Goal: Task Accomplishment & Management: Manage account settings

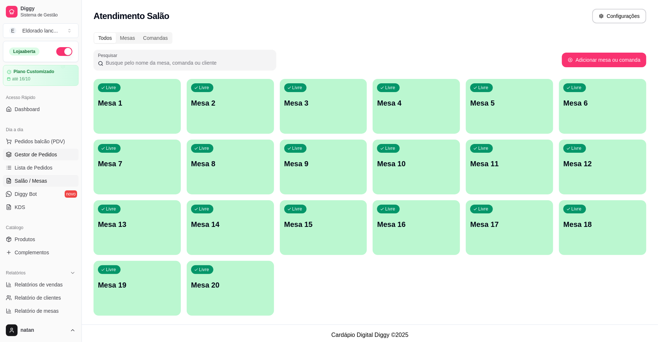
click at [47, 156] on span "Gestor de Pedidos" at bounding box center [36, 154] width 42 height 7
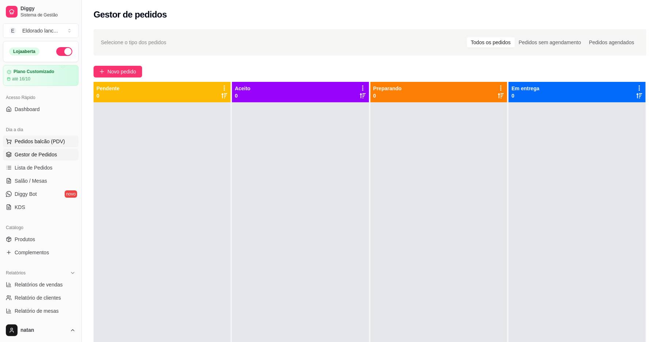
click at [56, 144] on span "Pedidos balcão (PDV)" at bounding box center [40, 141] width 50 height 7
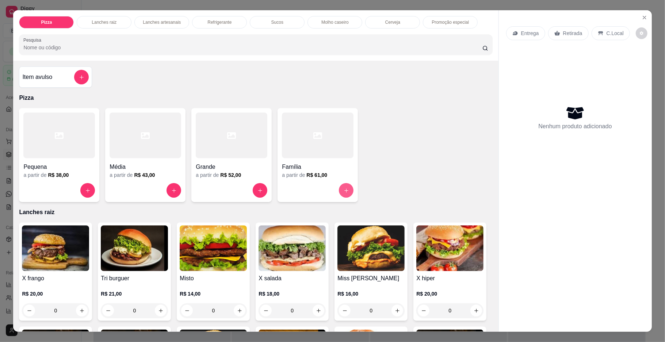
click at [344, 188] on icon "increase-product-quantity" at bounding box center [346, 190] width 5 height 5
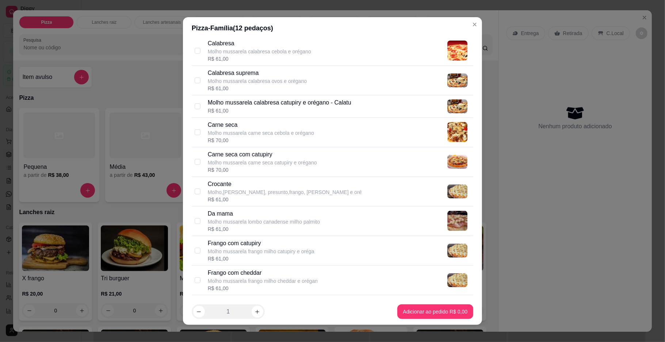
scroll to position [232, 0]
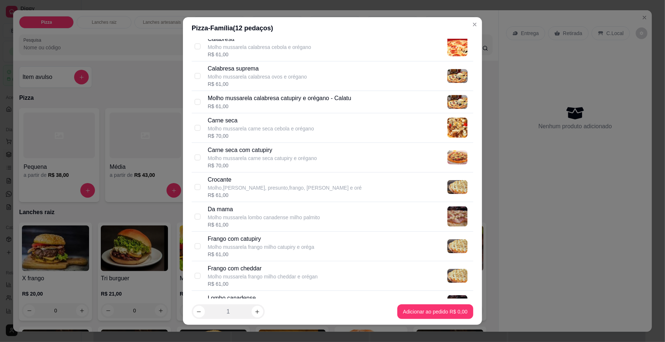
click at [339, 51] on div "Calabresa Molho mussarela calabresa cebola e orégano R$ 61,00" at bounding box center [339, 46] width 263 height 23
checkbox input "true"
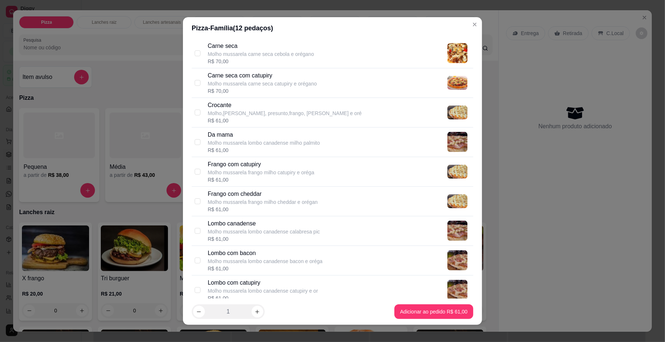
scroll to position [309, 0]
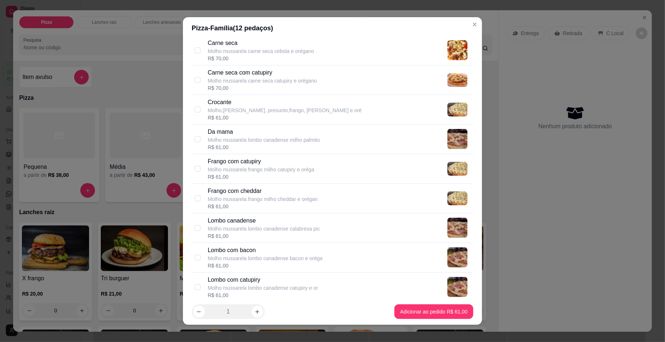
click at [351, 165] on div "Frango com catupiry Molho mussarela frango milho catupiry e oréga R$ 61,00" at bounding box center [339, 168] width 263 height 23
checkbox input "true"
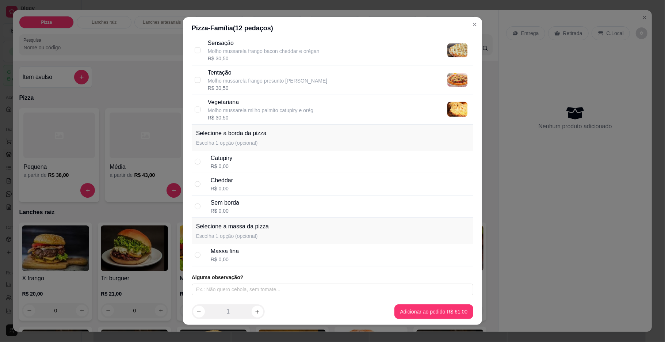
click at [323, 155] on div "Catupiry R$ 0,00" at bounding box center [341, 162] width 260 height 16
radio input "true"
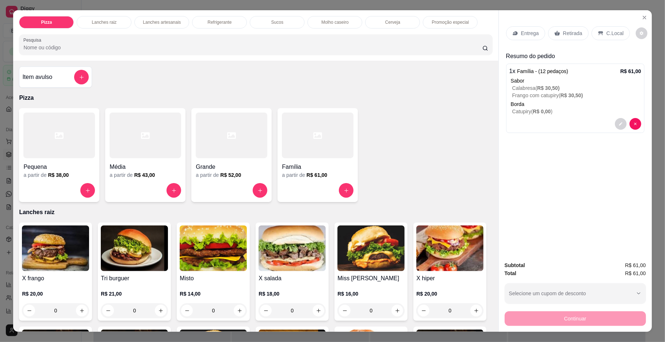
click at [514, 28] on div "Entrega" at bounding box center [525, 33] width 39 height 14
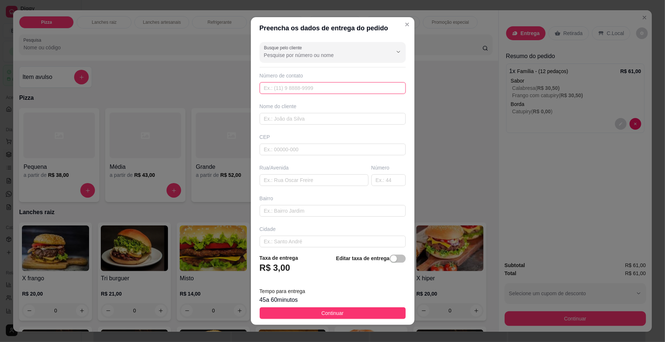
click at [307, 88] on input "text" at bounding box center [333, 88] width 146 height 12
click at [266, 89] on input "557 78817-5742" at bounding box center [333, 88] width 146 height 12
click at [265, 88] on input "[PHONE_NUMBER]" at bounding box center [333, 88] width 146 height 12
click at [302, 91] on input "77881-7574" at bounding box center [333, 88] width 146 height 12
type input "[PHONE_NUMBER]"
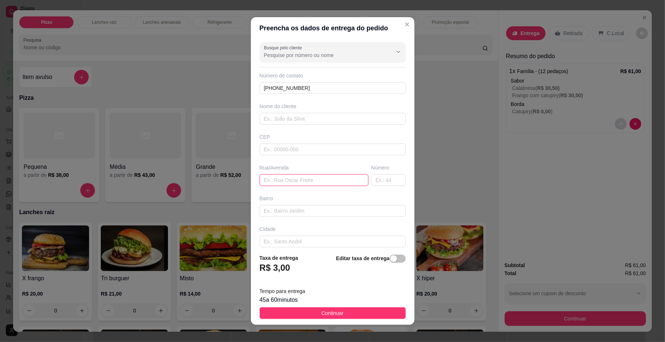
click at [308, 185] on input "text" at bounding box center [314, 180] width 109 height 12
type input "joao xxl"
click at [326, 207] on input "text" at bounding box center [333, 211] width 146 height 12
type input "bairro [GEOGRAPHIC_DATA]"
click at [371, 180] on input "text" at bounding box center [388, 180] width 34 height 12
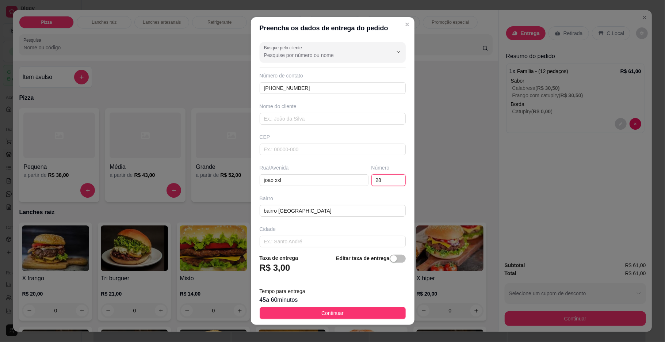
type input "281"
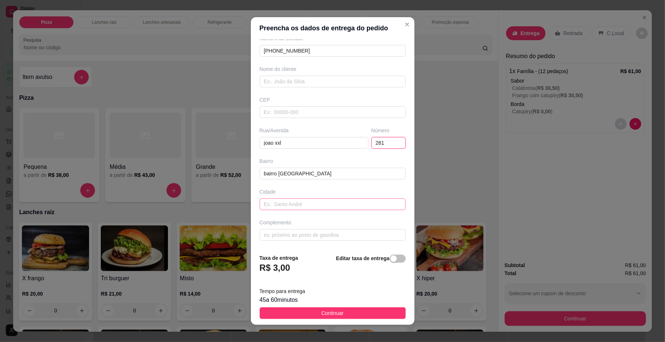
scroll to position [6, 0]
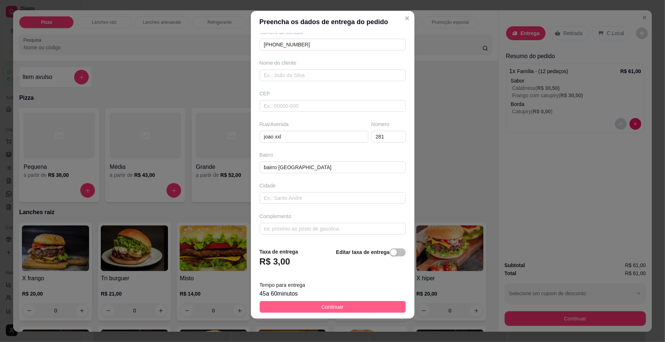
click at [340, 304] on button "Continuar" at bounding box center [333, 307] width 146 height 12
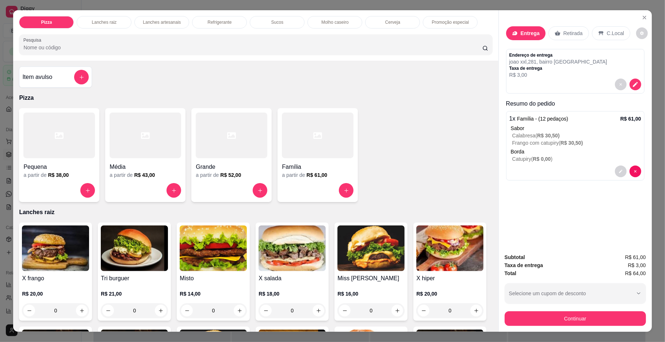
click at [340, 304] on div "0" at bounding box center [370, 310] width 67 height 15
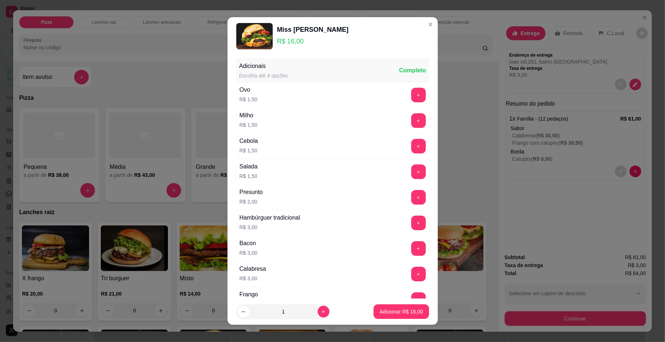
click at [410, 27] on div "Miss [PERSON_NAME] R$ 16,00" at bounding box center [332, 36] width 193 height 26
click at [414, 26] on section "Miss burguer R$ 16,00 Adicionais Escolha até 4 opções Completo Ovo R$ 1,50 + Mi…" at bounding box center [333, 170] width 210 height 307
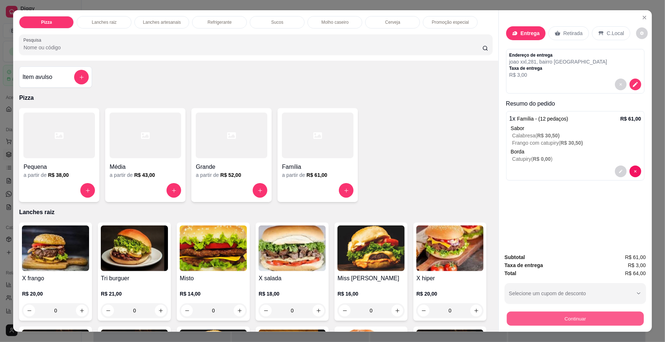
click at [549, 322] on button "Continuar" at bounding box center [575, 319] width 137 height 14
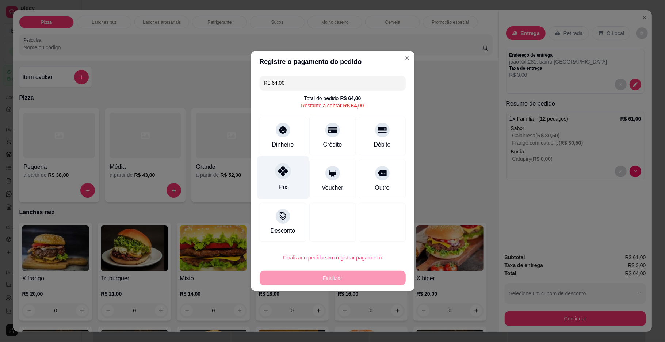
click at [284, 180] on div "Pix" at bounding box center [282, 177] width 51 height 43
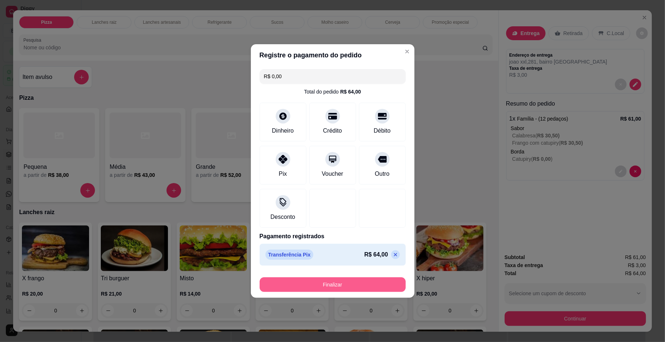
click at [363, 285] on button "Finalizar" at bounding box center [333, 284] width 146 height 15
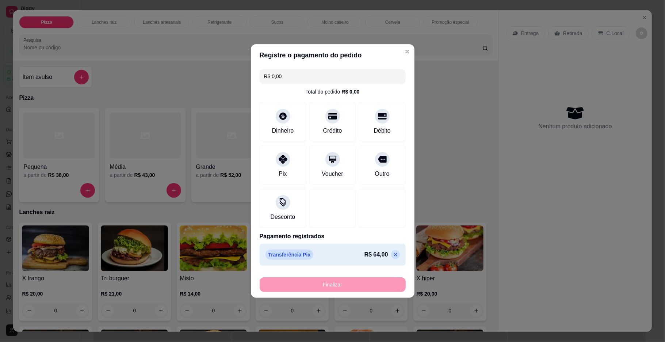
type input "-R$ 64,00"
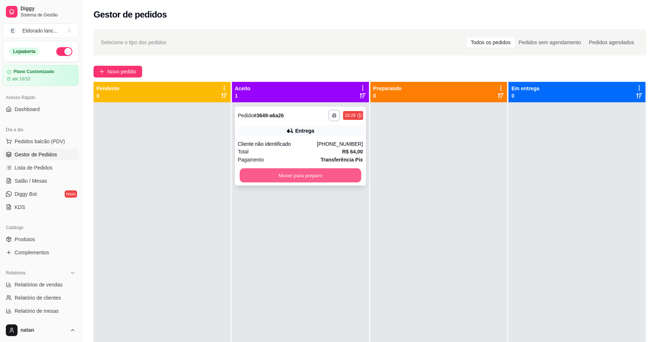
click at [310, 170] on button "Mover para preparo" at bounding box center [300, 175] width 121 height 14
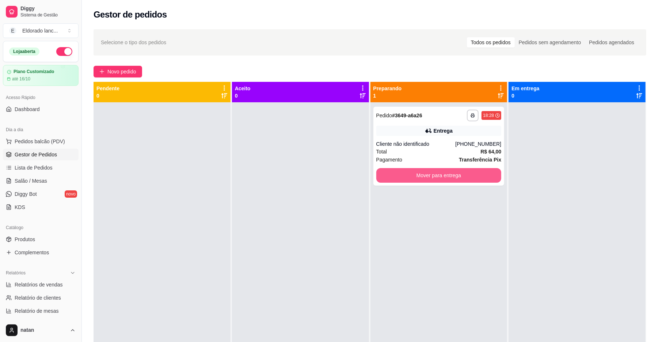
click at [436, 175] on button "Mover para entrega" at bounding box center [438, 175] width 125 height 15
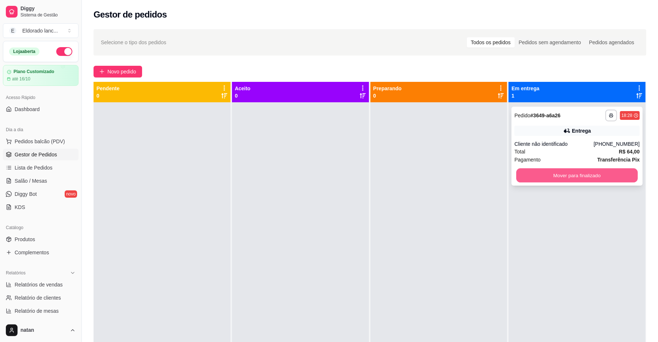
click at [592, 173] on button "Mover para finalizado" at bounding box center [576, 175] width 121 height 14
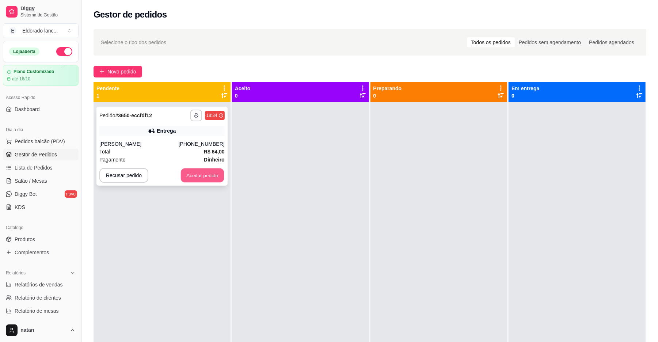
click at [219, 178] on button "Aceitar pedido" at bounding box center [202, 175] width 43 height 14
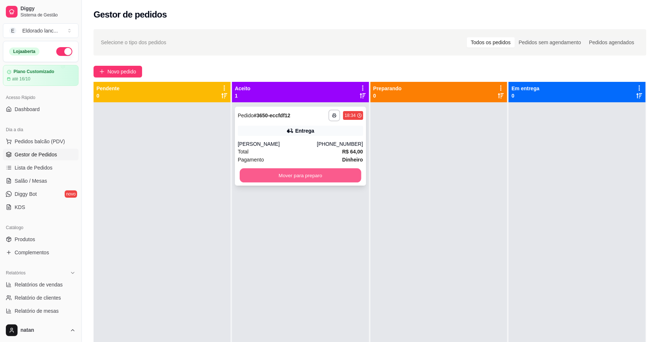
click at [276, 168] on button "Mover para preparo" at bounding box center [300, 175] width 121 height 14
click at [278, 173] on button "Mover para preparo" at bounding box center [300, 175] width 125 height 15
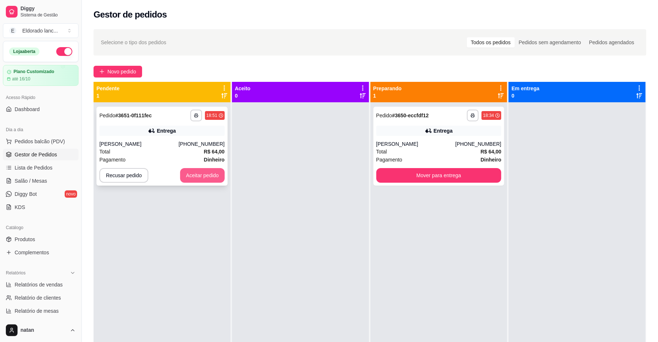
click at [215, 177] on button "Aceitar pedido" at bounding box center [202, 175] width 45 height 15
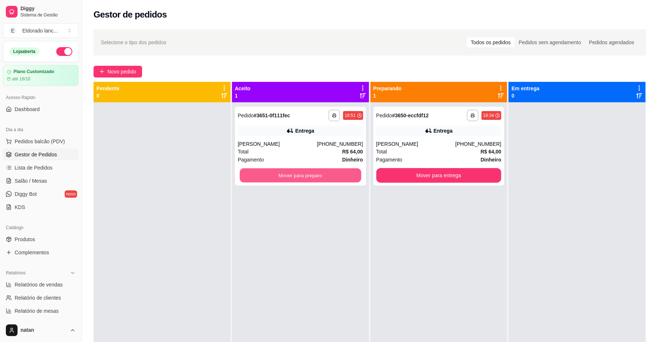
click at [273, 176] on button "Mover para preparo" at bounding box center [300, 175] width 121 height 14
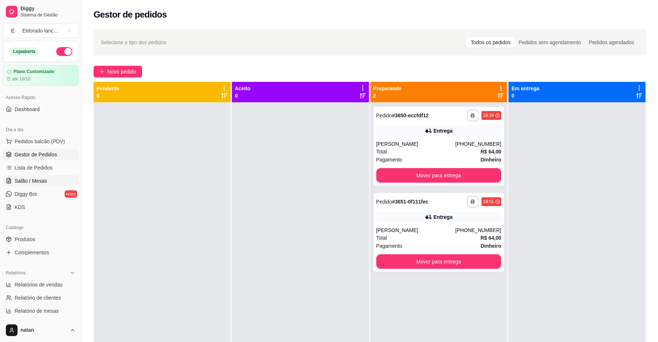
click at [38, 179] on span "Salão / Mesas" at bounding box center [31, 180] width 33 height 7
click at [53, 180] on link "Salão / Mesas" at bounding box center [41, 181] width 76 height 12
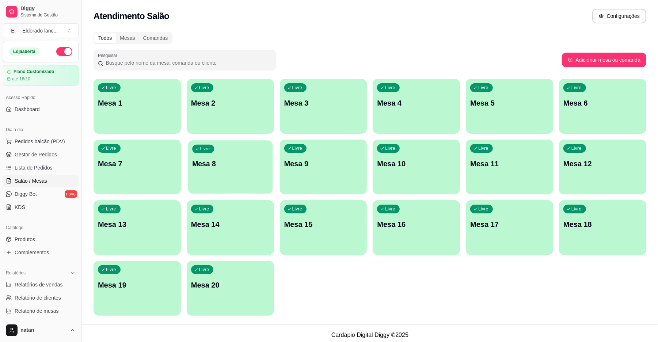
click at [215, 183] on div "Livre Mesa 8" at bounding box center [230, 162] width 85 height 45
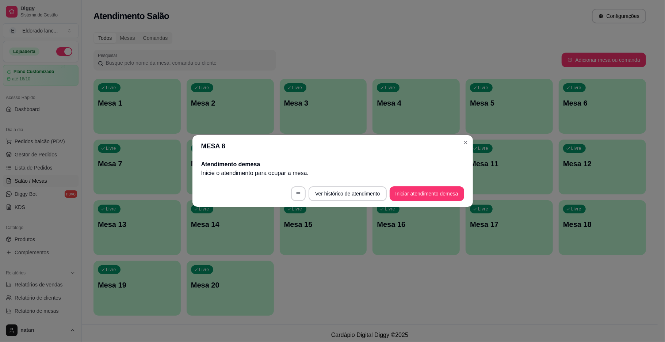
click at [420, 185] on footer "Ver histórico de atendimento Iniciar atendimento de mesa" at bounding box center [332, 193] width 280 height 26
click at [420, 190] on button "Iniciar atendimento de mesa" at bounding box center [427, 193] width 74 height 15
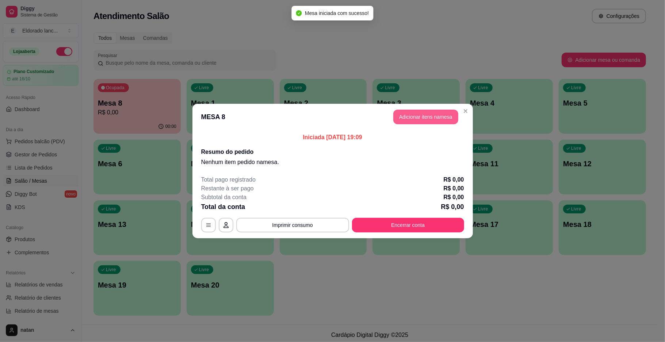
click at [439, 117] on button "Adicionar itens na mesa" at bounding box center [425, 117] width 65 height 15
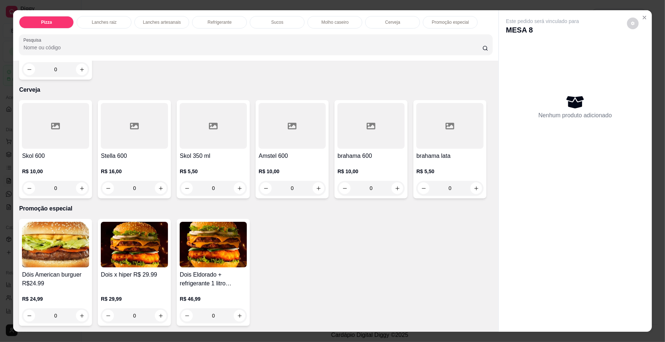
scroll to position [1632, 0]
click at [79, 186] on icon "increase-product-quantity" at bounding box center [81, 188] width 5 height 5
type input "1"
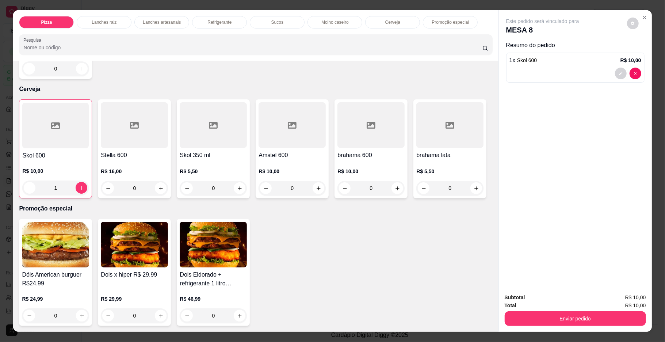
scroll to position [1632, 0]
click at [591, 318] on button "Enviar pedido" at bounding box center [575, 319] width 137 height 14
click at [621, 299] on button "Enviar pedido" at bounding box center [626, 301] width 40 height 14
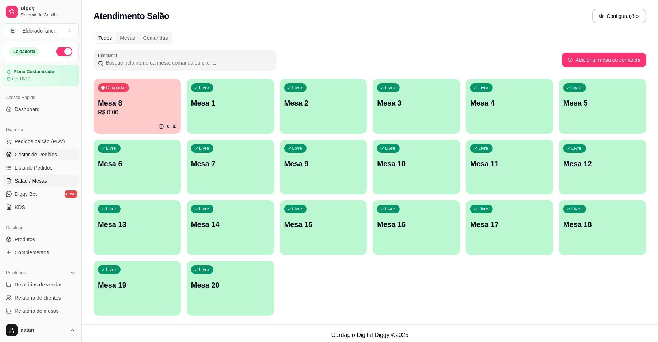
click at [44, 153] on span "Gestor de Pedidos" at bounding box center [36, 154] width 42 height 7
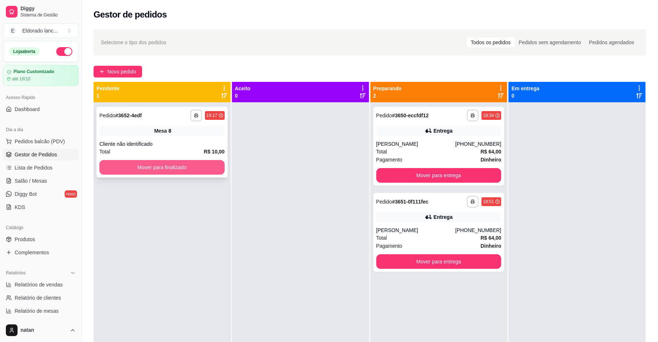
click at [211, 167] on button "Mover para finalizado" at bounding box center [161, 167] width 125 height 15
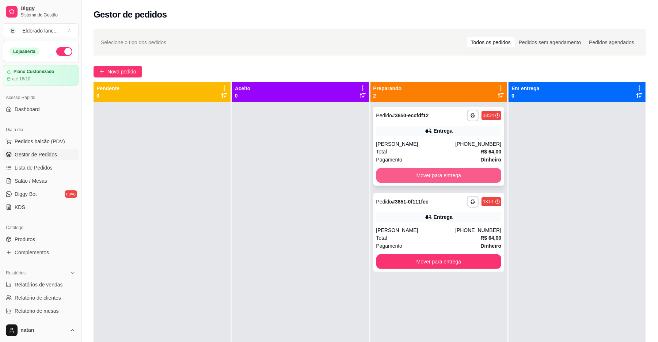
click at [424, 169] on button "Mover para entrega" at bounding box center [438, 175] width 125 height 15
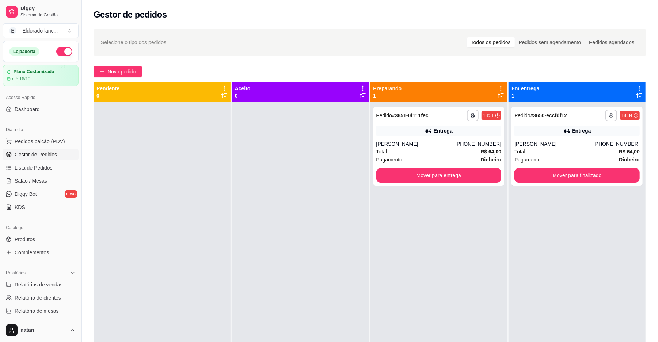
click at [437, 139] on div "**********" at bounding box center [438, 146] width 131 height 79
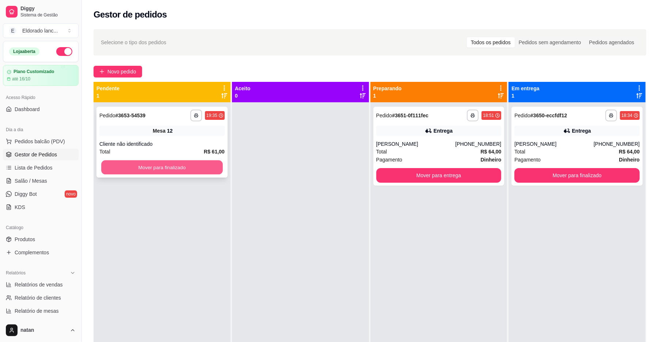
click at [213, 168] on button "Mover para finalizado" at bounding box center [161, 167] width 121 height 14
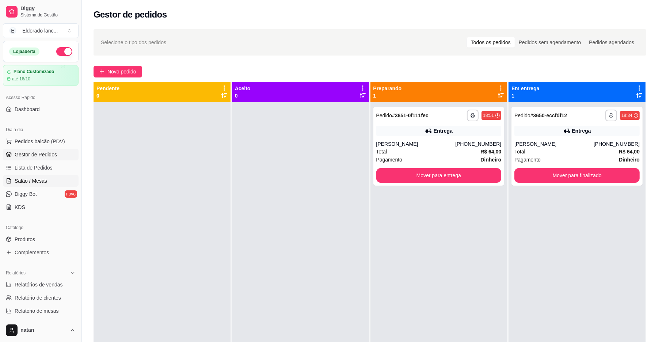
click at [58, 178] on link "Salão / Mesas" at bounding box center [41, 181] width 76 height 12
click at [20, 176] on link "Salão / Mesas" at bounding box center [41, 181] width 76 height 12
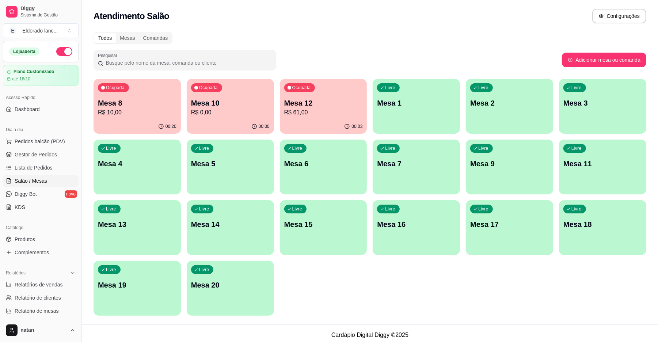
click at [157, 120] on div "00:20" at bounding box center [136, 126] width 87 height 14
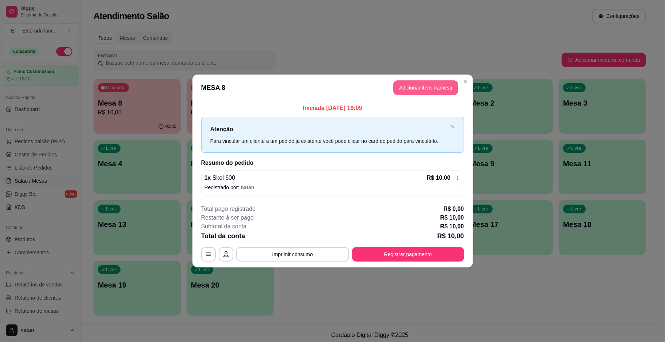
click at [401, 90] on button "Adicionar itens na mesa" at bounding box center [425, 87] width 65 height 15
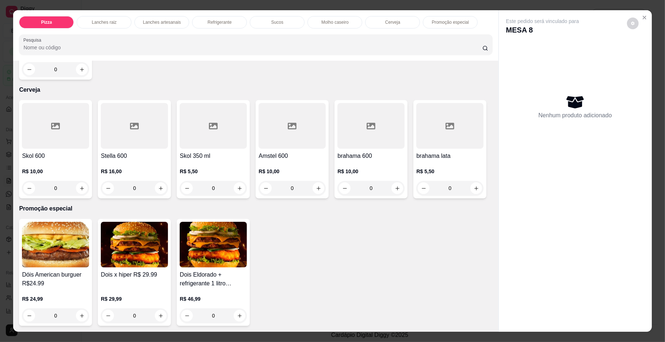
scroll to position [1509, 0]
click at [79, 194] on button "increase-product-quantity" at bounding box center [82, 188] width 12 height 12
type input "1"
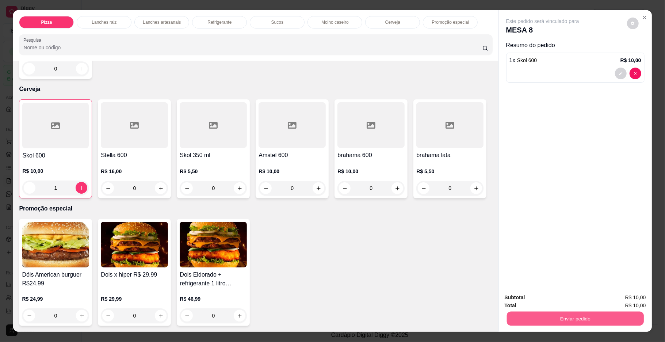
click at [538, 313] on button "Enviar pedido" at bounding box center [575, 319] width 137 height 14
click at [617, 302] on button "Enviar pedido" at bounding box center [626, 301] width 40 height 14
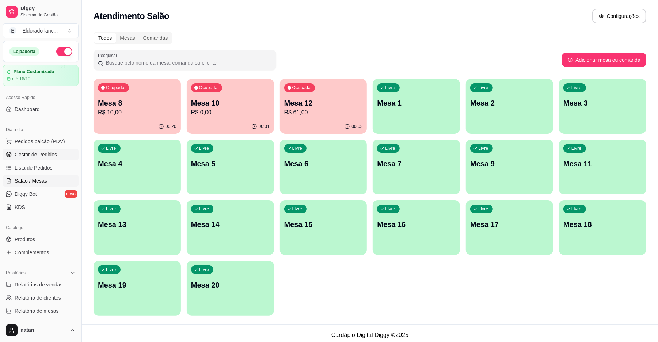
click at [58, 158] on link "Gestor de Pedidos" at bounding box center [41, 155] width 76 height 12
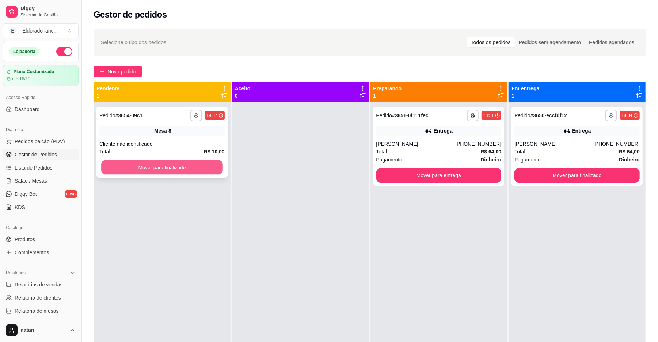
click at [169, 168] on button "Mover para finalizado" at bounding box center [161, 167] width 121 height 14
click at [169, 168] on button "Mover para finalizado" at bounding box center [161, 167] width 125 height 15
click at [155, 164] on button "Mover para finalizado" at bounding box center [161, 167] width 121 height 14
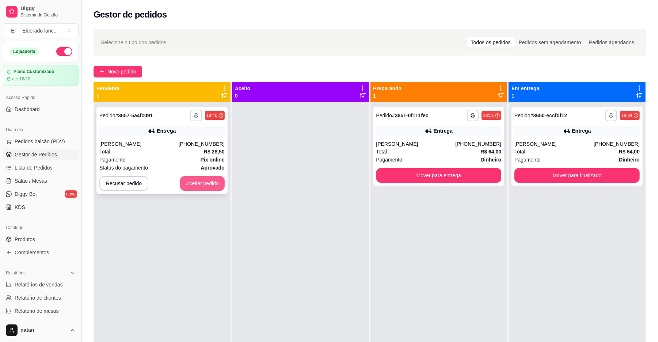
click at [205, 186] on button "Aceitar pedido" at bounding box center [202, 183] width 45 height 15
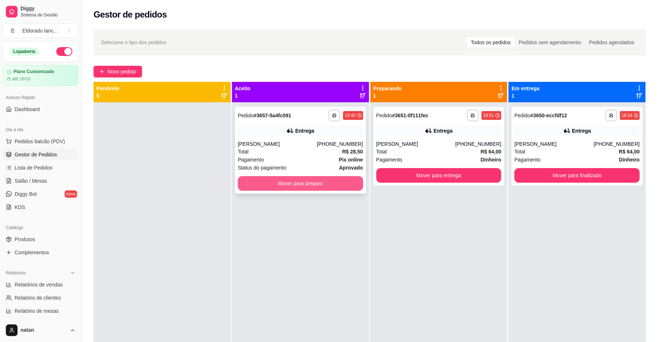
click at [289, 180] on button "Mover para preparo" at bounding box center [300, 183] width 125 height 15
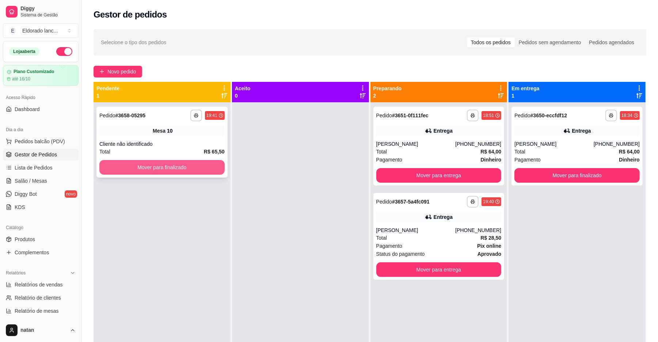
click at [183, 164] on button "Mover para finalizado" at bounding box center [161, 167] width 125 height 15
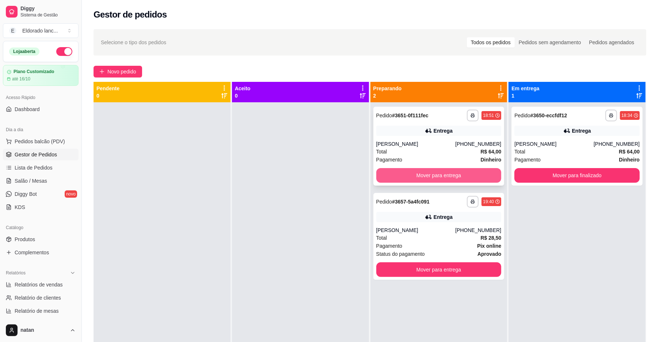
click at [409, 175] on button "Mover para entrega" at bounding box center [438, 175] width 125 height 15
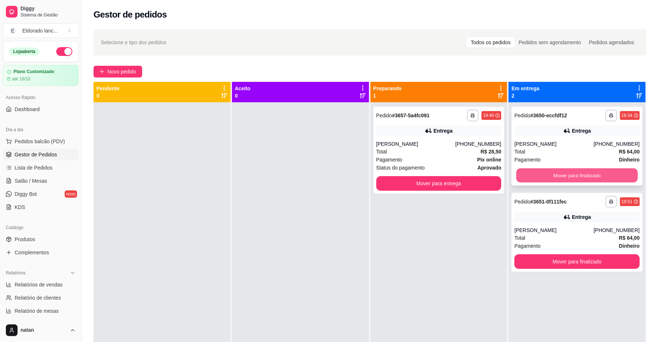
click at [551, 168] on button "Mover para finalizado" at bounding box center [576, 175] width 121 height 14
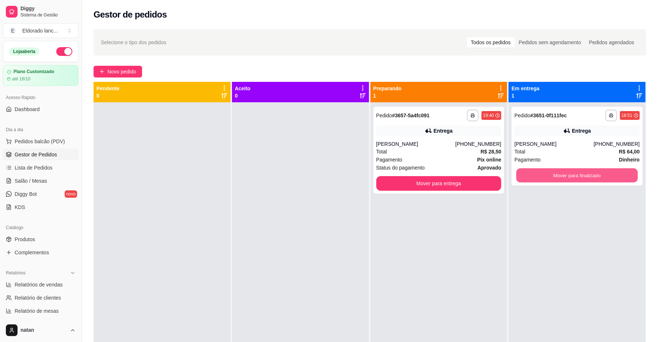
click at [551, 168] on button "Mover para finalizado" at bounding box center [576, 175] width 121 height 14
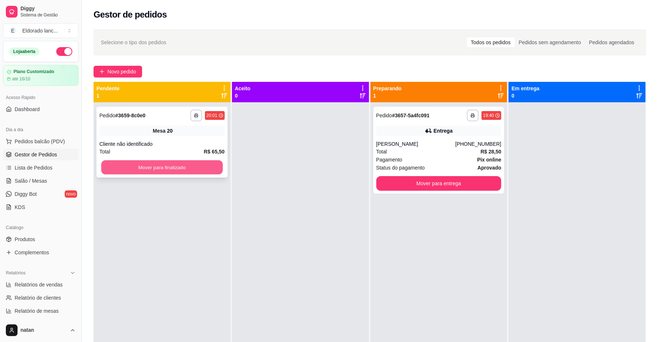
click at [164, 170] on button "Mover para finalizado" at bounding box center [161, 167] width 121 height 14
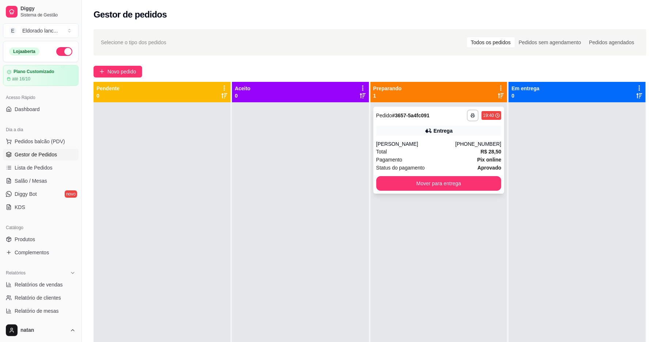
click at [411, 150] on div "Total R$ 28,50" at bounding box center [438, 152] width 125 height 8
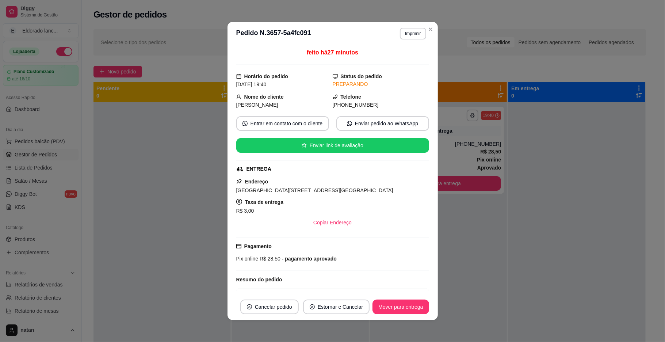
click at [572, 180] on div at bounding box center [576, 273] width 137 height 342
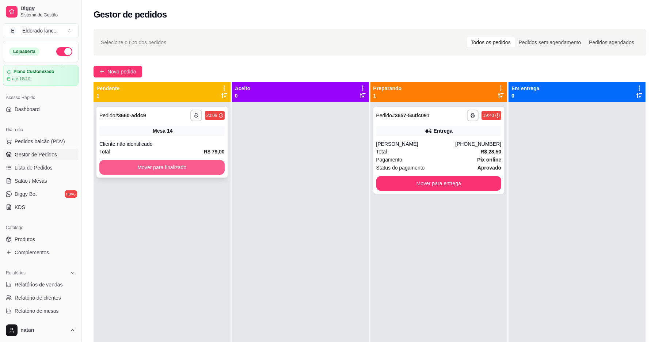
click at [199, 164] on button "Mover para finalizado" at bounding box center [161, 167] width 125 height 15
click at [199, 164] on button "Mover para finalizado" at bounding box center [161, 167] width 121 height 14
click at [202, 160] on div "Mover para finalizado" at bounding box center [161, 167] width 125 height 15
click at [199, 172] on button "Mover para finalizado" at bounding box center [161, 167] width 125 height 15
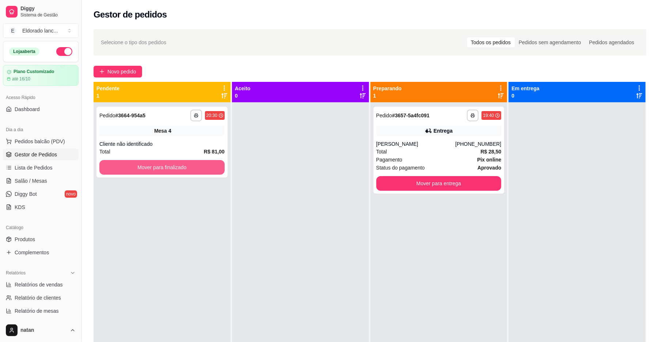
click at [199, 172] on button "Mover para finalizado" at bounding box center [161, 167] width 125 height 15
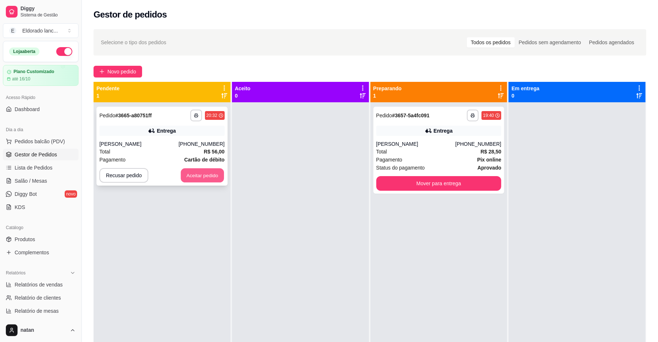
click at [199, 172] on button "Aceitar pedido" at bounding box center [202, 175] width 43 height 14
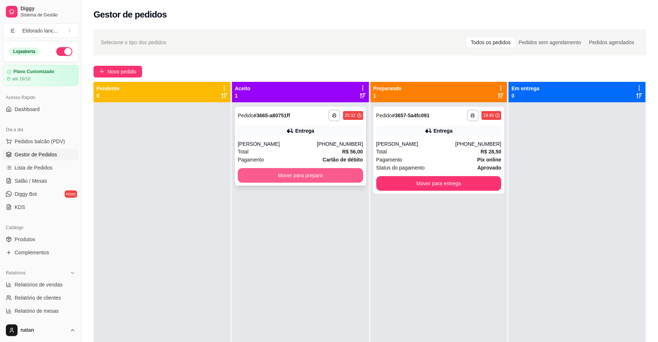
click at [258, 180] on button "Mover para preparo" at bounding box center [300, 175] width 125 height 15
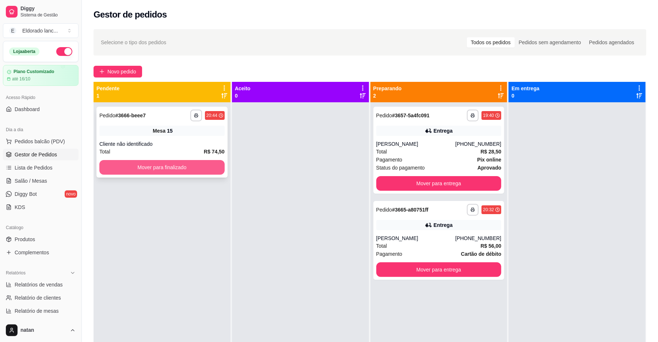
click at [210, 168] on button "Mover para finalizado" at bounding box center [161, 167] width 125 height 15
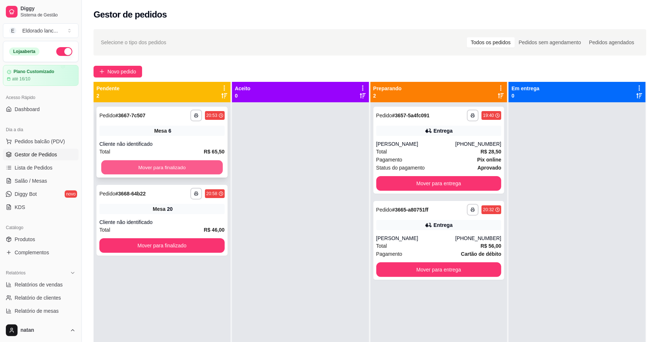
click at [184, 166] on button "Mover para finalizado" at bounding box center [161, 167] width 121 height 14
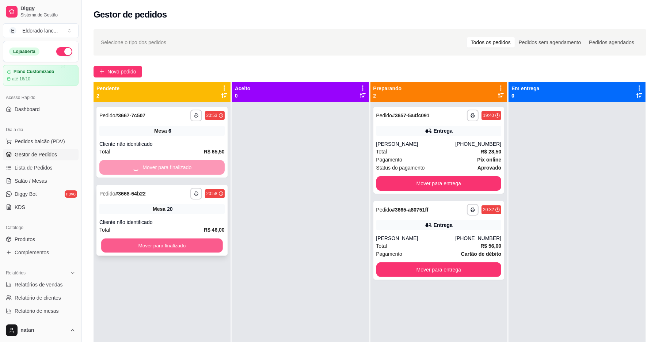
click at [195, 240] on button "Mover para finalizado" at bounding box center [161, 245] width 121 height 14
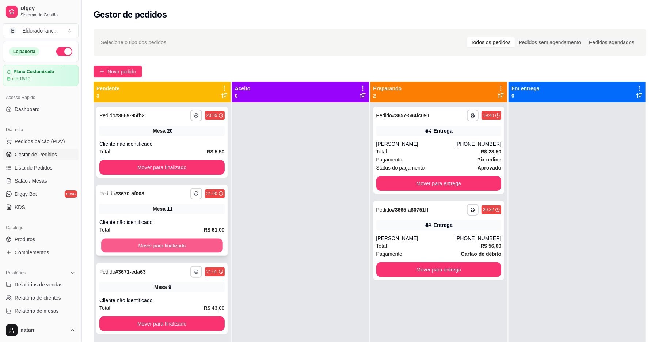
click at [190, 245] on button "Mover para finalizado" at bounding box center [161, 245] width 121 height 14
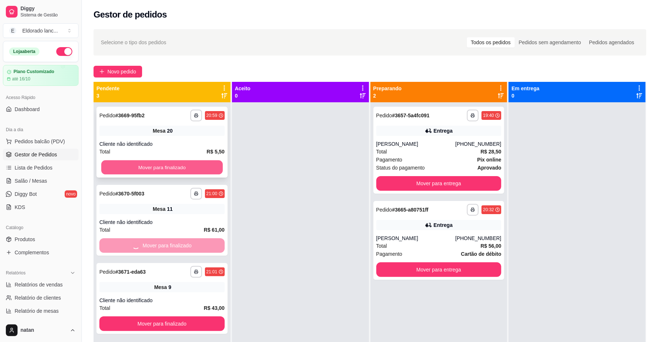
click at [186, 167] on button "Mover para finalizado" at bounding box center [161, 167] width 121 height 14
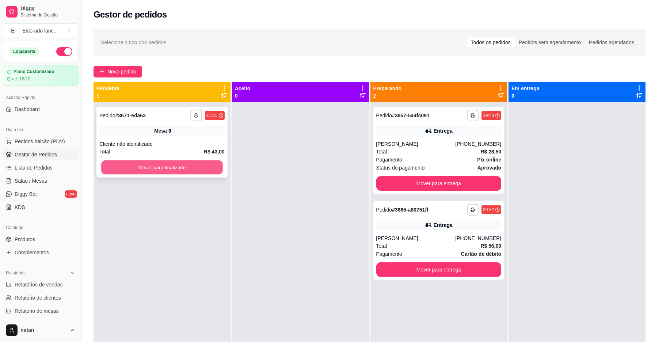
click at [183, 169] on button "Mover para finalizado" at bounding box center [161, 167] width 121 height 14
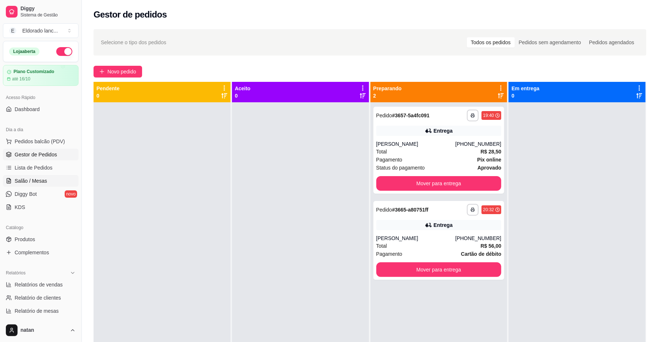
click at [44, 182] on span "Salão / Mesas" at bounding box center [31, 180] width 33 height 7
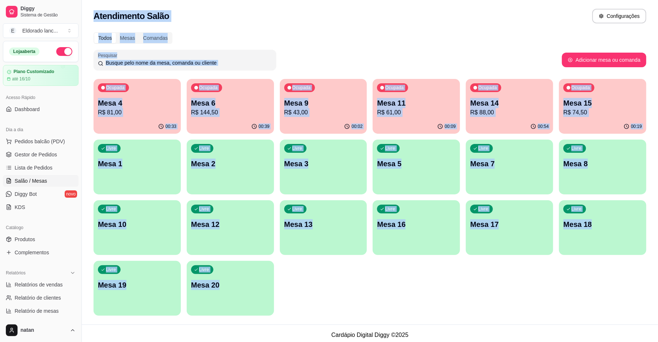
click at [494, 51] on div "Pesquisar" at bounding box center [327, 60] width 468 height 20
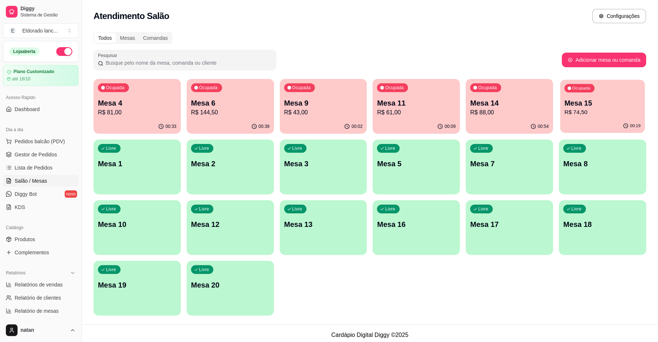
click at [599, 100] on p "Mesa 15" at bounding box center [602, 103] width 76 height 10
click at [24, 153] on span "Gestor de Pedidos" at bounding box center [36, 154] width 42 height 7
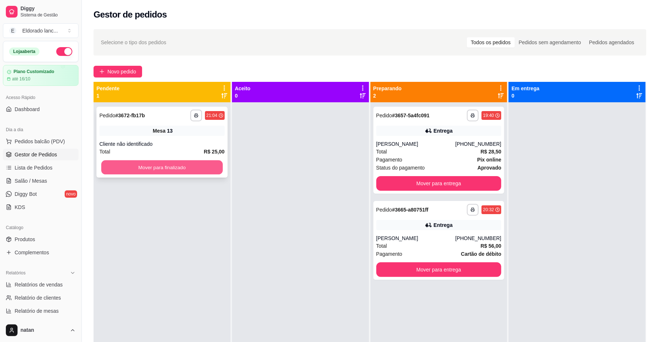
click at [165, 162] on button "Mover para finalizado" at bounding box center [161, 167] width 121 height 14
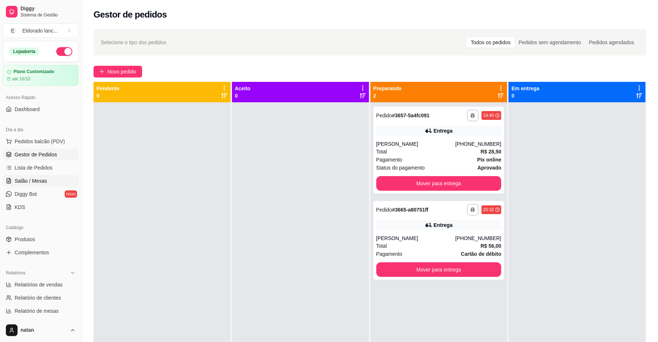
click at [54, 179] on link "Salão / Mesas" at bounding box center [41, 181] width 76 height 12
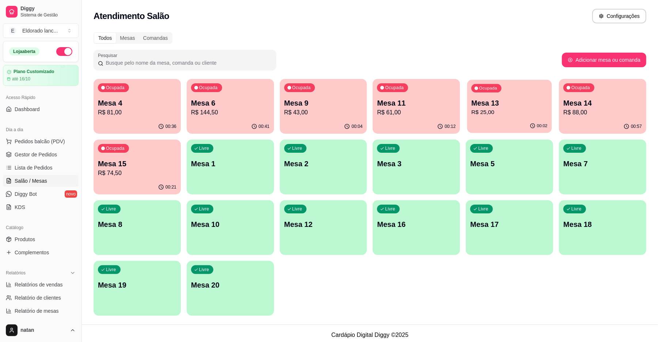
click at [501, 112] on p "R$ 25,00" at bounding box center [509, 112] width 76 height 8
click at [22, 157] on span "Gestor de Pedidos" at bounding box center [36, 154] width 42 height 7
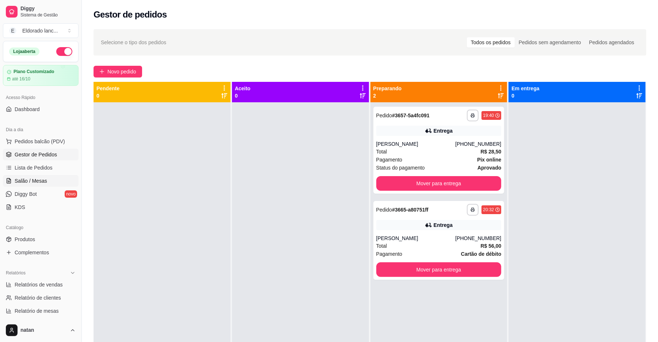
click at [40, 179] on span "Salão / Mesas" at bounding box center [31, 180] width 33 height 7
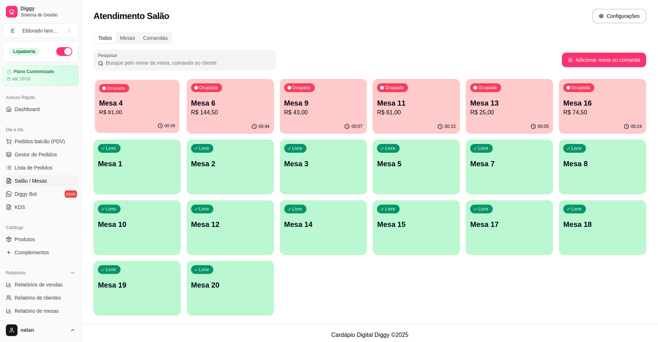
click at [151, 112] on p "R$ 81,00" at bounding box center [137, 112] width 76 height 8
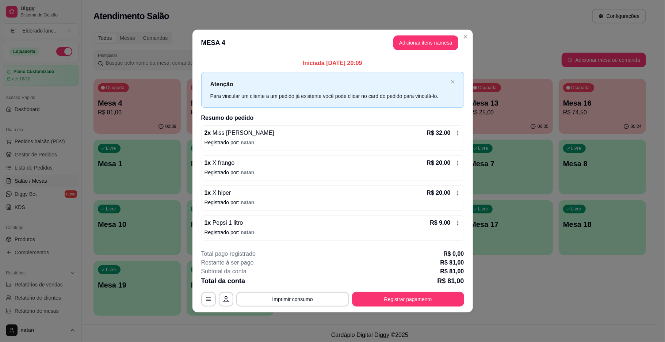
click at [451, 309] on footer "**********" at bounding box center [332, 278] width 280 height 69
click at [449, 303] on button "Registrar pagamento" at bounding box center [408, 299] width 112 height 15
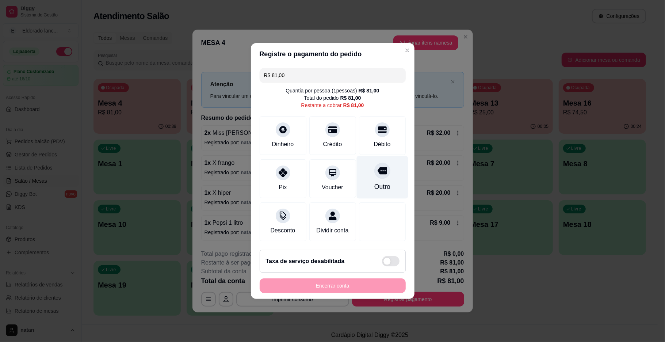
click at [383, 172] on div "Outro" at bounding box center [381, 177] width 51 height 43
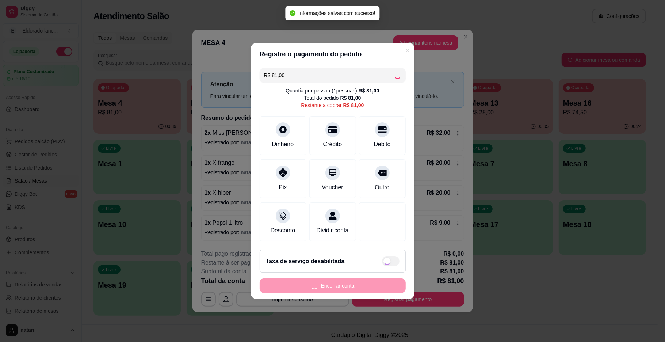
type input "R$ 0,00"
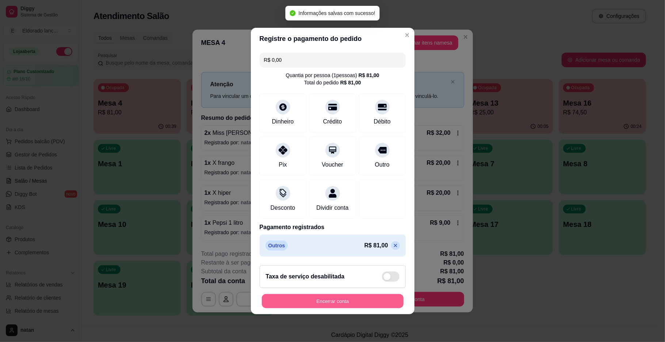
click at [332, 301] on button "Encerrar conta" at bounding box center [333, 301] width 142 height 14
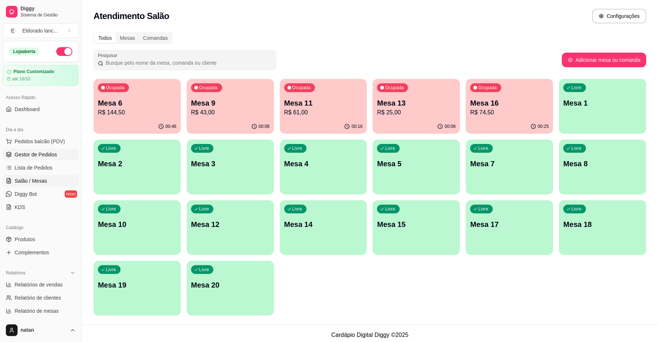
click at [32, 156] on span "Gestor de Pedidos" at bounding box center [36, 154] width 42 height 7
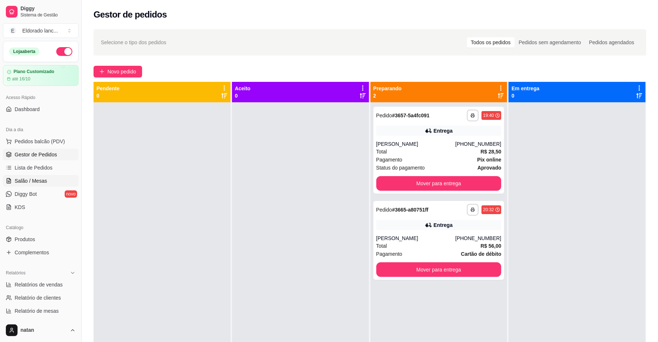
click at [44, 179] on span "Salão / Mesas" at bounding box center [31, 180] width 33 height 7
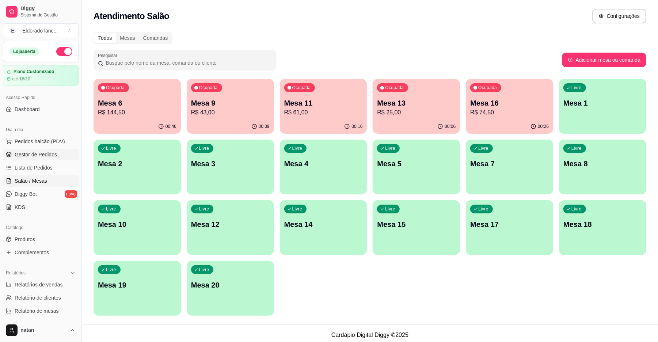
click at [48, 158] on span "Gestor de Pedidos" at bounding box center [36, 154] width 42 height 7
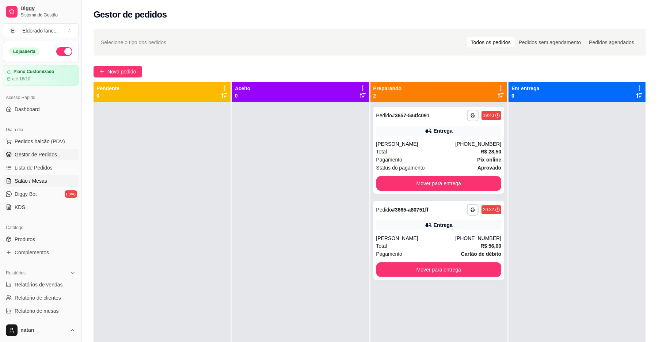
click at [47, 182] on link "Salão / Mesas" at bounding box center [41, 181] width 76 height 12
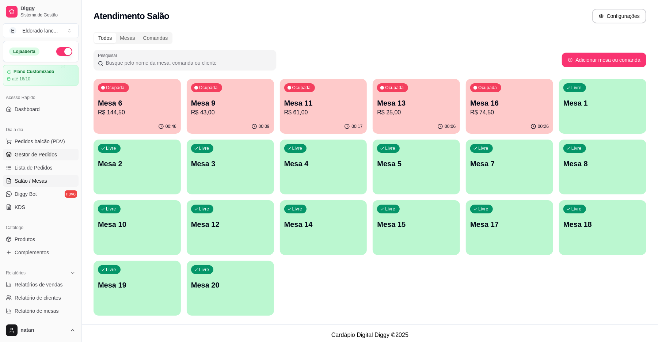
click at [16, 153] on span "Gestor de Pedidos" at bounding box center [36, 154] width 42 height 7
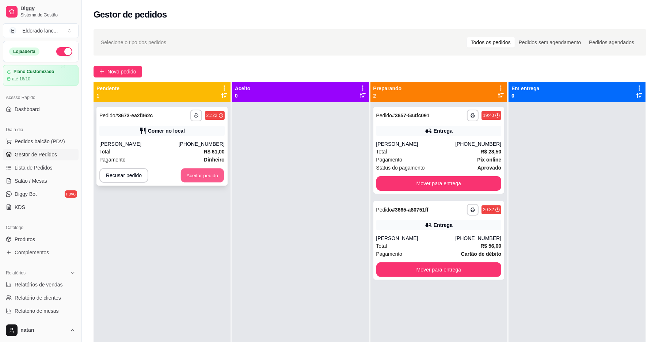
click at [191, 170] on button "Aceitar pedido" at bounding box center [202, 175] width 43 height 14
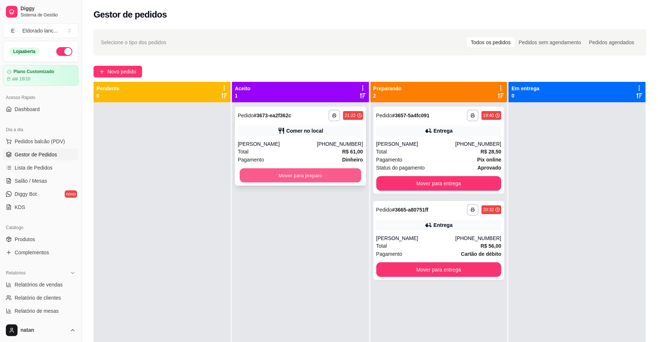
click at [253, 173] on button "Mover para preparo" at bounding box center [300, 175] width 121 height 14
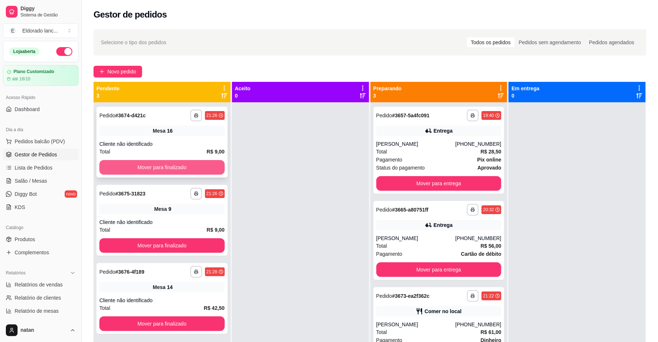
click at [218, 164] on button "Mover para finalizado" at bounding box center [161, 167] width 125 height 15
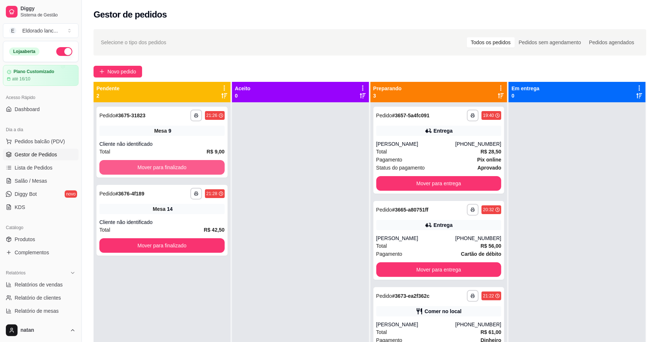
click at [218, 164] on button "Mover para finalizado" at bounding box center [161, 167] width 125 height 15
click at [218, 164] on div "Mover para finalizado" at bounding box center [161, 167] width 125 height 15
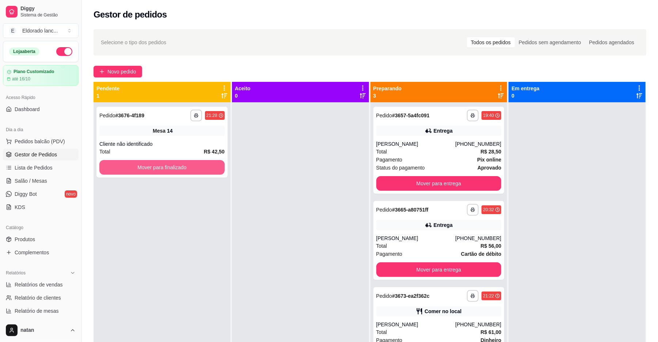
click at [218, 164] on button "Mover para finalizado" at bounding box center [161, 167] width 125 height 15
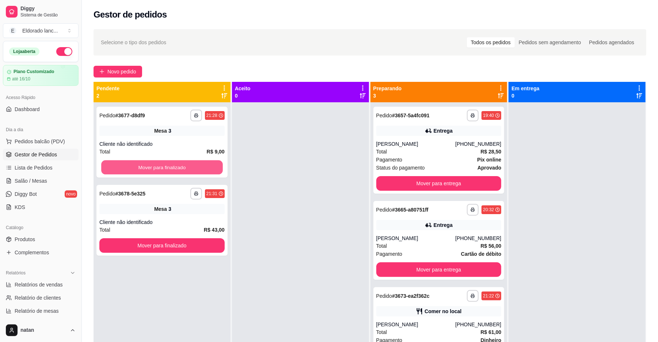
click at [218, 164] on button "Mover para finalizado" at bounding box center [161, 167] width 121 height 14
click at [209, 165] on div "Mover para finalizado" at bounding box center [161, 167] width 125 height 15
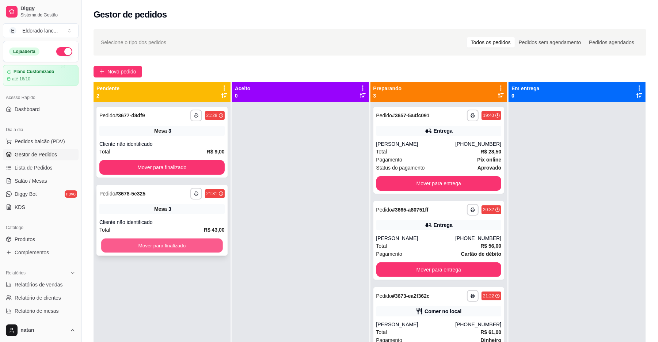
click at [185, 242] on button "Mover para finalizado" at bounding box center [161, 245] width 121 height 14
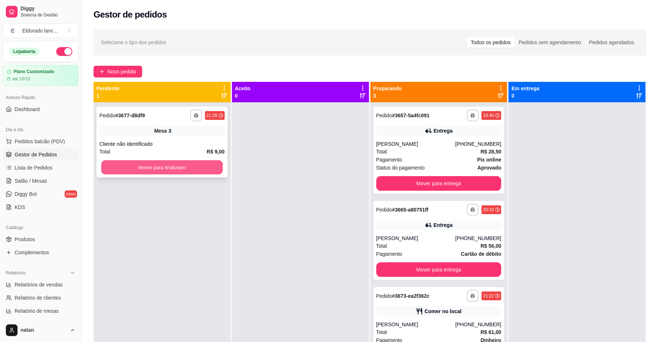
click at [177, 164] on button "Mover para finalizado" at bounding box center [161, 167] width 121 height 14
click at [177, 164] on button "Mover para finalizado" at bounding box center [161, 167] width 125 height 15
click at [177, 164] on button "Mover para finalizado" at bounding box center [161, 167] width 121 height 14
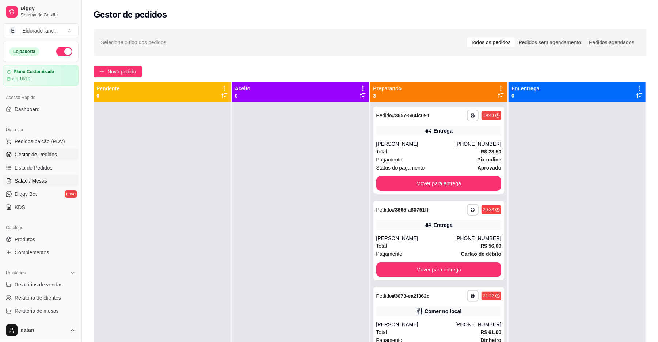
click at [31, 182] on span "Salão / Mesas" at bounding box center [31, 180] width 33 height 7
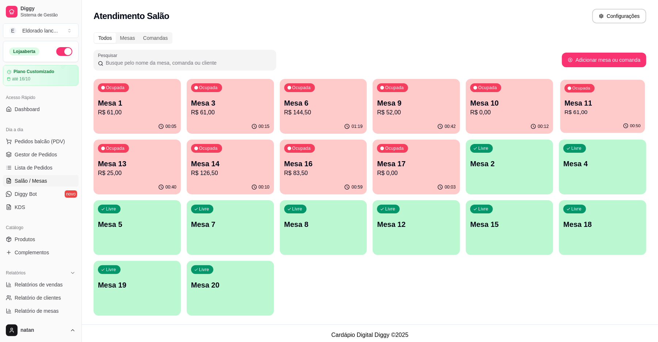
click at [617, 107] on div "Mesa 11 R$ 61,00" at bounding box center [602, 107] width 76 height 18
click at [487, 104] on p "Mesa 10" at bounding box center [509, 103] width 79 height 10
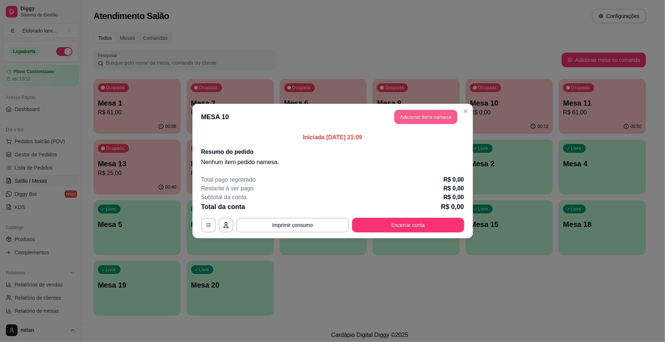
click at [432, 114] on button "Adicionar itens na mesa" at bounding box center [425, 117] width 63 height 14
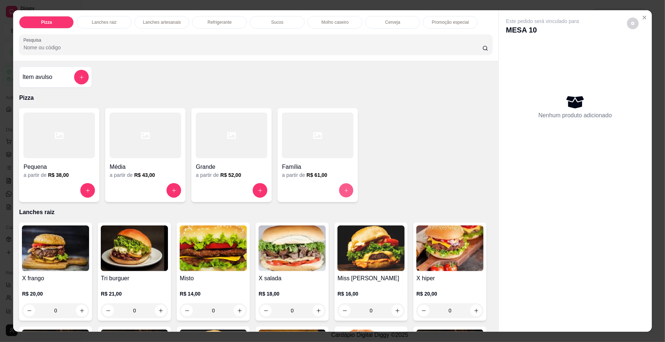
click at [343, 187] on button "increase-product-quantity" at bounding box center [346, 190] width 14 height 14
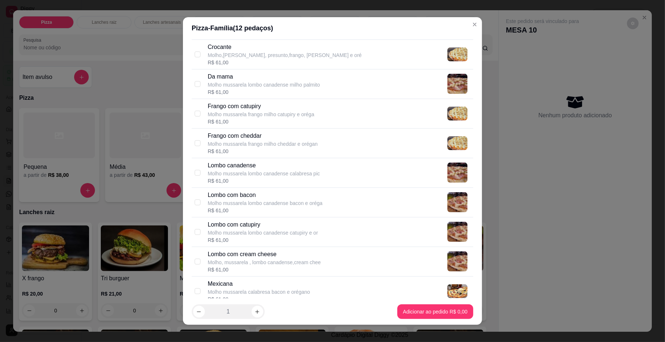
scroll to position [412, 0]
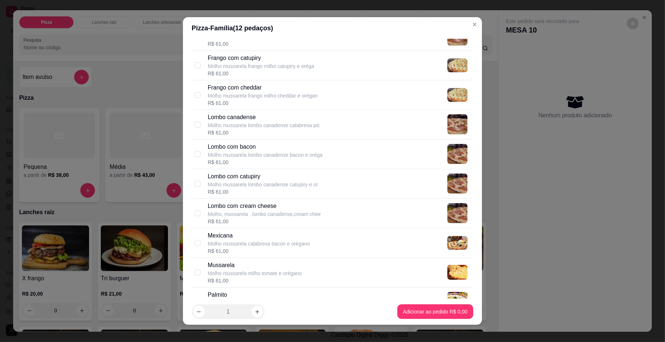
click at [379, 123] on div "Lombo canadense Molho mussarela lombo canadense calabresa pic R$ 61,00" at bounding box center [339, 124] width 263 height 23
checkbox input "true"
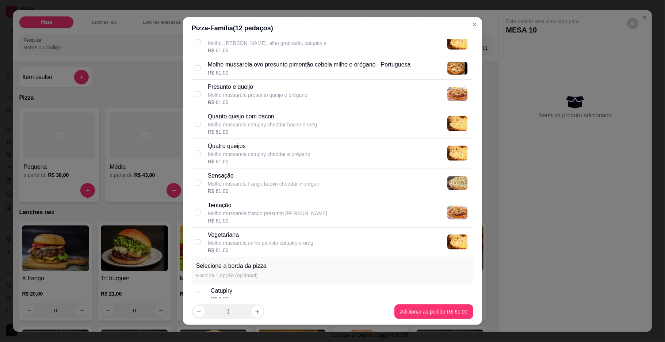
scroll to position [713, 0]
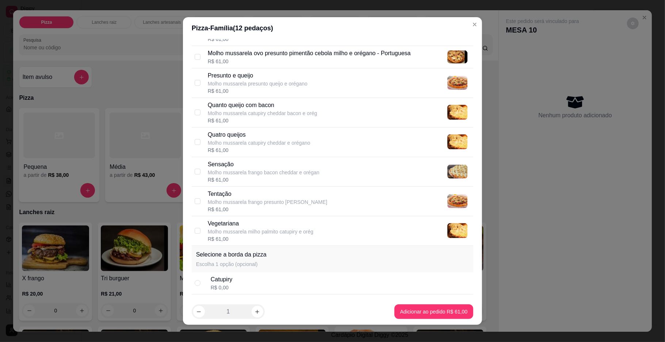
click at [405, 143] on div "Quatro queijos Molho mussarela catupiry cheddar e orégano R$ 61,00" at bounding box center [339, 141] width 263 height 23
checkbox input "true"
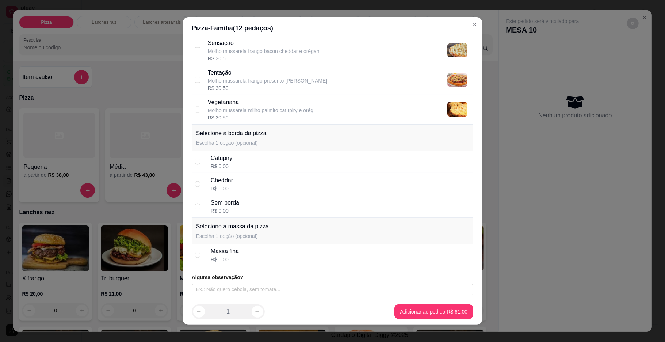
click at [310, 164] on div "Catupiry R$ 0,00" at bounding box center [341, 162] width 260 height 16
radio input "true"
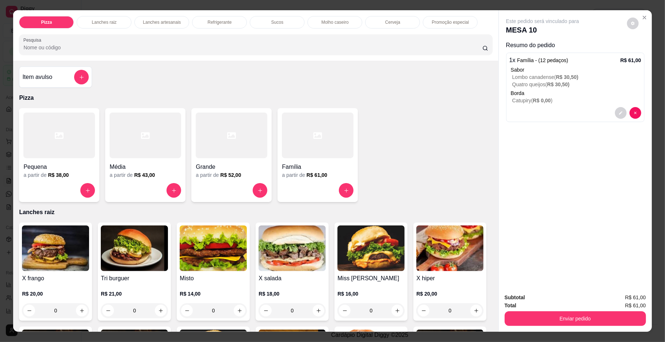
click at [338, 184] on div at bounding box center [318, 190] width 72 height 15
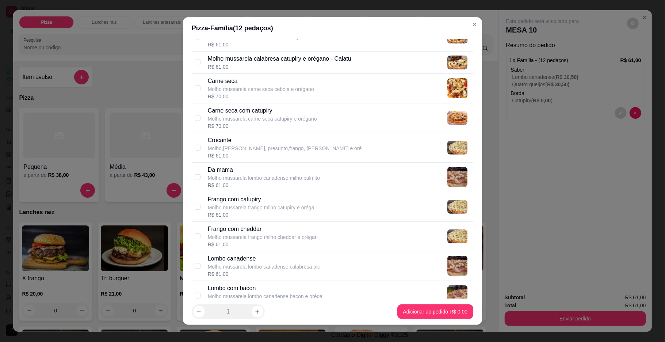
scroll to position [300, 0]
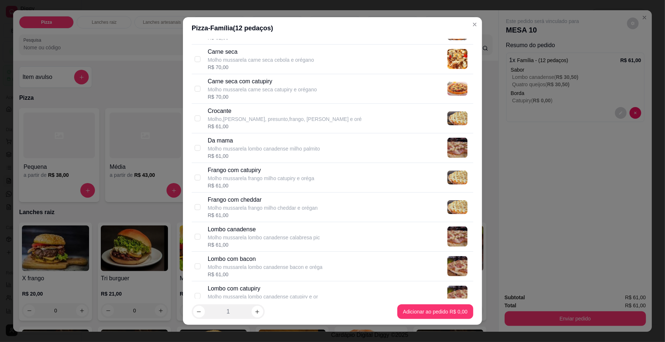
drag, startPoint x: 463, startPoint y: 133, endPoint x: 469, endPoint y: 136, distance: 6.0
click at [469, 136] on div "Selecione até 2 sabor(es) A forma de cobrança para pizza meio a meio ou mais sa…" at bounding box center [332, 168] width 299 height 259
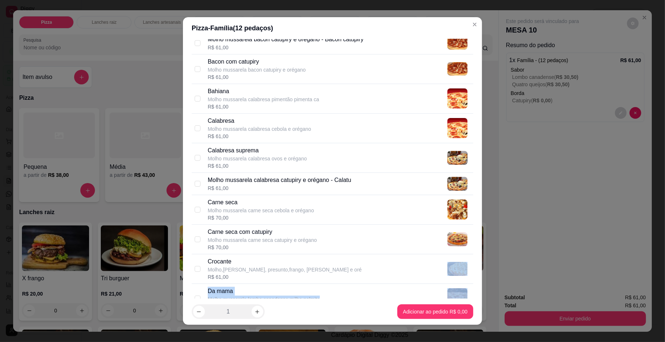
scroll to position [112, 0]
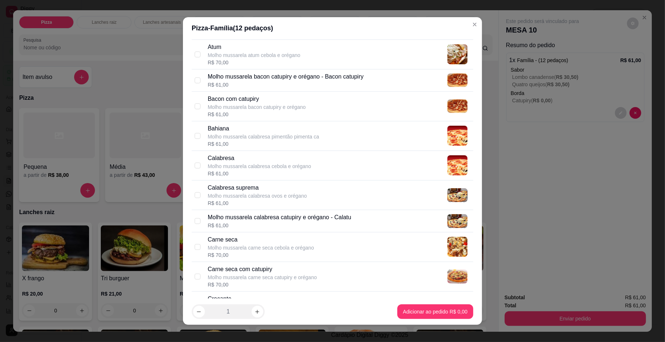
click at [352, 177] on div "Calabresa Molho mussarela calabresa cebola e orégano R$ 61,00" at bounding box center [339, 165] width 263 height 23
checkbox input "true"
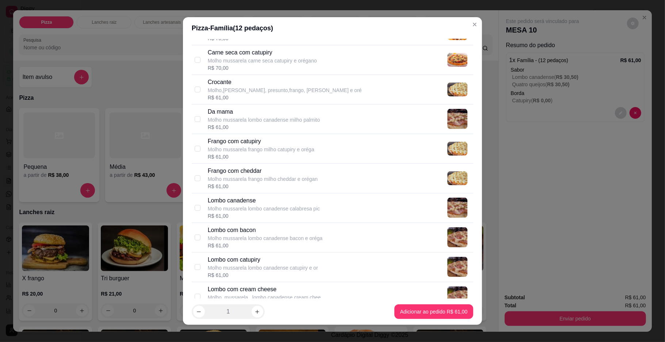
scroll to position [331, 0]
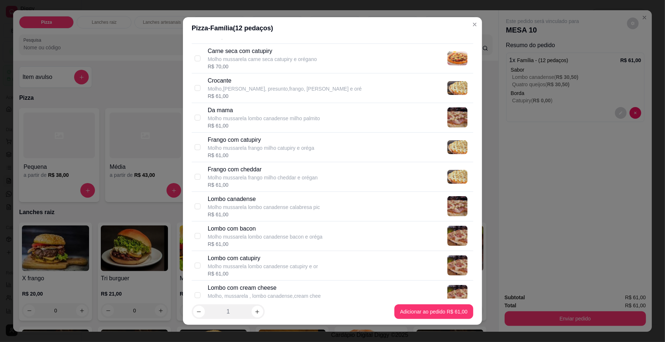
click at [401, 188] on div "Frango com cheddar Molho mussarela frango milho cheddar e orégan R$ 61,00" at bounding box center [339, 176] width 263 height 23
checkbox input "true"
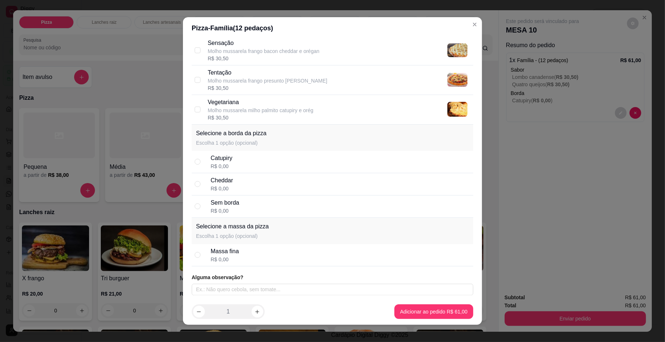
click at [355, 163] on div "Catupiry R$ 0,00" at bounding box center [341, 162] width 260 height 16
radio input "true"
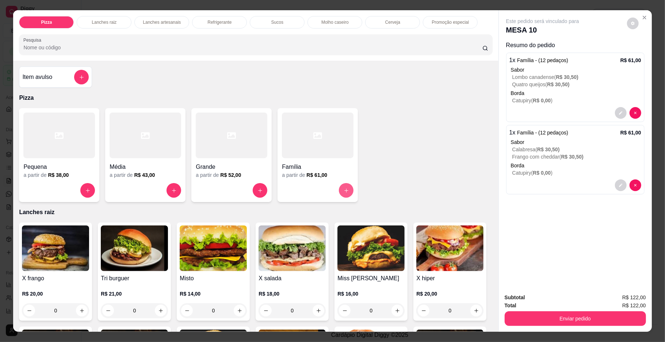
click at [345, 186] on button "increase-product-quantity" at bounding box center [346, 190] width 15 height 15
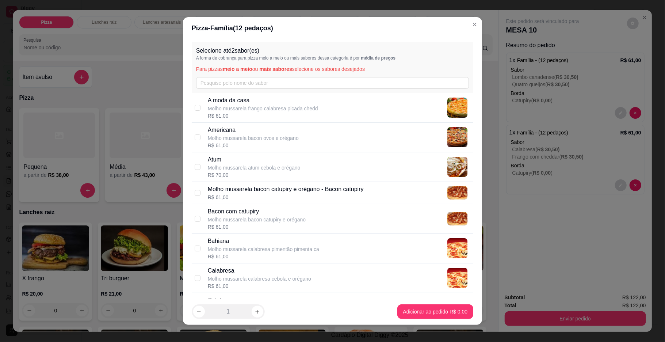
click at [447, 113] on img at bounding box center [457, 108] width 20 height 20
click at [436, 88] on input "text" at bounding box center [332, 83] width 273 height 12
click at [447, 104] on img at bounding box center [457, 108] width 20 height 20
checkbox input "true"
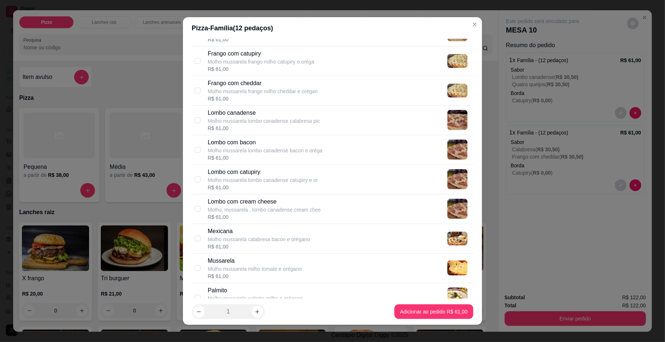
scroll to position [428, 0]
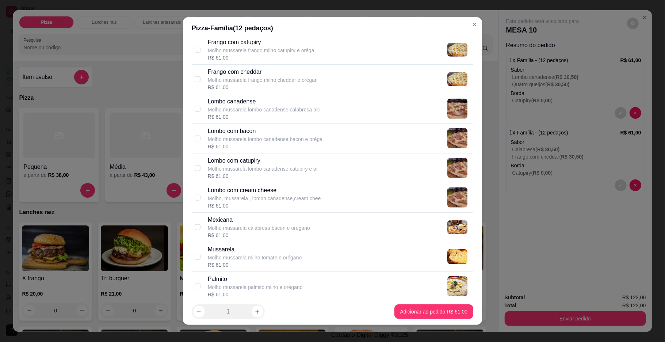
drag, startPoint x: 402, startPoint y: 236, endPoint x: 445, endPoint y: 309, distance: 84.9
click at [445, 309] on section "Pizza - Família ( 12 pedaços) Selecione até 2 sabor(es) A forma de cobrança par…" at bounding box center [332, 170] width 299 height 307
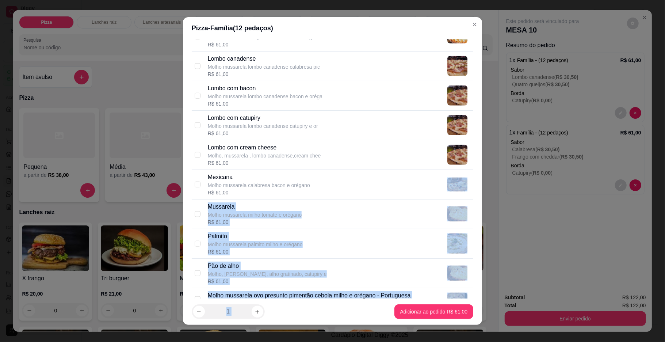
click at [377, 189] on div "Mexicana Molho mussarela calabresa bacon e orégano R$ 61,00" at bounding box center [339, 184] width 263 height 23
checkbox input "true"
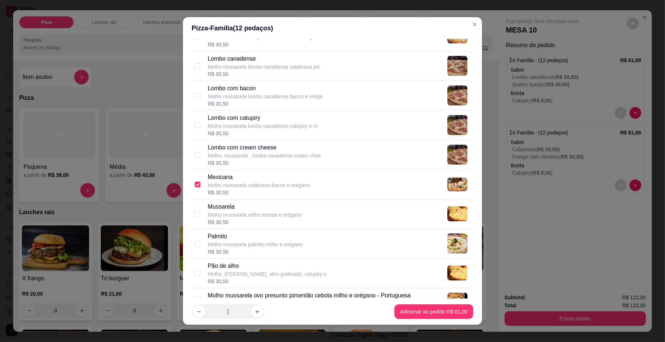
scroll to position [838, 0]
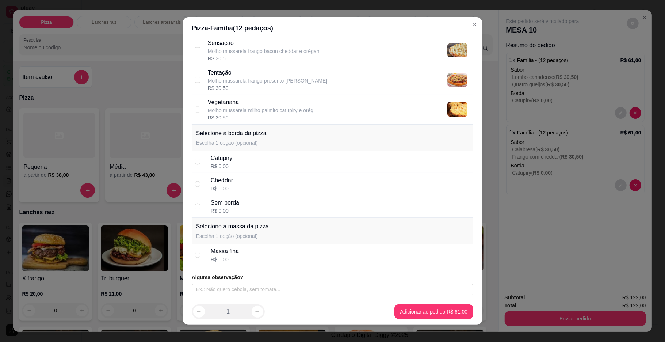
click at [367, 169] on div "Catupiry R$ 0,00" at bounding box center [341, 162] width 260 height 16
radio input "true"
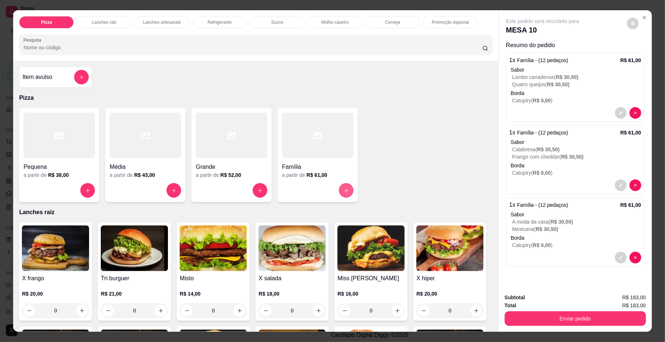
click at [344, 192] on icon "increase-product-quantity" at bounding box center [346, 190] width 4 height 4
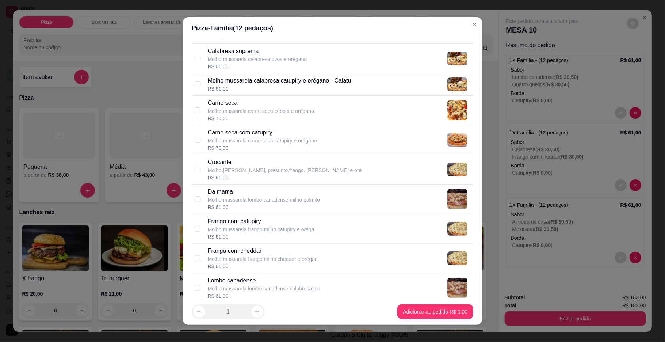
scroll to position [214, 0]
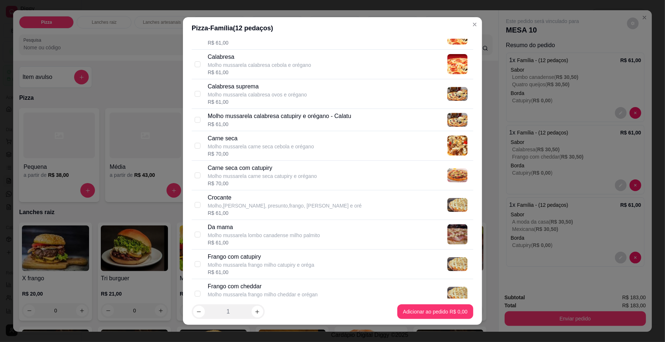
click at [351, 148] on div "Carne seca Molho mussarela carne seca cebola e orégano R$ 70,00" at bounding box center [339, 145] width 263 height 23
checkbox input "true"
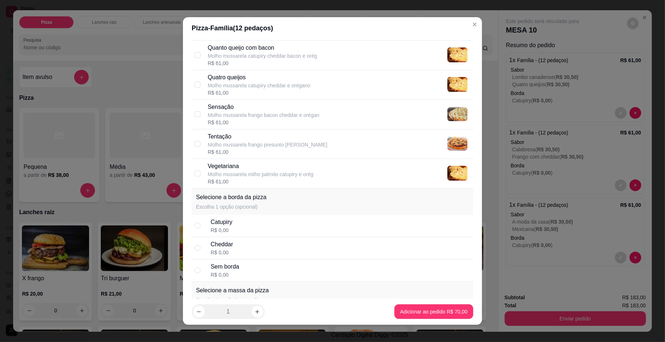
scroll to position [838, 0]
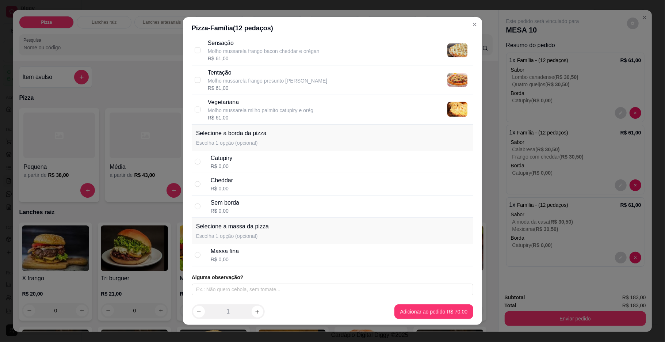
click at [297, 158] on div "Catupiry R$ 0,00" at bounding box center [341, 162] width 260 height 16
radio input "true"
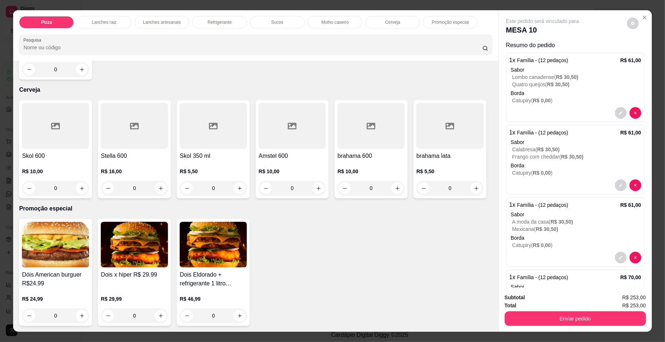
scroll to position [1558, 0]
click at [395, 187] on icon "increase-product-quantity" at bounding box center [397, 188] width 5 height 5
type input "1"
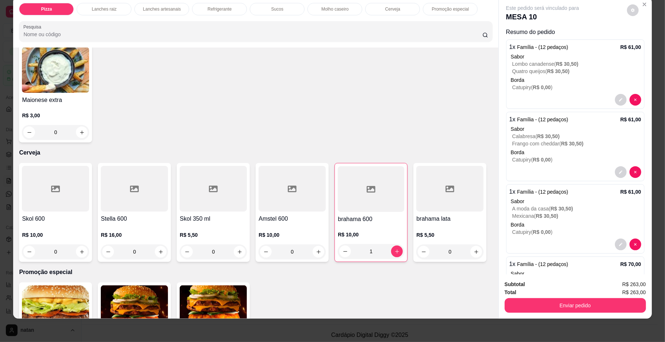
scroll to position [1078, 0]
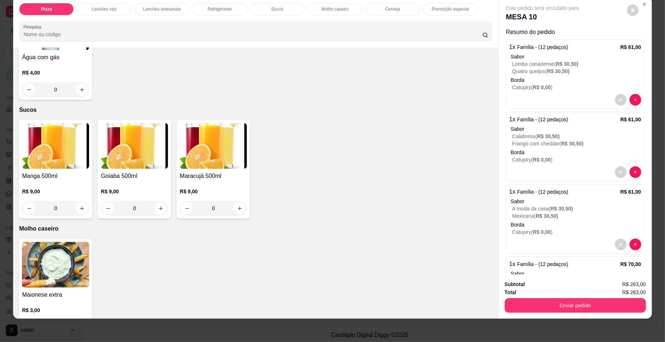
type input "2"
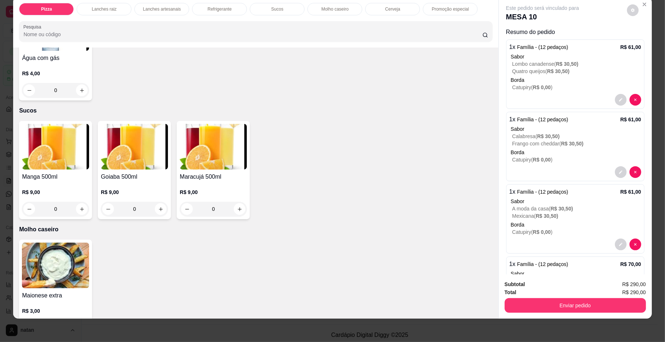
type input "2"
click at [555, 304] on button "Enviar pedido" at bounding box center [575, 305] width 141 height 15
click at [614, 283] on button "Enviar pedido" at bounding box center [625, 287] width 41 height 14
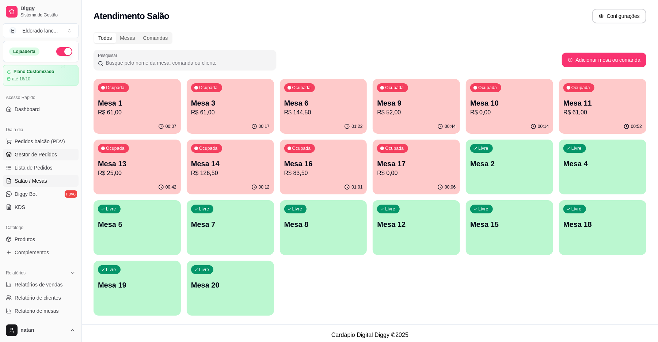
click at [42, 152] on span "Gestor de Pedidos" at bounding box center [36, 154] width 42 height 7
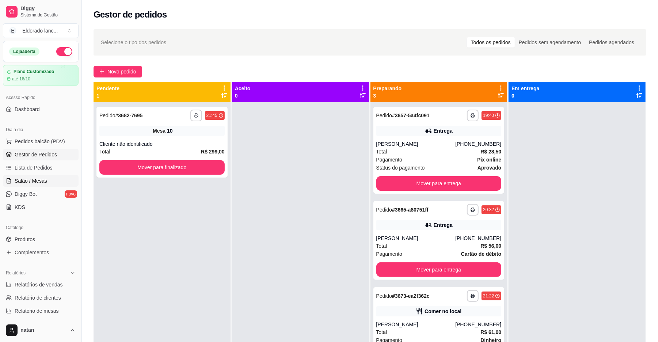
click at [66, 176] on link "Salão / Mesas" at bounding box center [41, 181] width 76 height 12
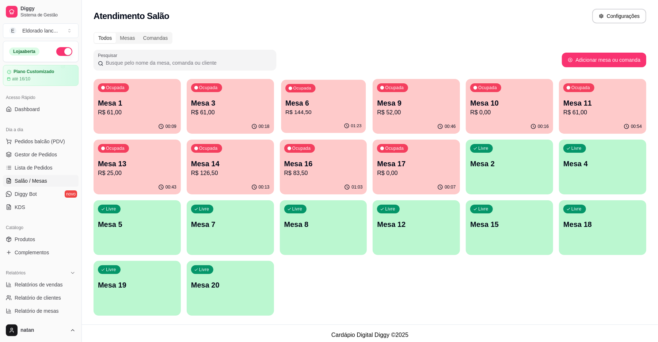
click at [329, 103] on p "Mesa 6" at bounding box center [323, 103] width 76 height 10
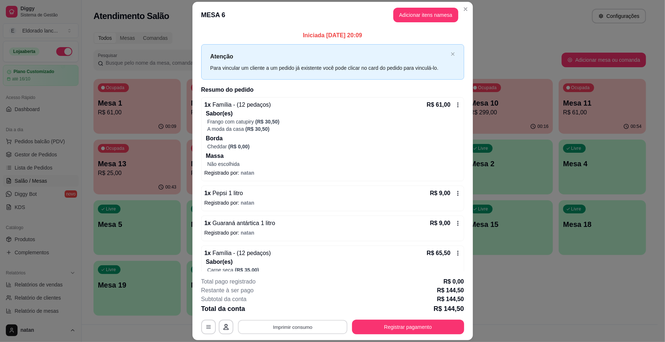
click at [292, 326] on button "Imprimir consumo" at bounding box center [293, 327] width 110 height 14
click at [302, 309] on button "IMPRESSORA" at bounding box center [291, 310] width 53 height 12
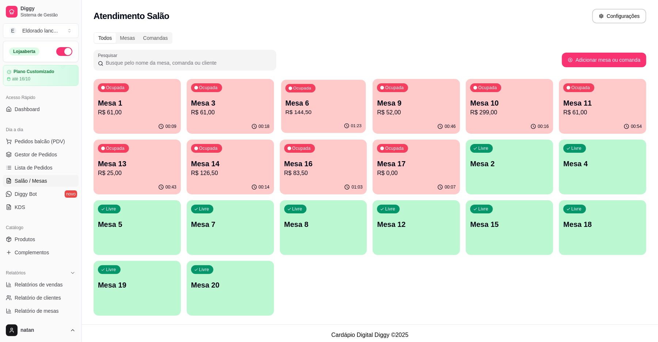
click at [345, 92] on div "Ocupada Mesa 6 R$ 144,50" at bounding box center [323, 99] width 85 height 39
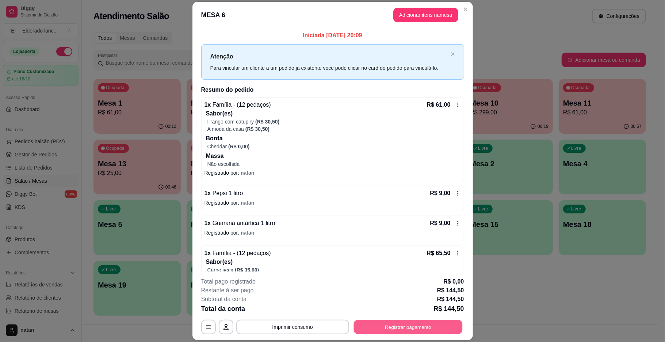
click at [417, 322] on button "Registrar pagamento" at bounding box center [408, 327] width 109 height 14
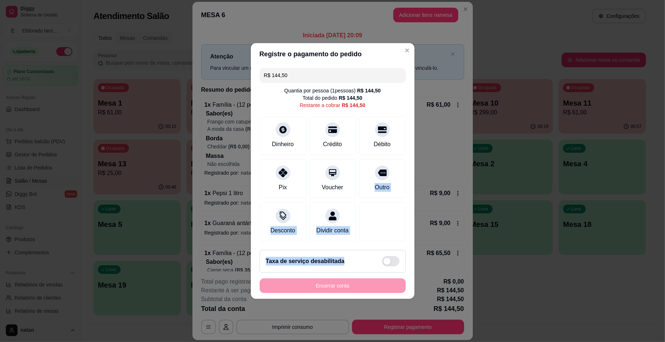
drag, startPoint x: 370, startPoint y: 170, endPoint x: 371, endPoint y: 289, distance: 119.4
click at [371, 289] on section "Registre o pagamento do pedido R$ 144,50 Quantia por pessoa ( 1 pessoas) R$ 144…" at bounding box center [333, 171] width 164 height 256
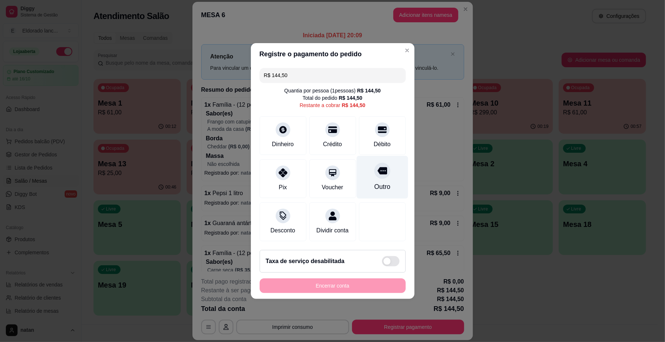
click at [382, 171] on div at bounding box center [382, 171] width 16 height 16
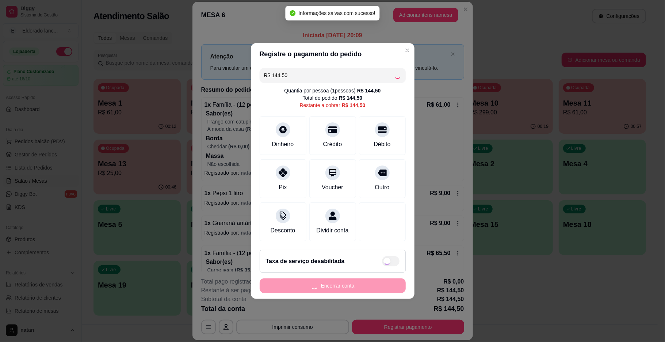
type input "R$ 0,00"
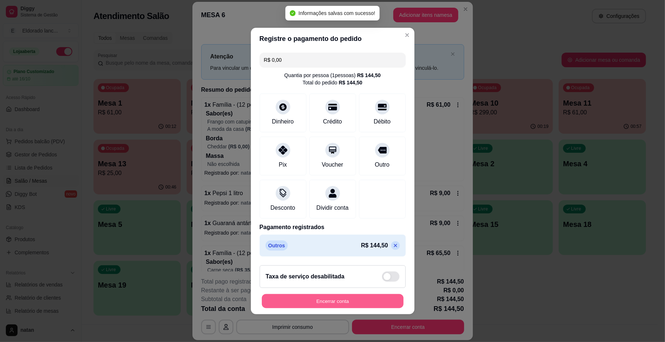
click at [352, 307] on button "Encerrar conta" at bounding box center [333, 301] width 142 height 14
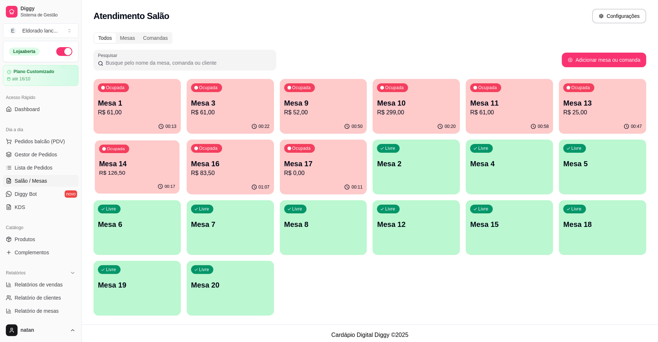
click at [154, 169] on p "R$ 126,50" at bounding box center [137, 173] width 76 height 8
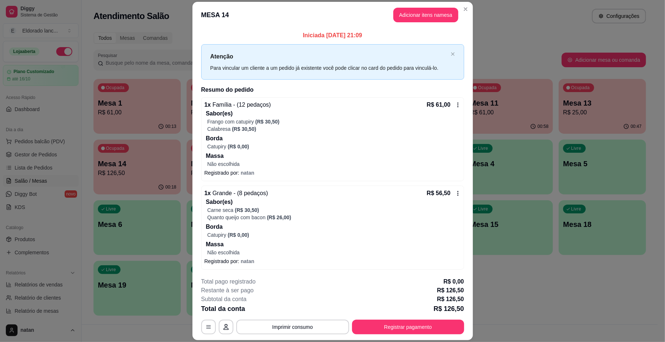
click at [408, 104] on div "1 x Família - (12 pedaços) R$ 61,00" at bounding box center [333, 104] width 256 height 9
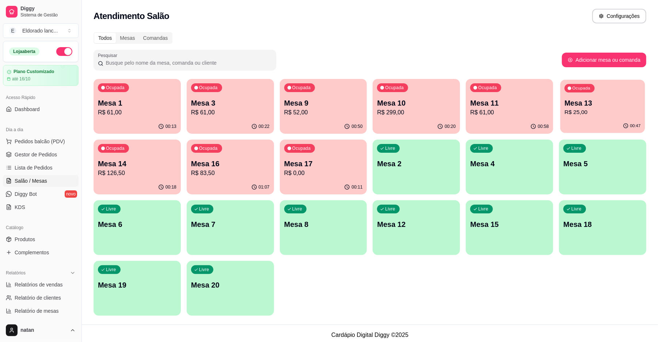
click at [560, 104] on div "Ocupada Mesa 13 R$ 25,00" at bounding box center [602, 99] width 85 height 39
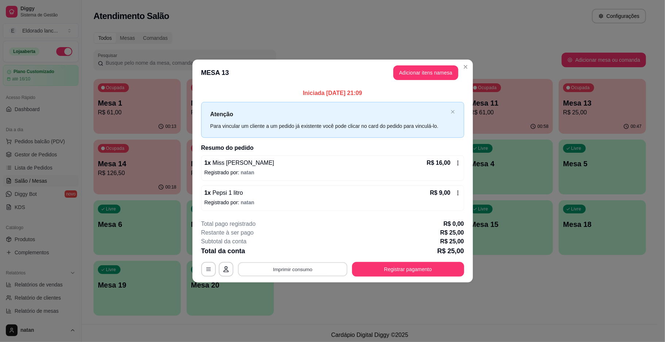
click at [301, 269] on button "Imprimir consumo" at bounding box center [293, 269] width 110 height 14
click at [286, 253] on button "IMPRESSORA" at bounding box center [294, 252] width 51 height 11
click at [421, 268] on button "Registrar pagamento" at bounding box center [408, 269] width 112 height 15
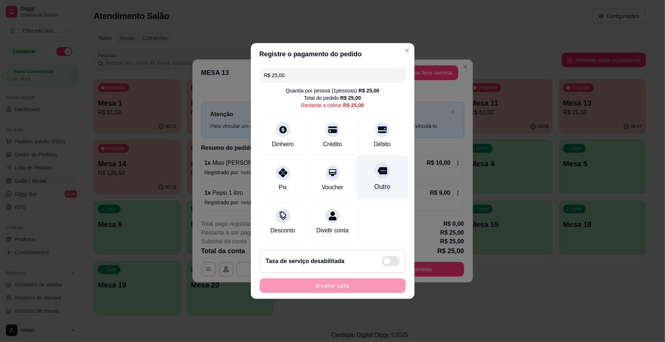
click at [380, 182] on div "Outro" at bounding box center [382, 186] width 16 height 9
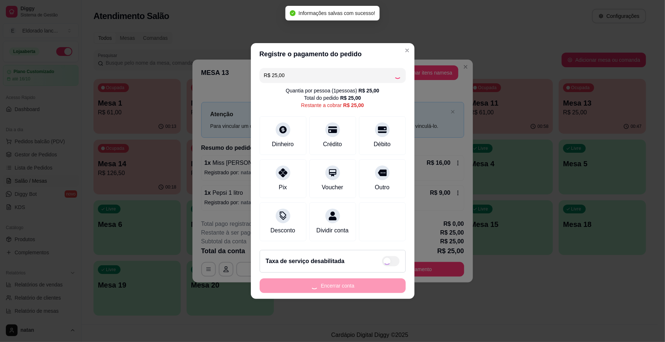
type input "R$ 0,00"
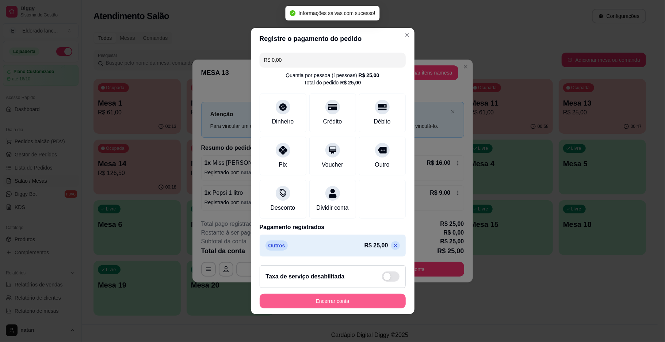
click at [354, 302] on button "Encerrar conta" at bounding box center [333, 301] width 146 height 15
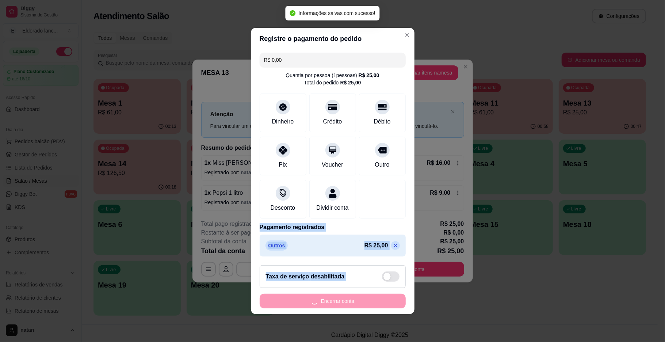
drag, startPoint x: 354, startPoint y: 302, endPoint x: 150, endPoint y: 211, distance: 223.4
click at [150, 211] on div "Registre o pagamento do pedido R$ 0,00 Quantia por pessoa ( 1 pessoas) R$ 25,00…" at bounding box center [332, 171] width 665 height 342
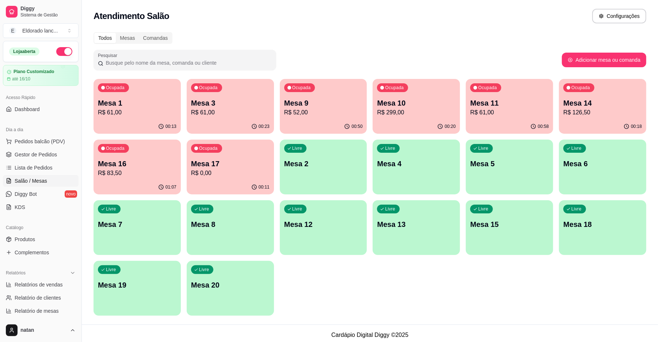
click at [140, 111] on p "R$ 61,00" at bounding box center [137, 112] width 79 height 9
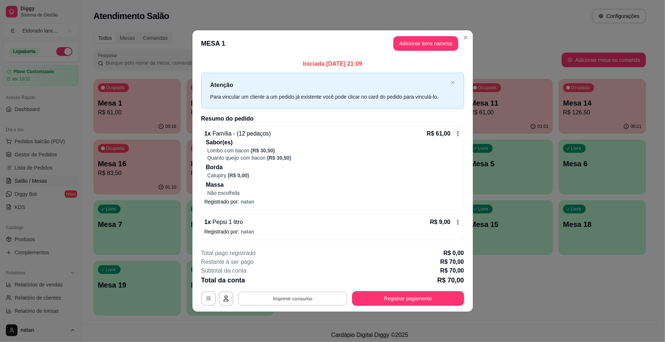
click at [308, 297] on button "Imprimir consumo" at bounding box center [293, 298] width 110 height 14
click at [310, 282] on button "IMPRESSORA" at bounding box center [294, 281] width 51 height 11
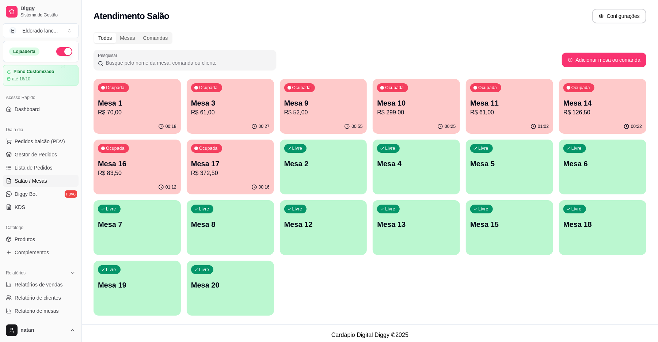
click at [325, 108] on p "R$ 52,00" at bounding box center [323, 112] width 79 height 9
click at [507, 97] on div "Ocupada Mesa 11 R$ 61,00" at bounding box center [509, 99] width 87 height 41
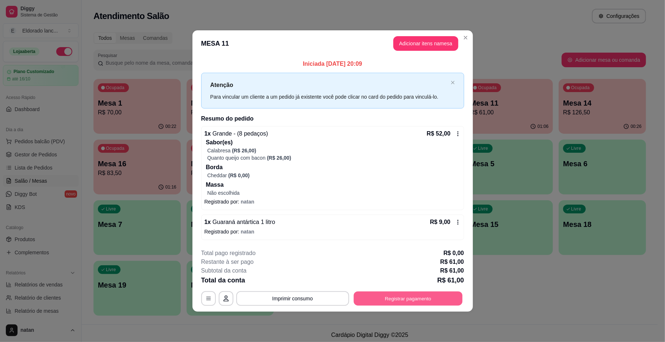
click at [386, 299] on button "Registrar pagamento" at bounding box center [408, 298] width 109 height 14
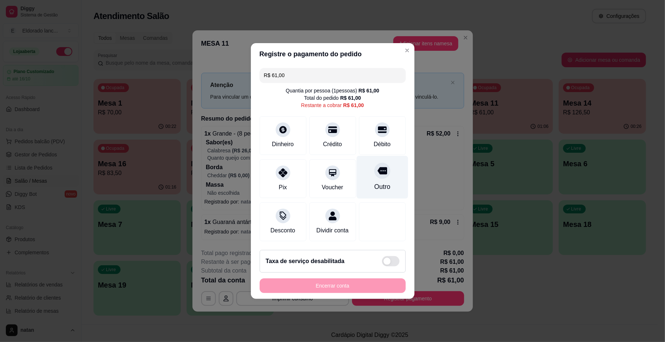
click at [377, 169] on icon at bounding box center [381, 170] width 9 height 9
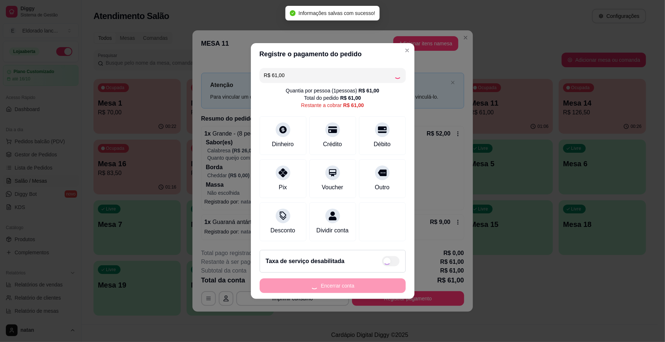
type input "R$ 0,00"
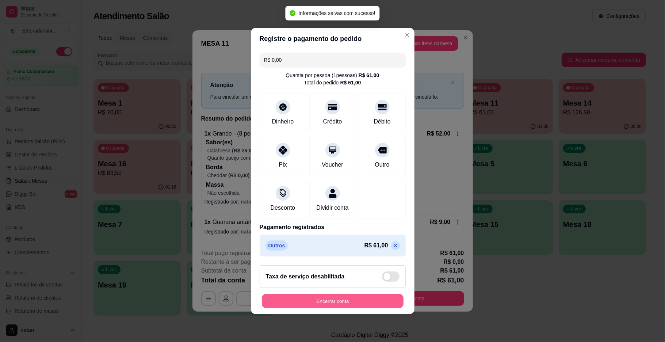
click at [347, 300] on button "Encerrar conta" at bounding box center [333, 301] width 142 height 14
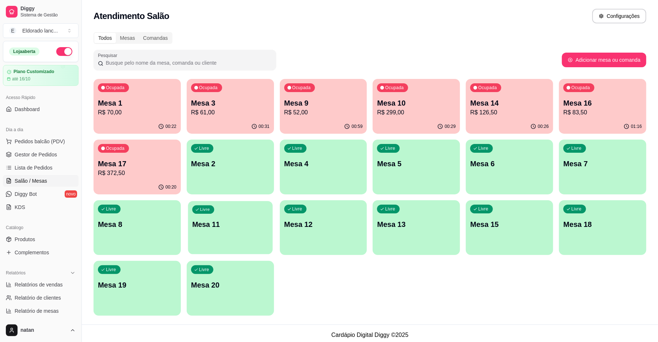
click at [211, 237] on div "Livre Mesa 11" at bounding box center [230, 223] width 85 height 45
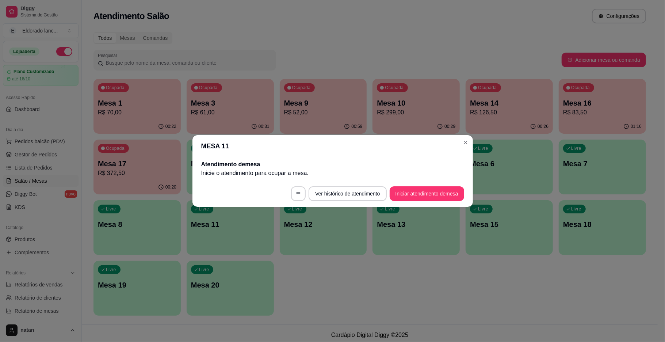
click at [458, 142] on header "MESA 11" at bounding box center [332, 146] width 280 height 22
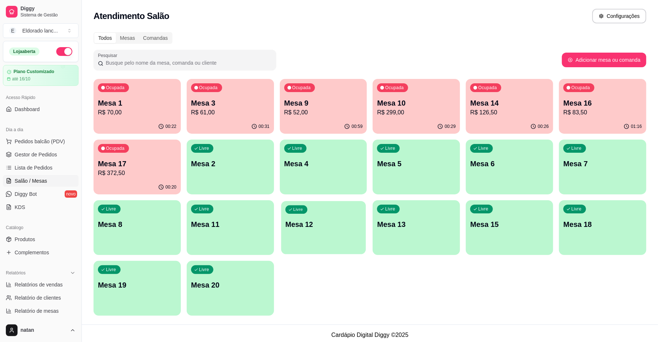
click at [346, 216] on div "Livre Mesa 12" at bounding box center [323, 223] width 85 height 45
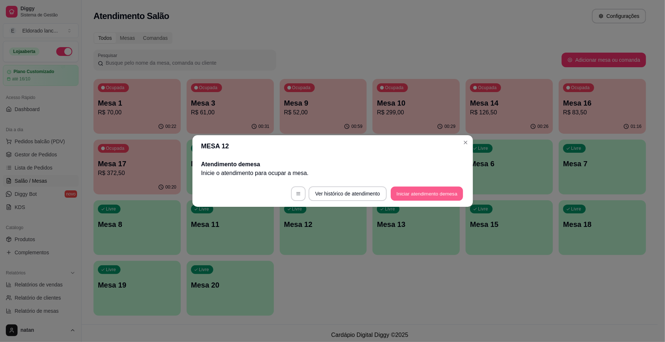
click at [429, 196] on button "Iniciar atendimento de mesa" at bounding box center [427, 194] width 72 height 14
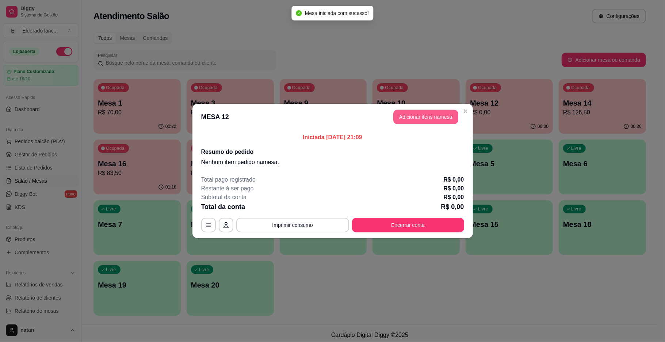
click at [436, 119] on button "Adicionar itens na mesa" at bounding box center [425, 117] width 65 height 15
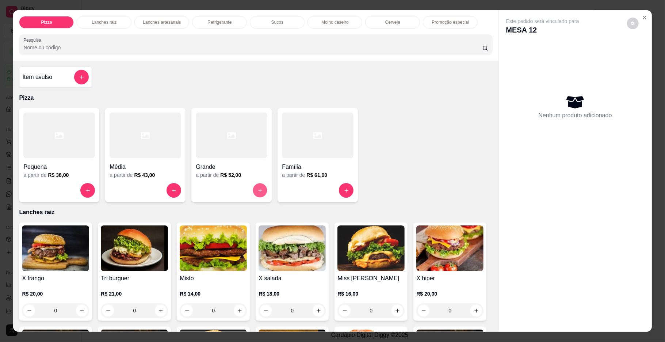
click at [261, 193] on button "increase-product-quantity" at bounding box center [260, 190] width 14 height 14
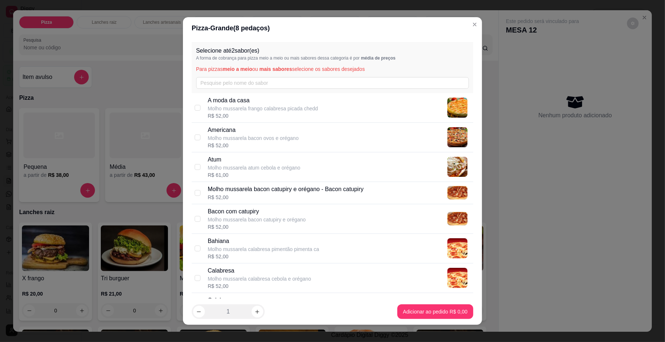
click at [413, 92] on div "Selecione até 2 sabor(es) A forma de cobrança para pizza meio a meio ou mais sa…" at bounding box center [333, 67] width 282 height 51
click at [413, 100] on div "A moda da casa Molho mussarela frango calabresa picada chedd R$ 52,00" at bounding box center [339, 107] width 263 height 23
checkbox input "true"
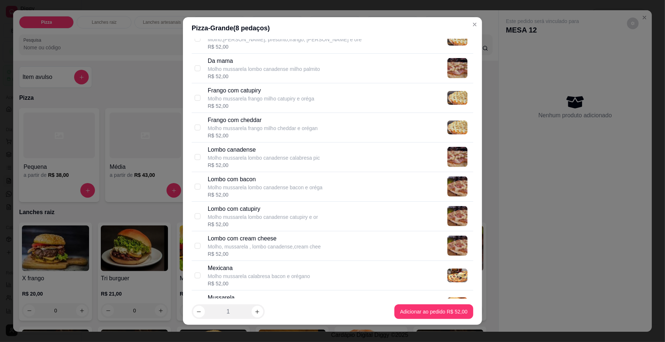
scroll to position [406, 0]
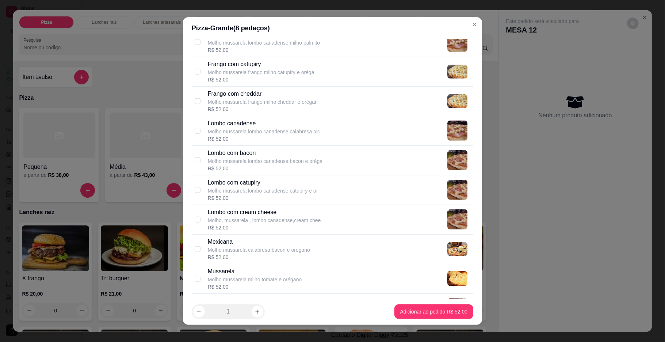
click at [338, 247] on div "Mexicana Molho mussarela calabresa bacon e orégano R$ 52,00" at bounding box center [339, 248] width 263 height 23
checkbox input "true"
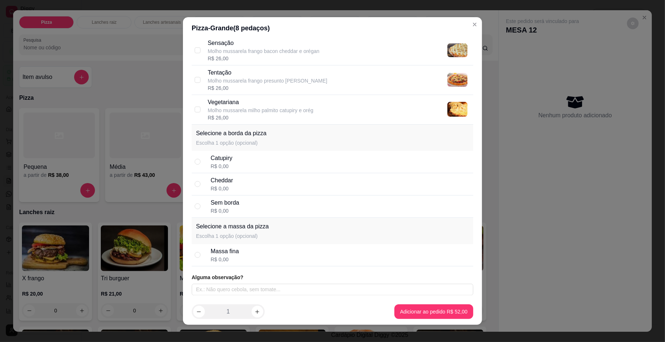
click at [313, 160] on div "Catupiry R$ 0,00" at bounding box center [341, 162] width 260 height 16
radio input "true"
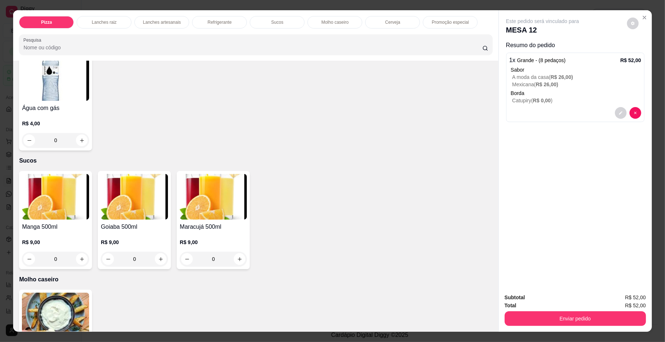
scroll to position [1007, 0]
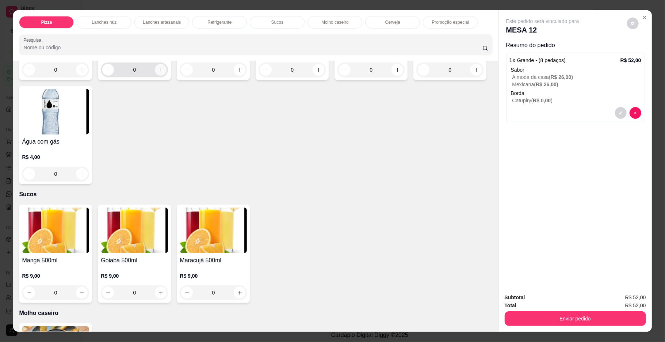
click at [158, 73] on icon "increase-product-quantity" at bounding box center [160, 69] width 5 height 5
type input "1"
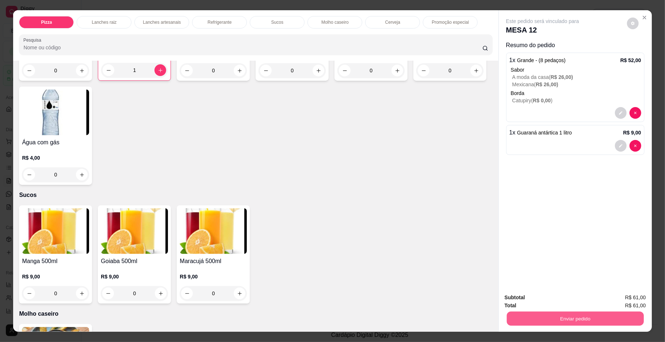
click at [614, 320] on button "Enviar pedido" at bounding box center [575, 319] width 137 height 14
click at [619, 299] on button "Enviar pedido" at bounding box center [626, 301] width 40 height 14
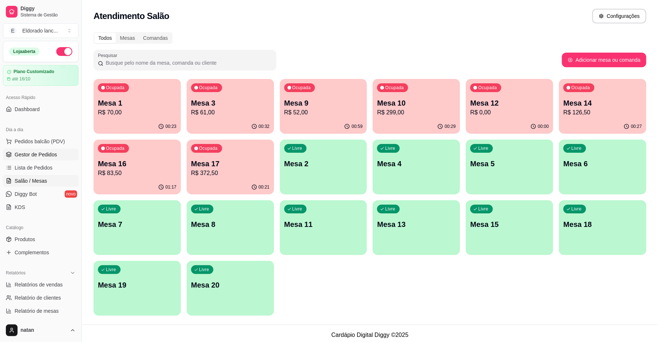
click at [43, 154] on span "Gestor de Pedidos" at bounding box center [36, 154] width 42 height 7
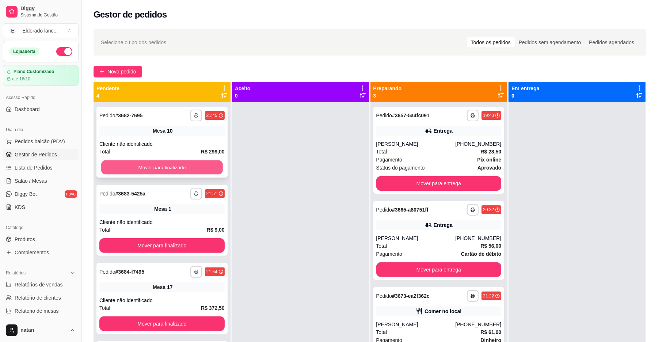
click at [182, 162] on button "Mover para finalizado" at bounding box center [161, 167] width 121 height 14
click at [182, 162] on button "Mover para finalizado" at bounding box center [161, 167] width 125 height 15
click at [182, 162] on div "Mover para finalizado" at bounding box center [161, 167] width 125 height 15
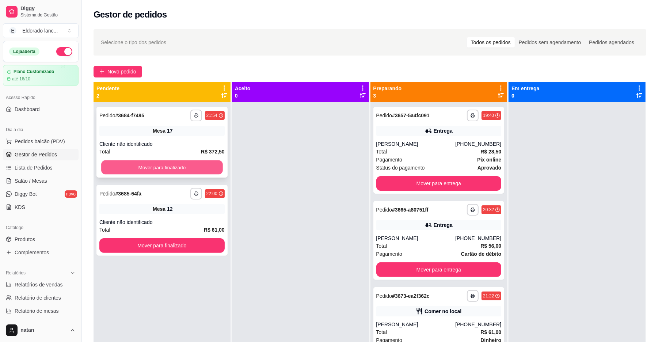
click at [175, 164] on button "Mover para finalizado" at bounding box center [161, 167] width 121 height 14
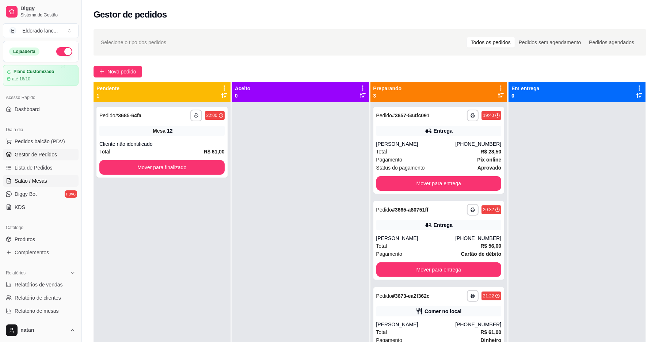
click at [44, 176] on link "Salão / Mesas" at bounding box center [41, 181] width 76 height 12
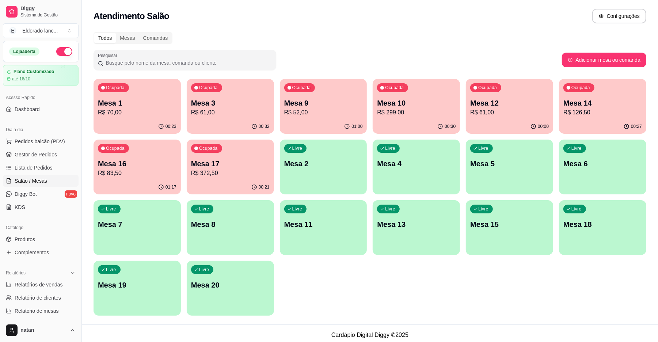
click at [601, 106] on p "Mesa 14" at bounding box center [602, 103] width 79 height 10
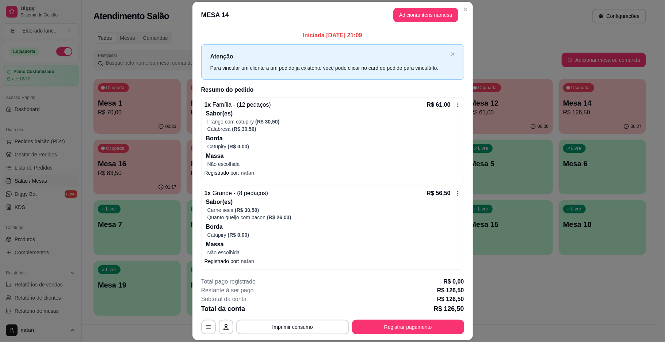
scroll to position [31, 0]
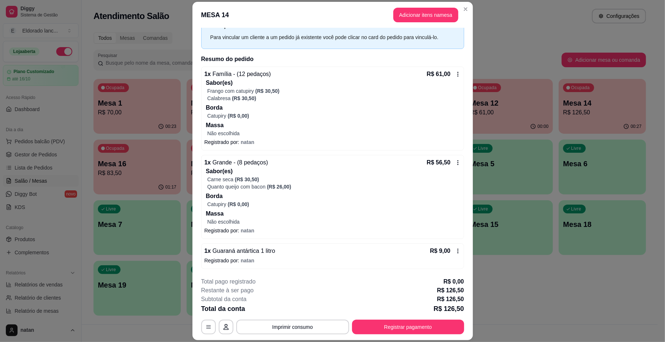
click at [313, 182] on div "**********" at bounding box center [332, 171] width 665 height 342
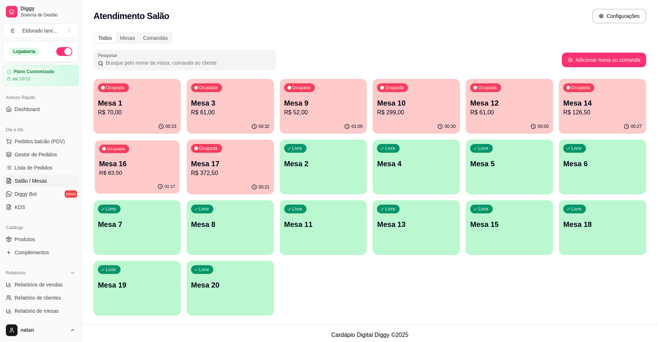
click at [161, 170] on p "R$ 83,50" at bounding box center [137, 173] width 76 height 8
click at [179, 168] on div "Ocupada Mesa 16 R$ 83,50" at bounding box center [137, 159] width 85 height 39
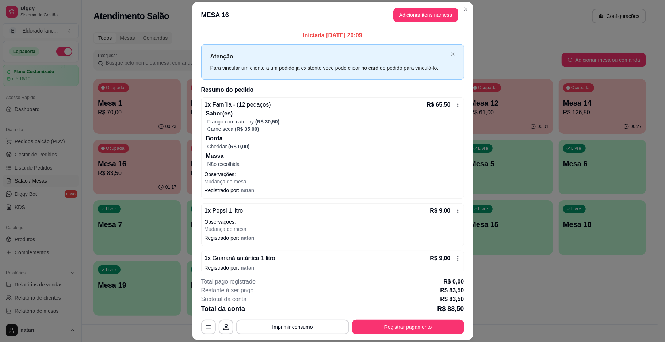
scroll to position [8, 0]
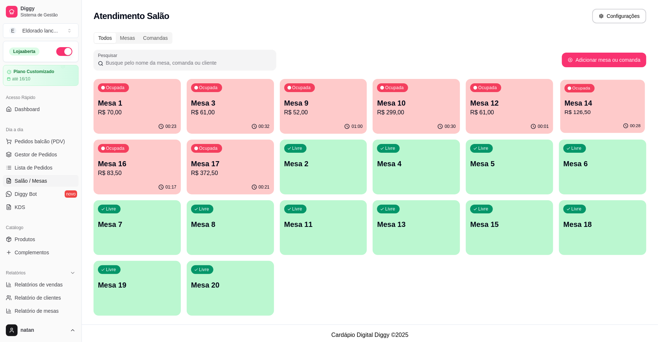
click at [579, 111] on p "R$ 126,50" at bounding box center [602, 112] width 76 height 8
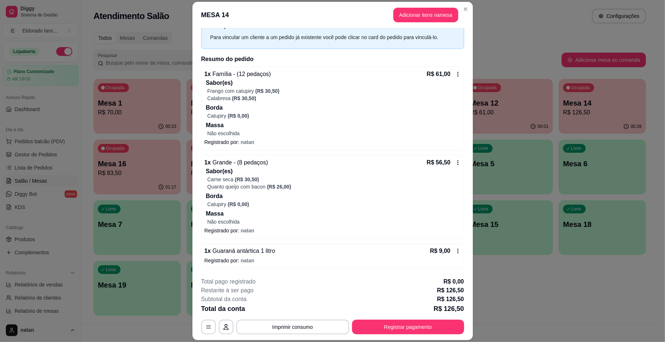
scroll to position [21, 0]
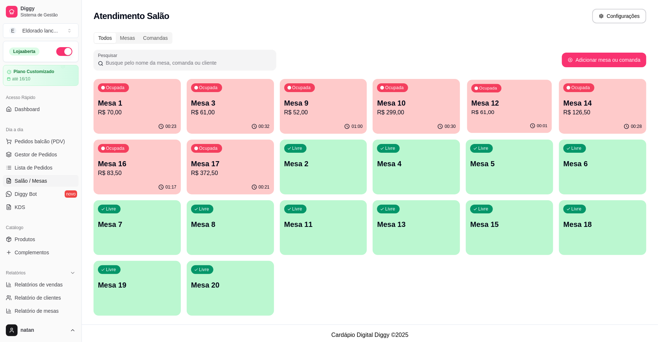
click at [513, 106] on p "Mesa 12" at bounding box center [509, 103] width 76 height 10
click at [419, 104] on p "Mesa 10" at bounding box center [416, 103] width 79 height 10
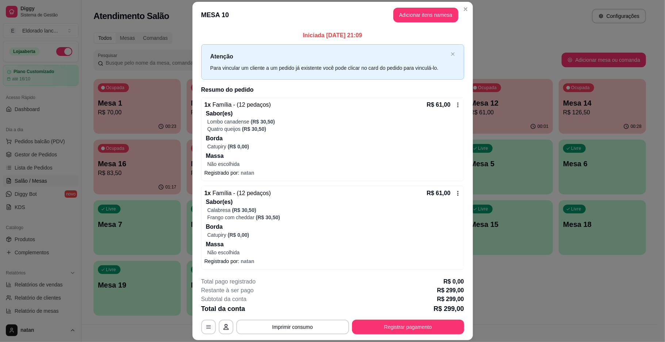
scroll to position [195, 0]
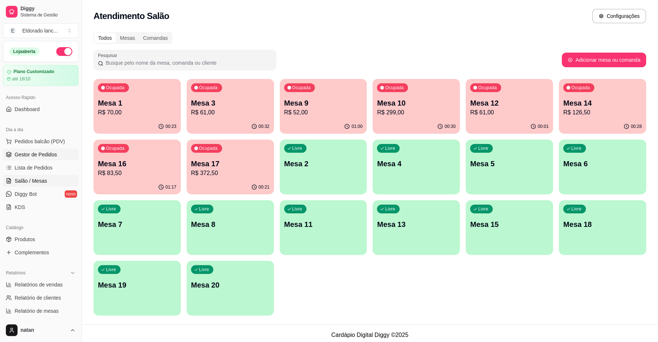
click at [49, 157] on span "Gestor de Pedidos" at bounding box center [36, 154] width 42 height 7
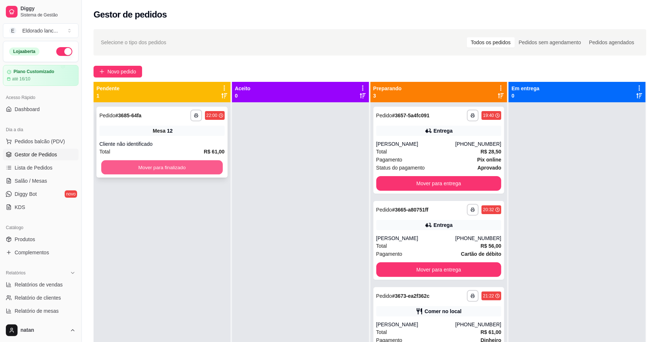
click at [149, 167] on button "Mover para finalizado" at bounding box center [161, 167] width 121 height 14
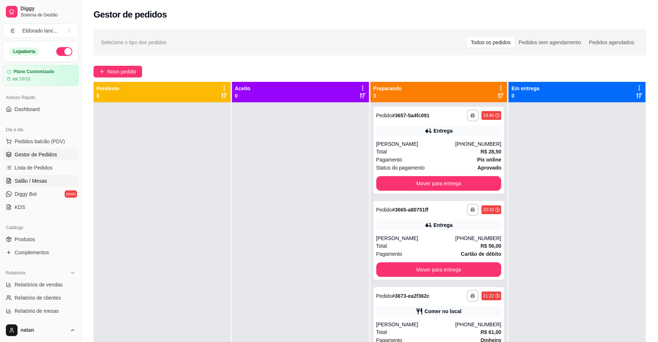
click at [66, 178] on link "Salão / Mesas" at bounding box center [41, 181] width 76 height 12
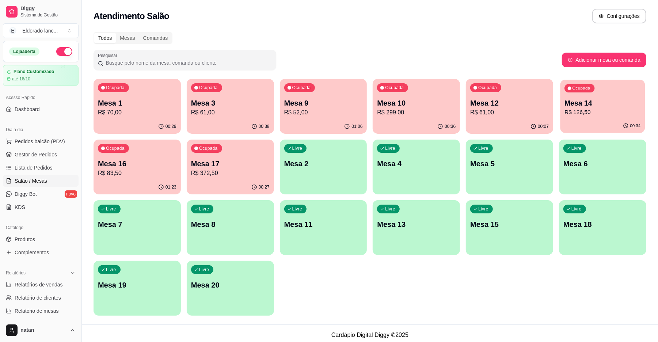
click at [586, 104] on p "Mesa 14" at bounding box center [602, 103] width 76 height 10
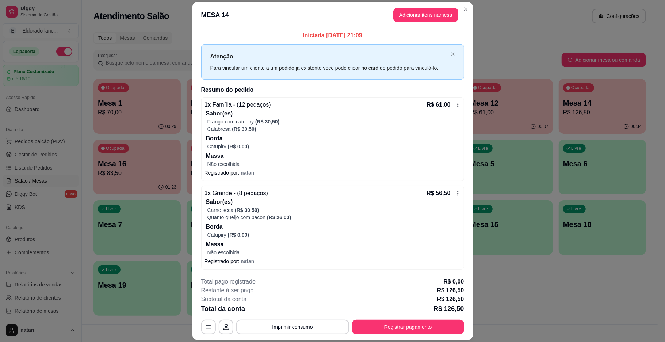
scroll to position [31, 0]
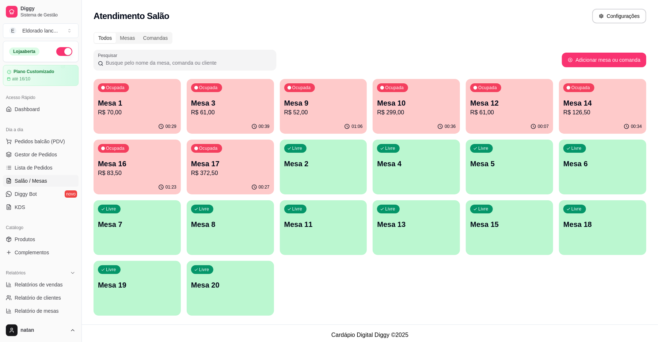
click at [154, 183] on div "01:23" at bounding box center [136, 187] width 87 height 14
click at [504, 170] on div "Livre Mesa 5" at bounding box center [509, 162] width 85 height 45
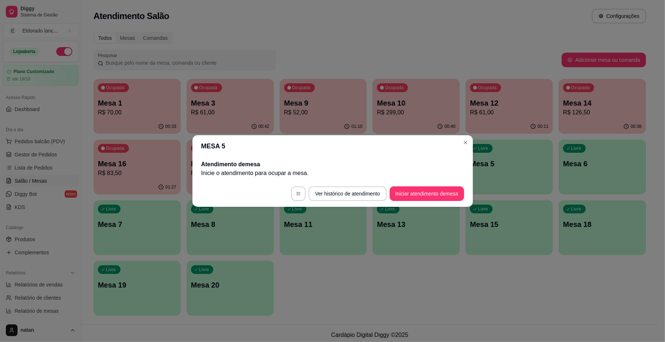
click at [206, 174] on p "Inicie o atendimento para ocupar a mesa ." at bounding box center [332, 173] width 263 height 9
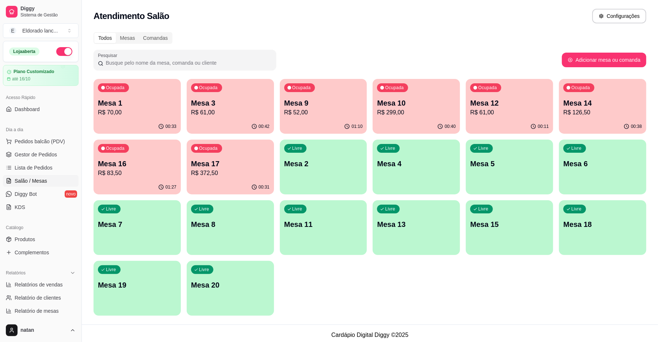
click at [231, 291] on div "Livre Mesa 20" at bounding box center [230, 284] width 87 height 46
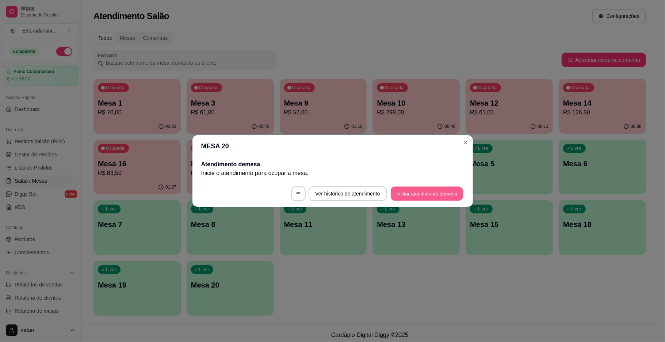
click at [435, 198] on button "Iniciar atendimento de mesa" at bounding box center [427, 194] width 72 height 14
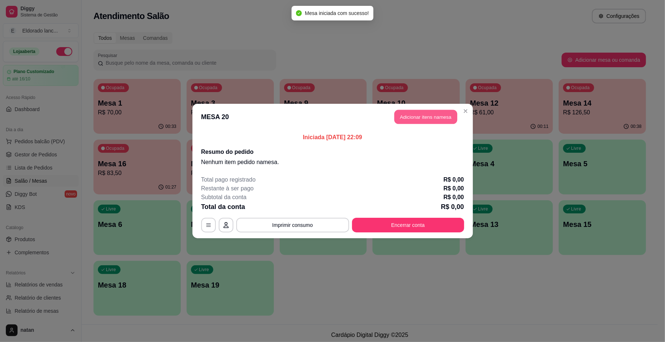
click at [447, 115] on button "Adicionar itens na mesa" at bounding box center [425, 117] width 63 height 14
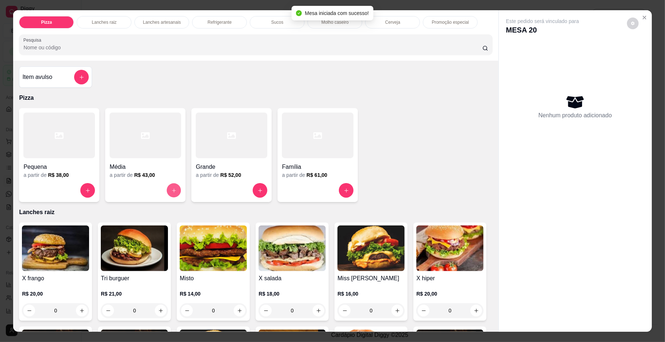
click at [172, 190] on icon "increase-product-quantity" at bounding box center [174, 190] width 4 height 4
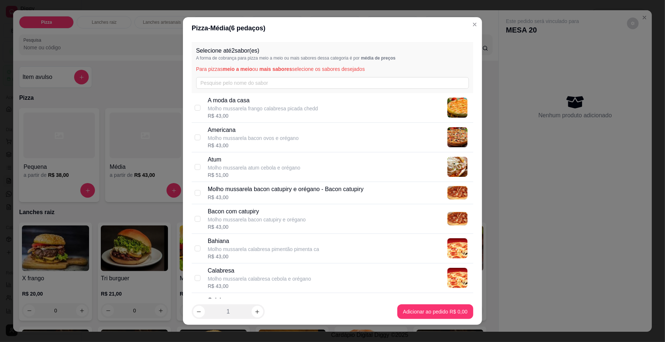
click at [389, 280] on div "Calabresa Molho mussarela calabresa cebola e orégano R$ 43,00" at bounding box center [339, 277] width 263 height 23
checkbox input "true"
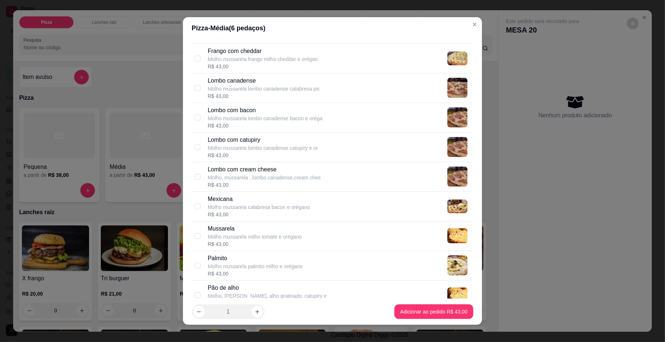
scroll to position [400, 0]
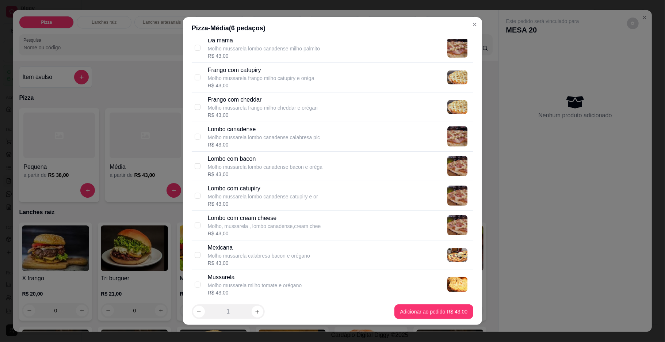
click at [395, 88] on div "Frango com catupiry Molho mussarela frango milho catupiry e oréga R$ 43,00" at bounding box center [339, 77] width 263 height 23
checkbox input "true"
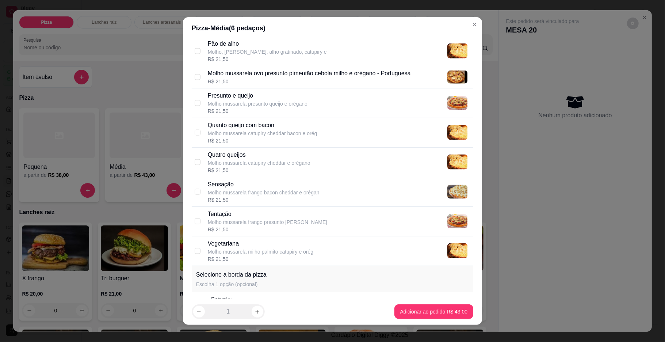
scroll to position [838, 0]
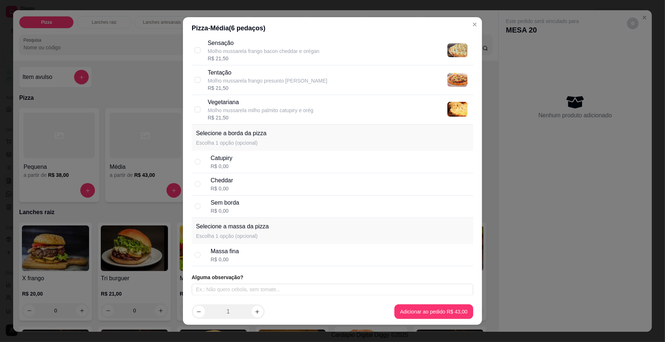
click at [367, 174] on div "Cheddar R$ 0,00" at bounding box center [333, 184] width 282 height 22
radio input "true"
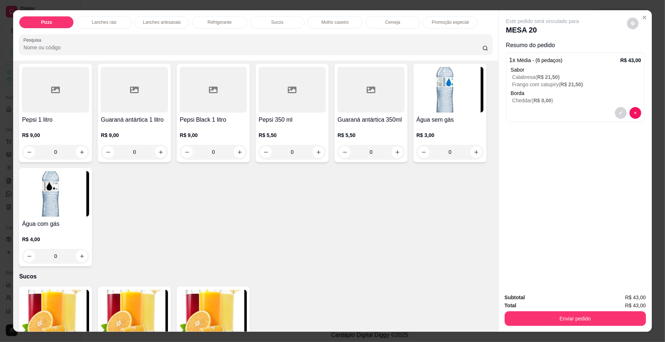
scroll to position [1023, 0]
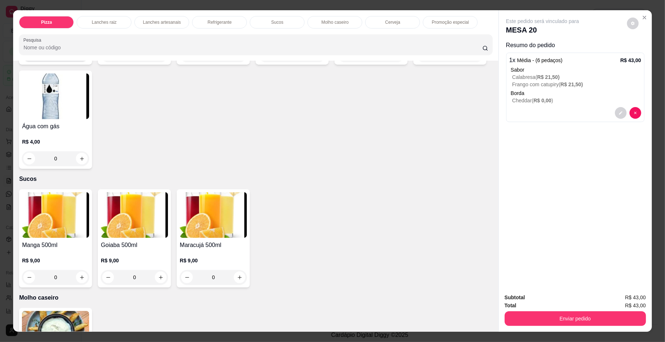
click at [80, 57] on icon "increase-product-quantity" at bounding box center [82, 55] width 4 height 4
type input "1"
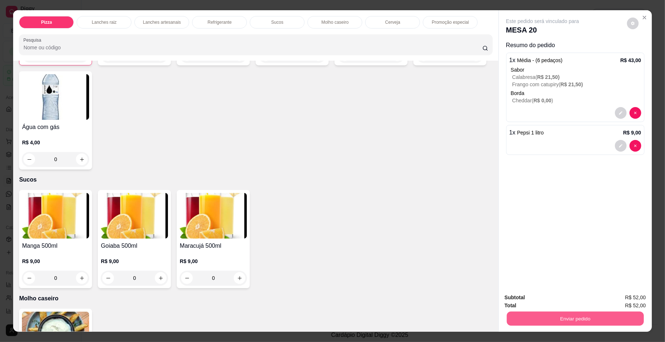
click at [591, 317] on button "Enviar pedido" at bounding box center [575, 319] width 137 height 14
click at [630, 300] on button "Enviar pedido" at bounding box center [625, 301] width 41 height 14
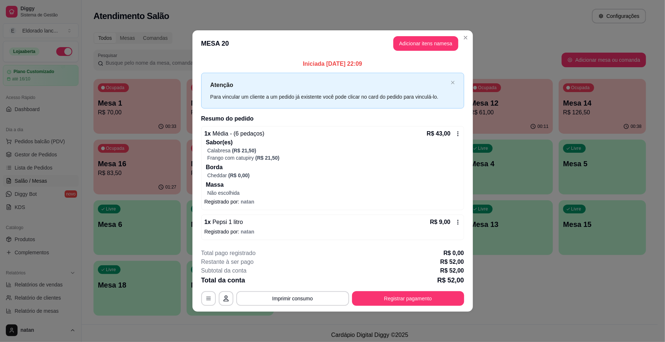
click at [215, 179] on p "Cheddar" at bounding box center [217, 175] width 20 height 7
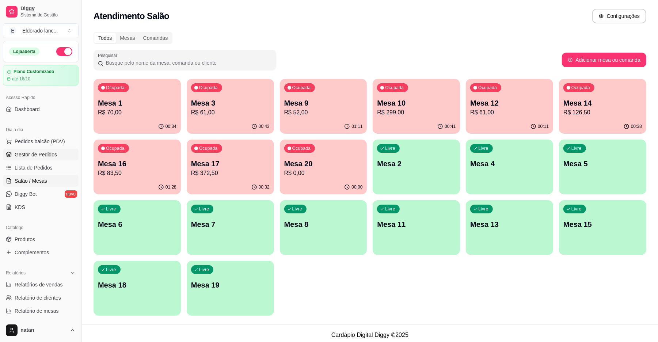
click at [56, 152] on link "Gestor de Pedidos" at bounding box center [41, 155] width 76 height 12
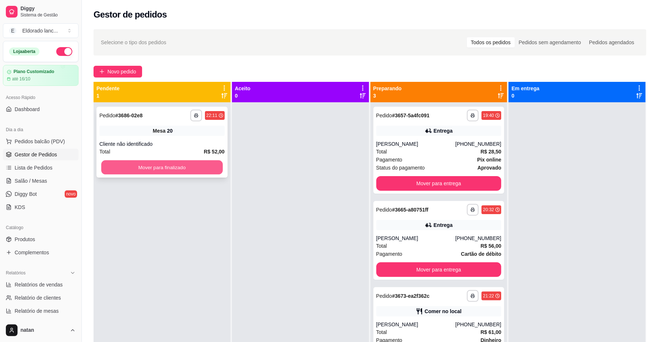
click at [199, 170] on button "Mover para finalizado" at bounding box center [161, 167] width 121 height 14
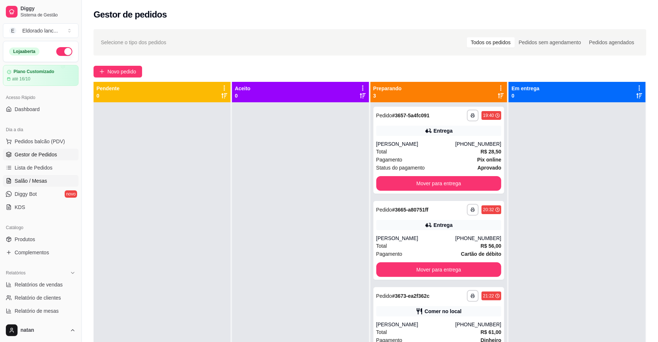
click at [39, 182] on span "Salão / Mesas" at bounding box center [31, 180] width 33 height 7
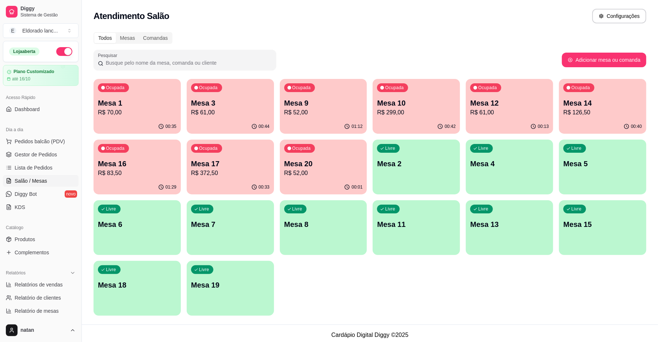
click at [517, 173] on div "Livre Mesa 4" at bounding box center [509, 163] width 87 height 46
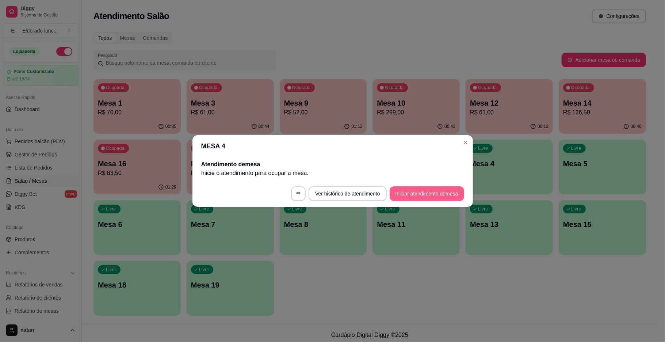
click at [447, 198] on button "Iniciar atendimento de mesa" at bounding box center [427, 193] width 74 height 15
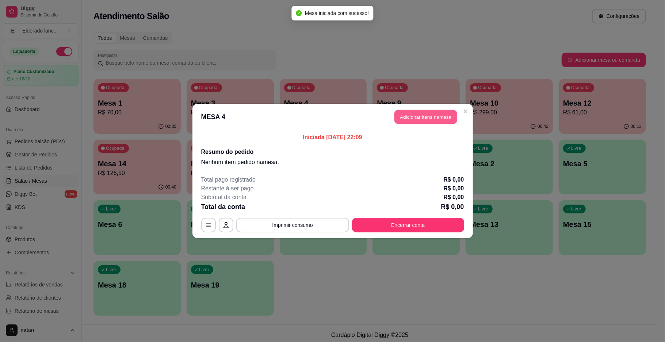
click at [436, 117] on button "Adicionar itens na mesa" at bounding box center [425, 117] width 63 height 14
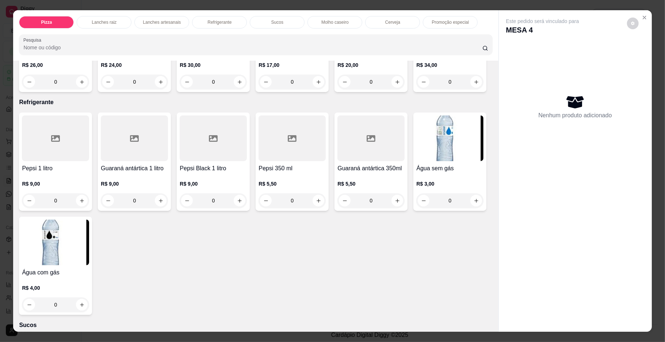
scroll to position [828, 0]
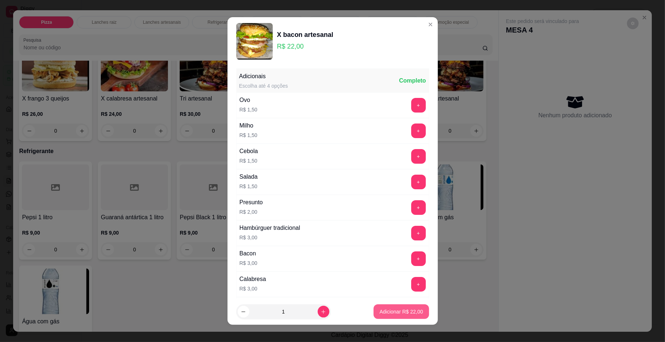
click at [396, 312] on p "Adicionar R$ 22,00" at bounding box center [400, 311] width 43 height 7
type input "1"
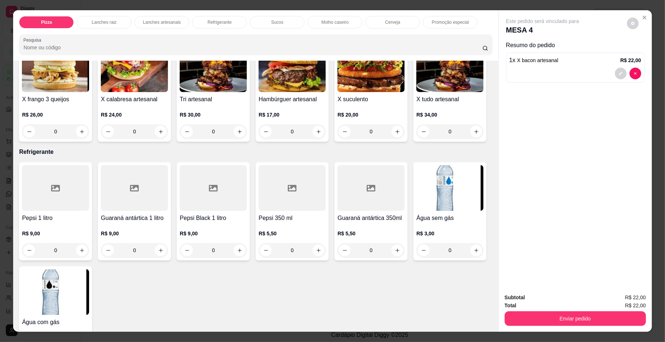
scroll to position [828, 0]
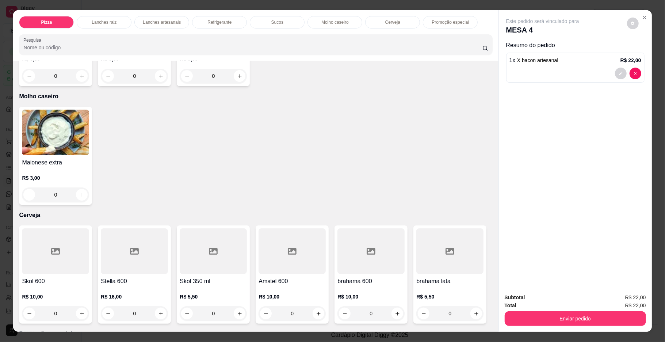
scroll to position [1176, 0]
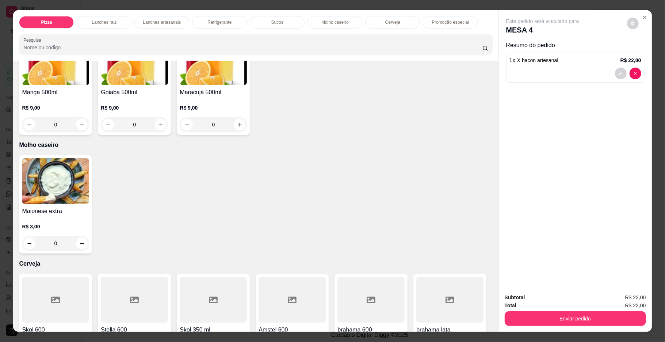
type input "1"
click at [538, 327] on div "Subtotal R$ 27,50 Total R$ 27,50 Enviar pedido" at bounding box center [575, 309] width 153 height 44
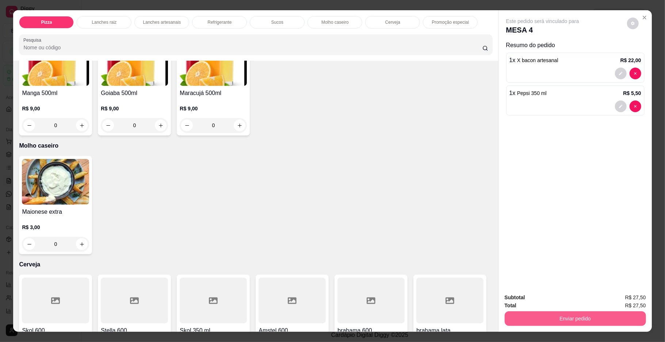
click at [550, 312] on button "Enviar pedido" at bounding box center [575, 318] width 141 height 15
click at [629, 299] on button "Enviar pedido" at bounding box center [626, 301] width 40 height 14
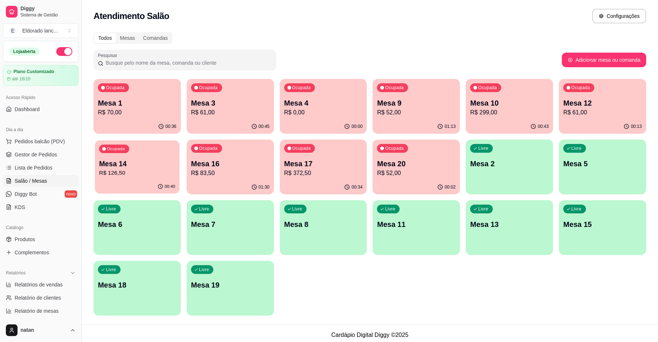
click at [122, 177] on p "R$ 126,50" at bounding box center [137, 173] width 76 height 8
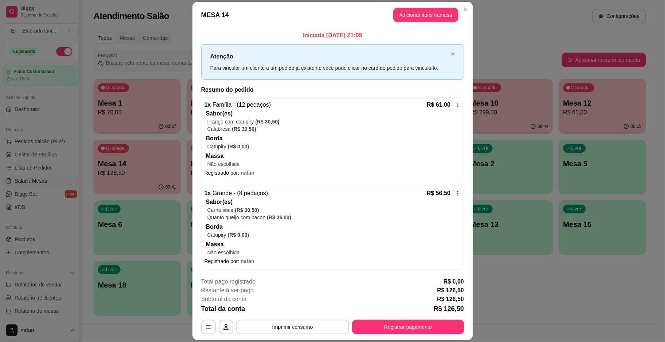
click at [394, 234] on div "Catupiry (R$ 0,00)" at bounding box center [333, 234] width 253 height 7
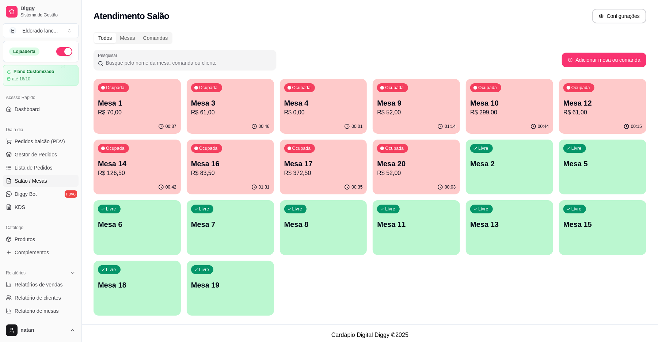
click at [304, 161] on p "Mesa 17" at bounding box center [323, 163] width 79 height 10
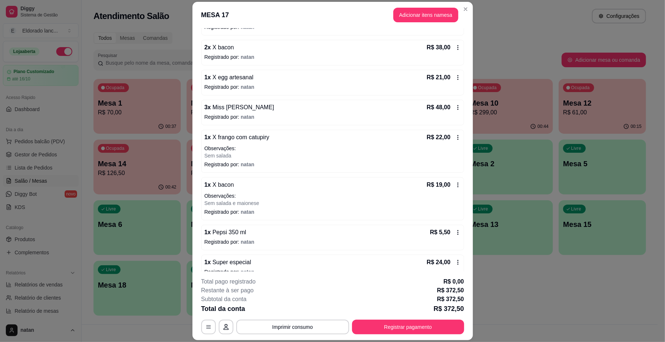
scroll to position [243, 0]
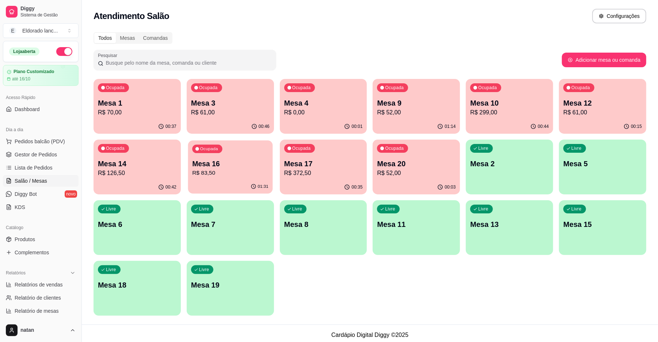
click at [205, 174] on p "R$ 83,50" at bounding box center [230, 173] width 76 height 8
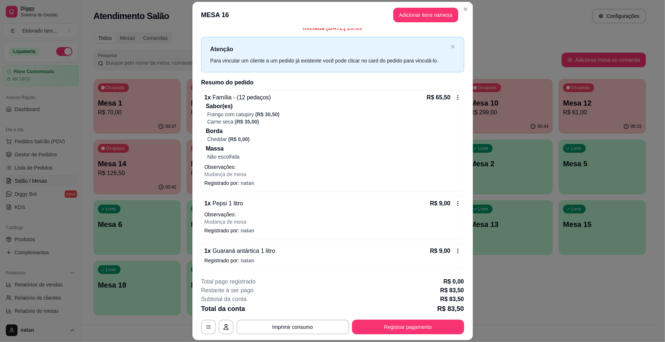
scroll to position [8, 0]
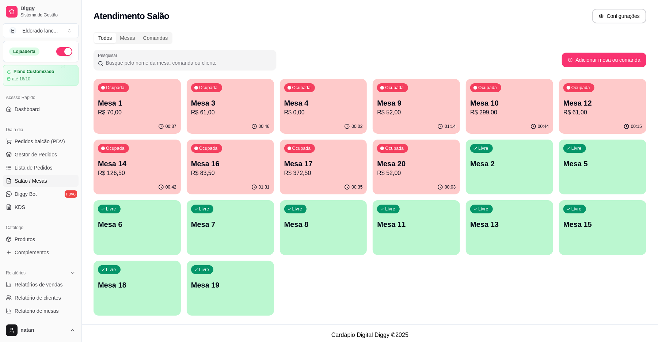
click at [206, 114] on p "R$ 61,00" at bounding box center [230, 112] width 79 height 9
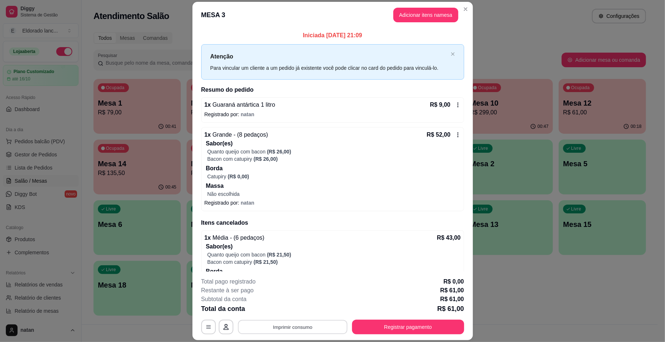
click at [324, 325] on button "Imprimir consumo" at bounding box center [293, 327] width 110 height 14
click at [295, 314] on button "IMPRESSORA" at bounding box center [290, 309] width 51 height 11
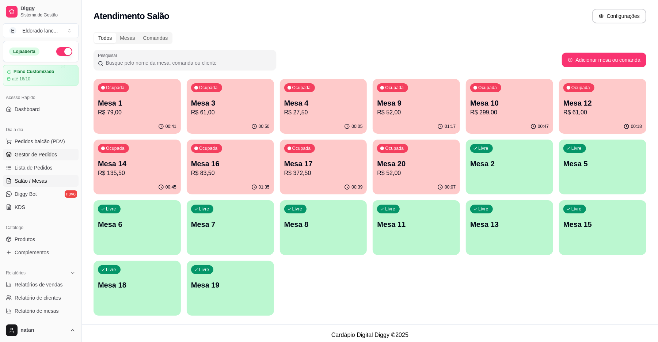
click at [22, 155] on span "Gestor de Pedidos" at bounding box center [36, 154] width 42 height 7
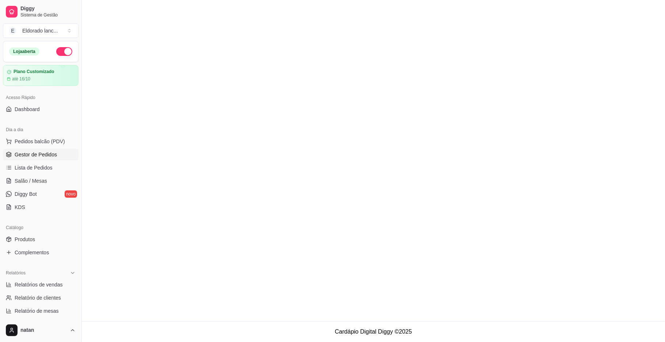
click at [22, 155] on span "Gestor de Pedidos" at bounding box center [36, 154] width 42 height 7
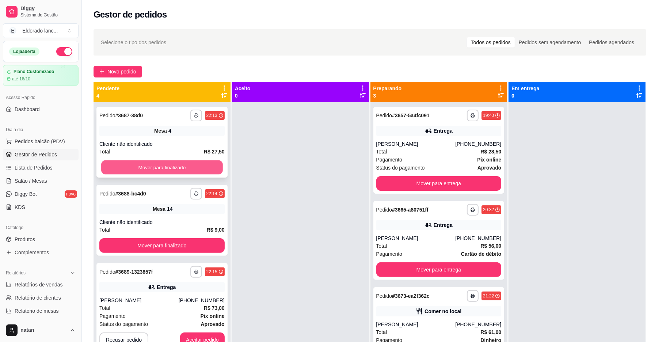
click at [169, 161] on button "Mover para finalizado" at bounding box center [161, 167] width 121 height 14
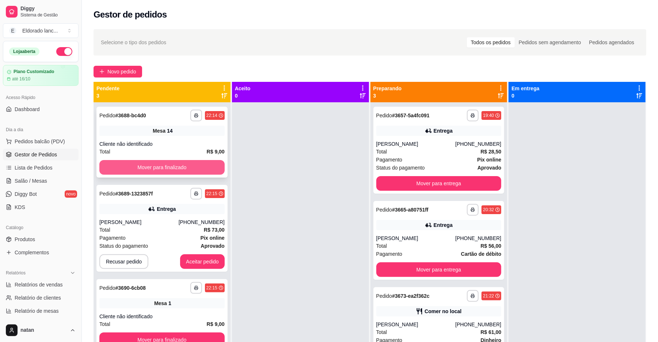
click at [168, 167] on button "Mover para finalizado" at bounding box center [161, 167] width 125 height 15
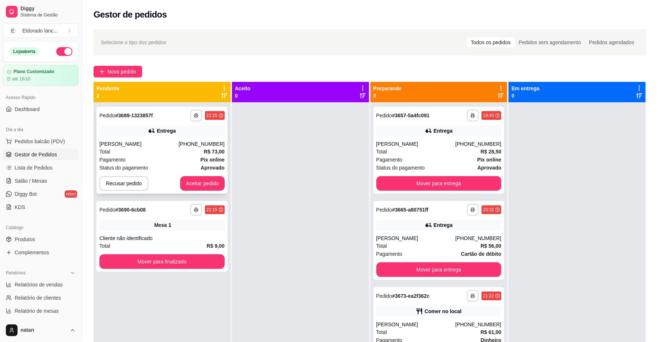
click at [212, 175] on div "**********" at bounding box center [161, 150] width 131 height 87
click at [211, 180] on button "Aceitar pedido" at bounding box center [202, 183] width 45 height 15
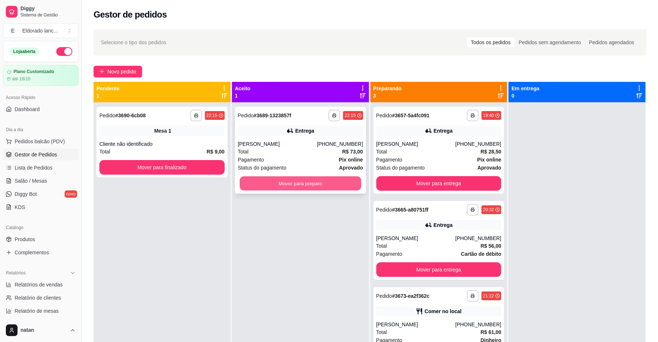
click at [324, 187] on button "Mover para preparo" at bounding box center [300, 183] width 121 height 14
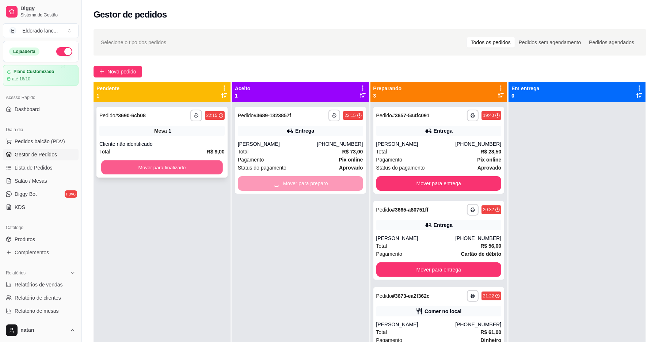
click at [150, 165] on button "Mover para finalizado" at bounding box center [161, 167] width 121 height 14
click at [150, 165] on div "Mover para finalizado" at bounding box center [161, 167] width 125 height 15
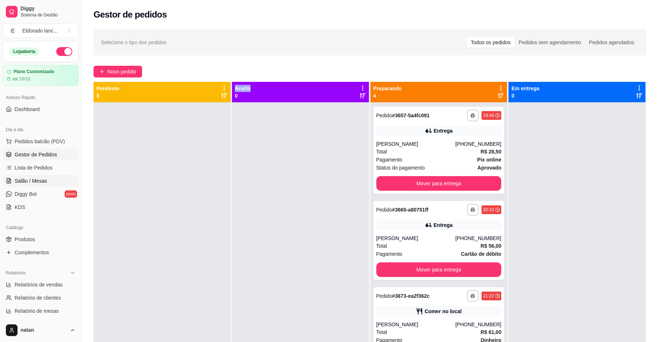
click at [49, 177] on link "Salão / Mesas" at bounding box center [41, 181] width 76 height 12
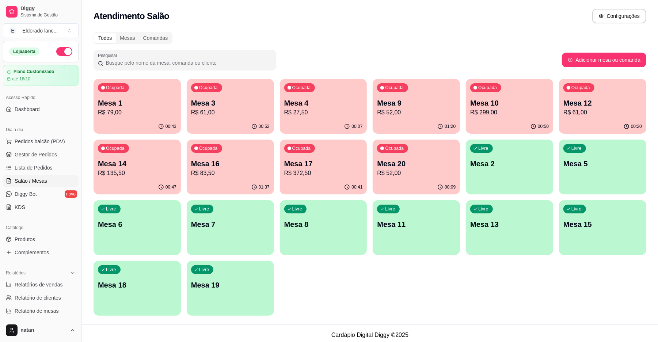
click at [206, 100] on p "Mesa 3" at bounding box center [230, 103] width 79 height 10
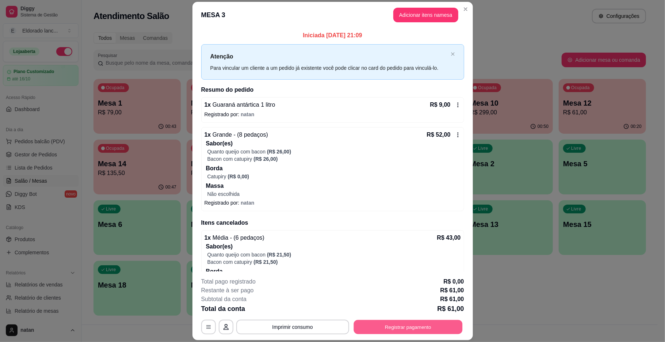
click at [415, 323] on button "Registrar pagamento" at bounding box center [408, 327] width 109 height 14
click at [399, 324] on button "Registrar pagamento" at bounding box center [408, 327] width 109 height 14
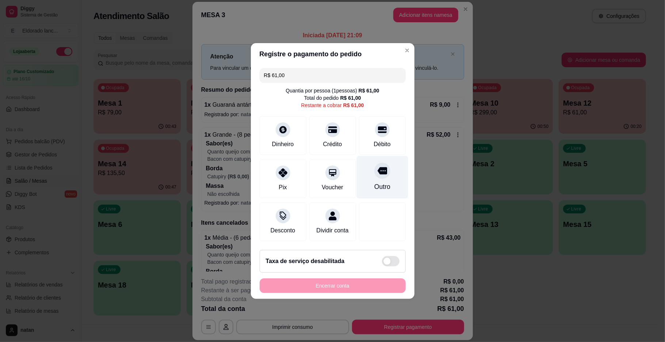
click at [383, 176] on div "Outro" at bounding box center [381, 177] width 51 height 43
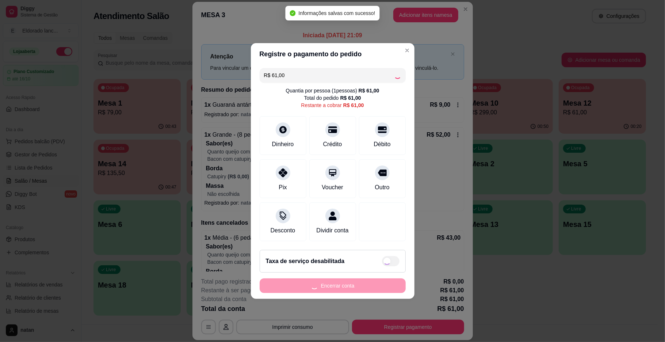
type input "R$ 0,00"
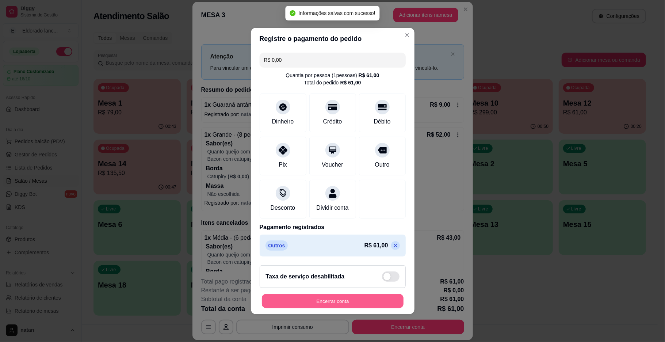
click at [359, 299] on button "Encerrar conta" at bounding box center [333, 301] width 142 height 14
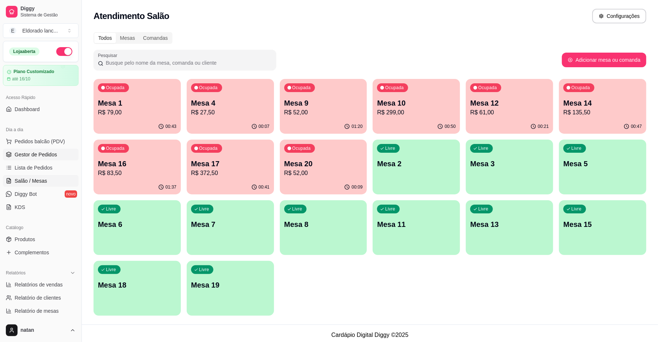
click at [53, 153] on span "Gestor de Pedidos" at bounding box center [36, 154] width 42 height 7
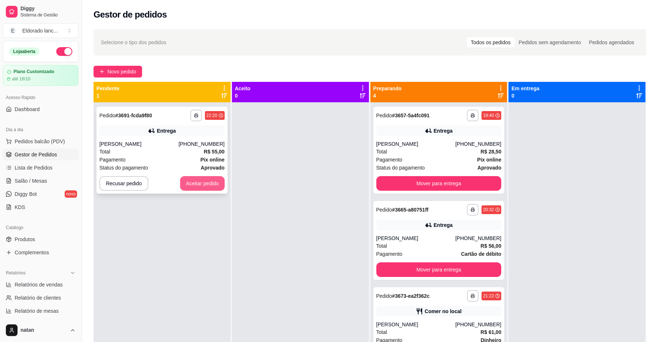
click at [207, 185] on button "Aceitar pedido" at bounding box center [202, 183] width 45 height 15
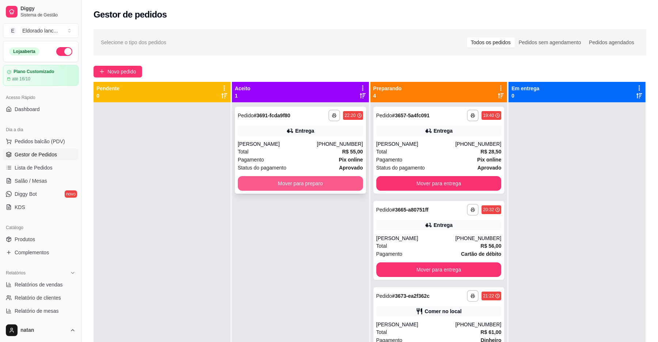
click at [284, 183] on button "Mover para preparo" at bounding box center [300, 183] width 125 height 15
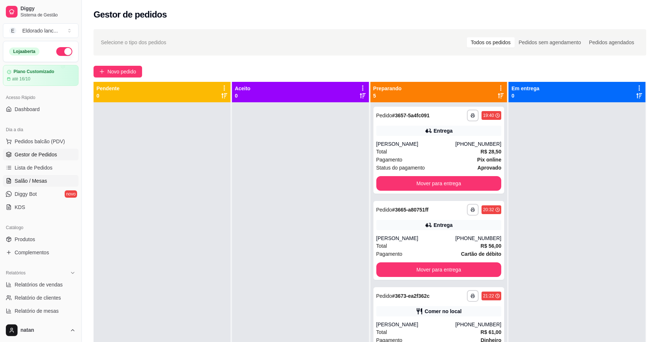
click at [29, 184] on span "Salão / Mesas" at bounding box center [31, 180] width 33 height 7
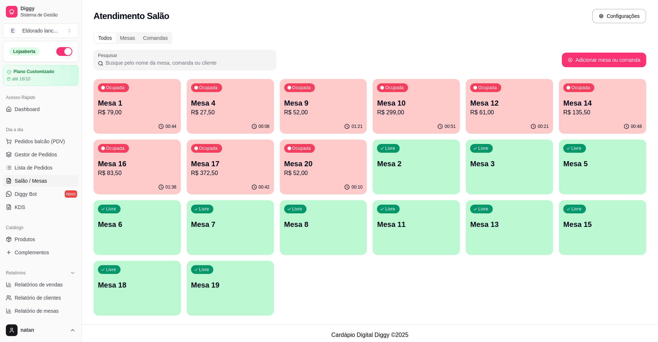
click at [29, 184] on span "Salão / Mesas" at bounding box center [31, 180] width 33 height 7
click at [332, 167] on p "Mesa 20" at bounding box center [323, 164] width 76 height 10
click at [53, 152] on span "Gestor de Pedidos" at bounding box center [36, 154] width 42 height 7
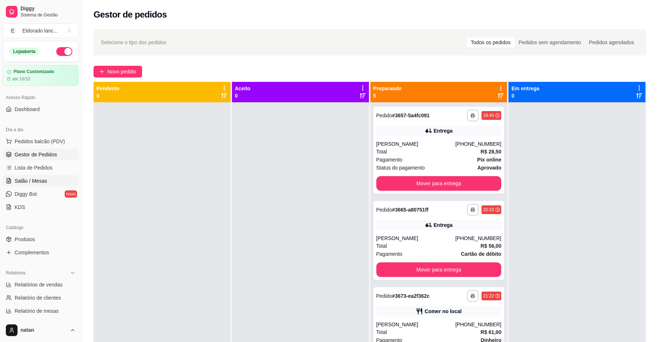
click at [58, 180] on link "Salão / Mesas" at bounding box center [41, 181] width 76 height 12
click at [45, 184] on span "Salão / Mesas" at bounding box center [31, 180] width 33 height 7
click at [33, 179] on span "Salão / Mesas" at bounding box center [31, 180] width 33 height 7
click at [55, 177] on link "Salão / Mesas" at bounding box center [41, 181] width 76 height 12
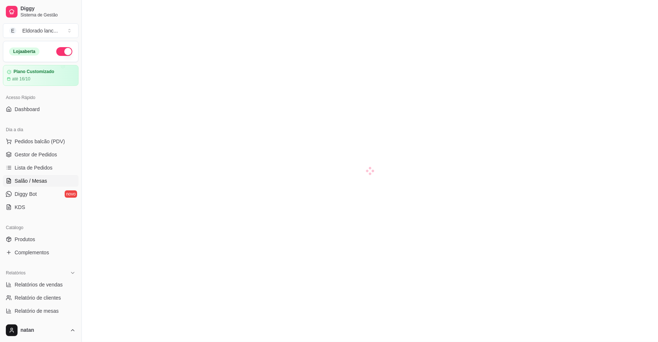
click at [55, 177] on link "Salão / Mesas" at bounding box center [41, 181] width 76 height 12
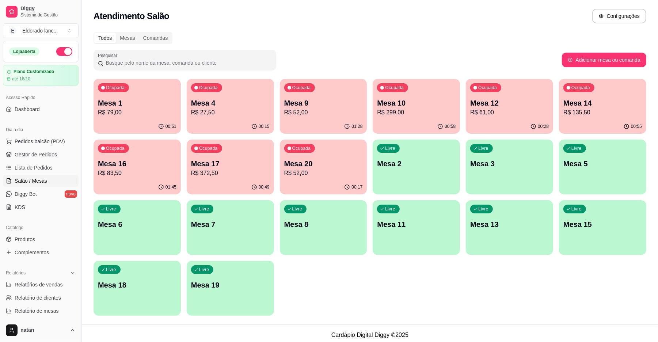
click at [140, 112] on p "R$ 79,00" at bounding box center [137, 112] width 79 height 9
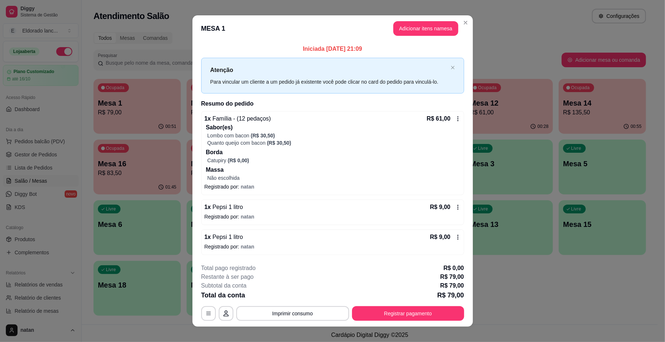
click at [455, 116] on icon at bounding box center [458, 119] width 6 height 6
click at [429, 31] on button "Adicionar itens na mesa" at bounding box center [425, 29] width 63 height 14
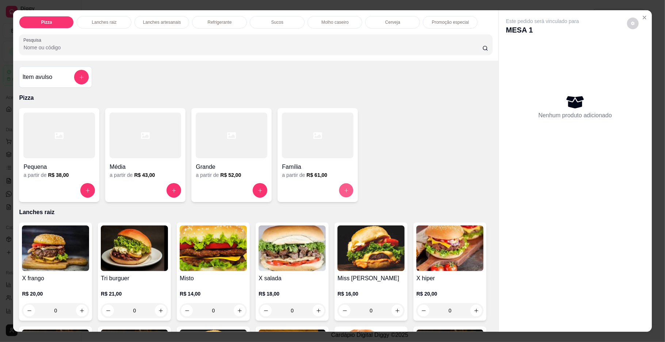
click at [339, 193] on button "increase-product-quantity" at bounding box center [346, 190] width 14 height 14
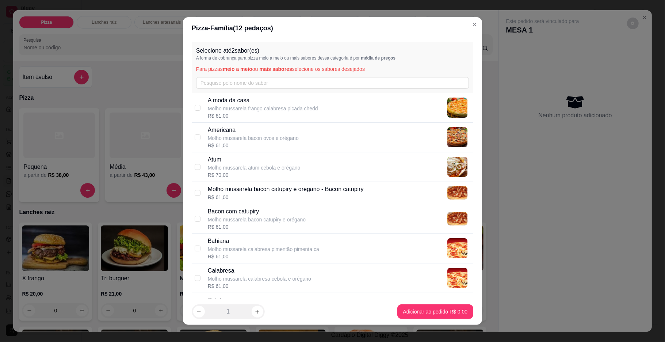
click at [329, 214] on div "Bacon com catupiry Molho mussarela bacon catupiry e orégano R$ 61,00" at bounding box center [339, 218] width 263 height 23
checkbox input "true"
click at [325, 185] on p "Molho mussarela bacon catupiry e orégano - Bacon catupiry" at bounding box center [286, 189] width 156 height 9
checkbox input "true"
click at [413, 323] on footer "1 Adicionar ao pedido R$ 61,00" at bounding box center [332, 311] width 299 height 26
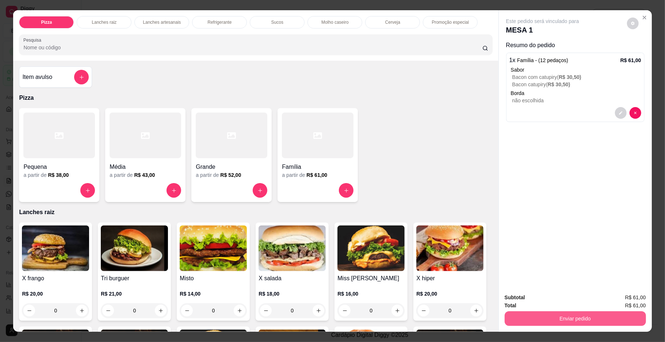
click at [550, 313] on button "Enviar pedido" at bounding box center [575, 318] width 141 height 15
click at [620, 302] on button "Enviar pedido" at bounding box center [625, 301] width 41 height 14
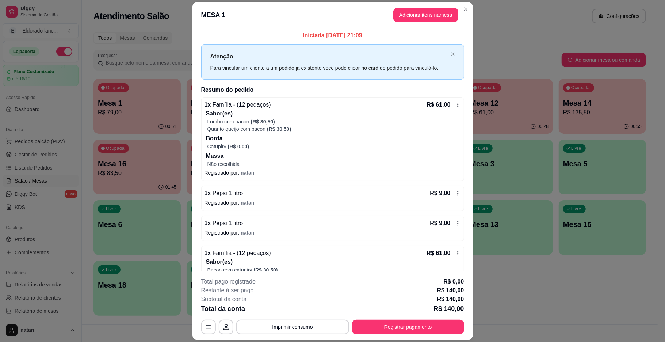
scroll to position [62, 0]
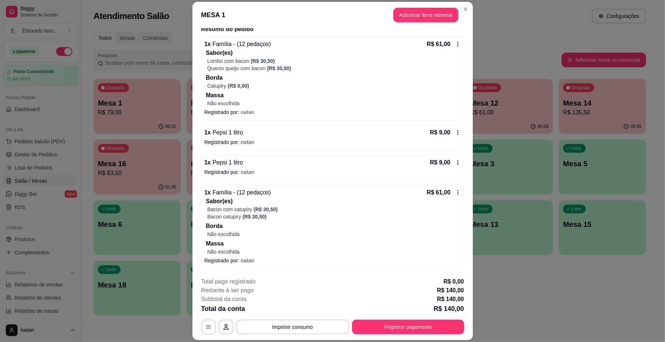
click at [26, 253] on span "Complementos" at bounding box center [32, 252] width 34 height 7
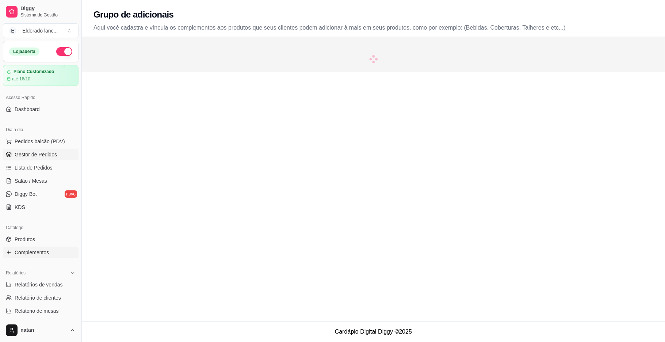
click at [49, 154] on span "Gestor de Pedidos" at bounding box center [36, 154] width 42 height 7
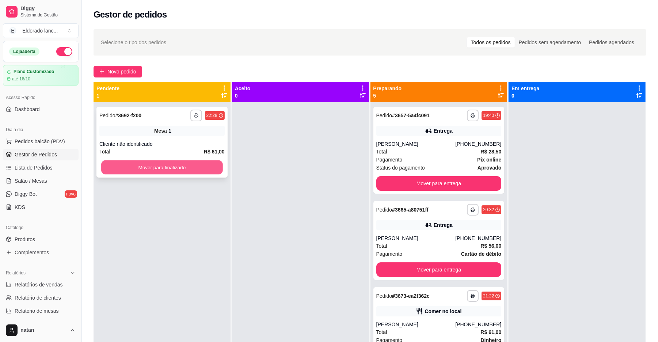
click at [214, 163] on button "Mover para finalizado" at bounding box center [161, 167] width 121 height 14
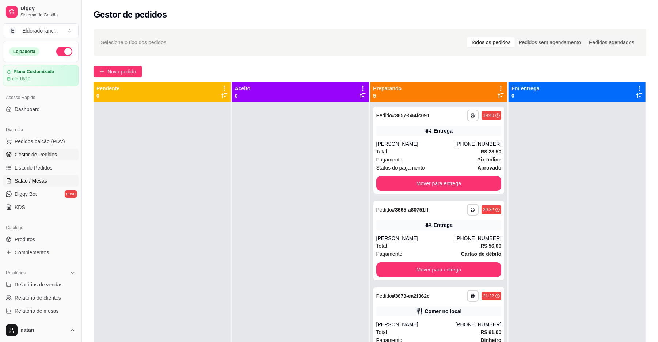
click at [51, 181] on link "Salão / Mesas" at bounding box center [41, 181] width 76 height 12
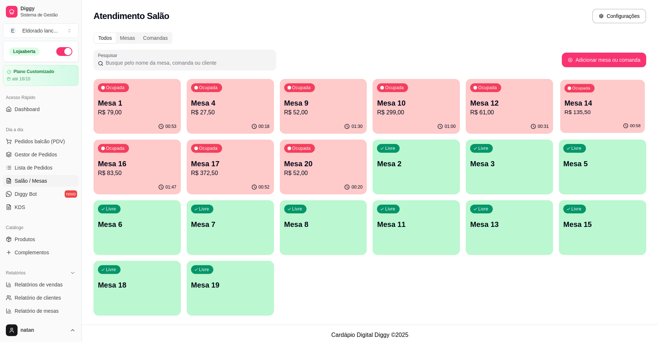
click at [568, 101] on p "Mesa 14" at bounding box center [602, 103] width 76 height 10
click at [617, 94] on div "Ocupada Mesa 14 R$ 135,50" at bounding box center [602, 99] width 85 height 39
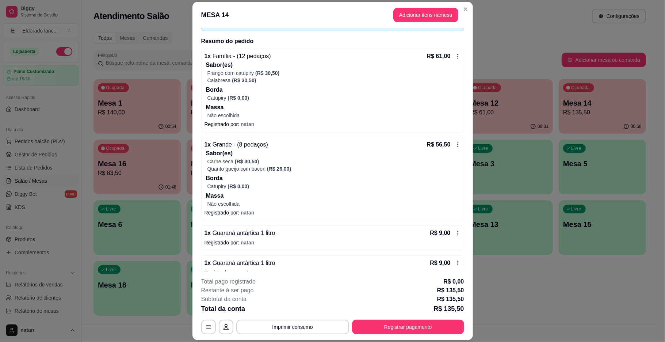
scroll to position [62, 0]
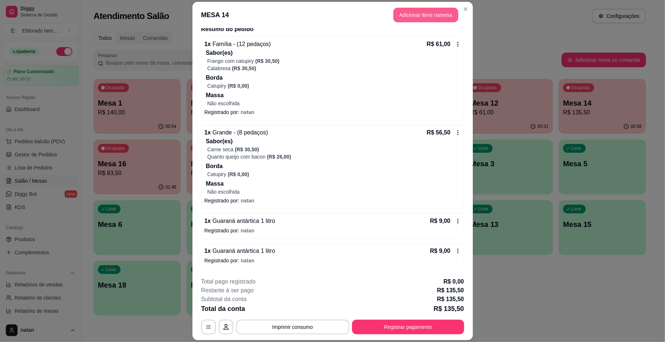
click at [418, 12] on button "Adicionar itens na mesa" at bounding box center [425, 15] width 65 height 15
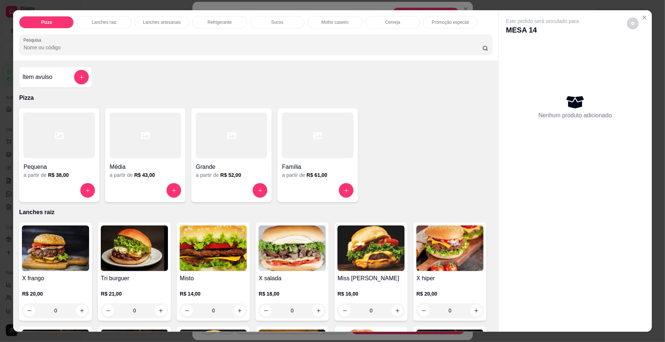
drag, startPoint x: 487, startPoint y: 83, endPoint x: 491, endPoint y: 69, distance: 14.3
click at [507, 163] on div "Pizza Lanches raiz Lanches artesanais Refrigerante Sucos Molho caseiro Cerveja …" at bounding box center [332, 170] width 638 height 321
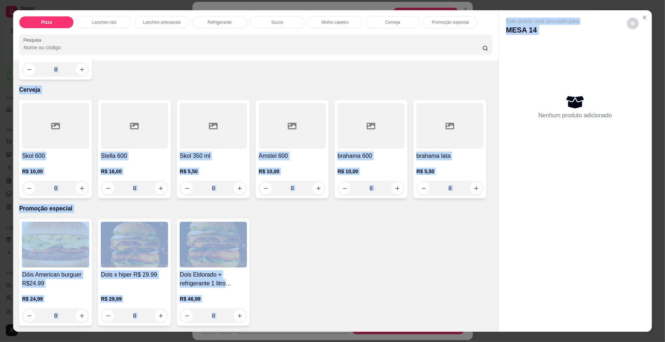
scroll to position [1662, 0]
click at [455, 253] on div "Dóis American burguer R$24.99 R$ 24,99 0 Dois x hiper R$ 29.99 R$ 29,99 0 Dois …" at bounding box center [255, 272] width 473 height 107
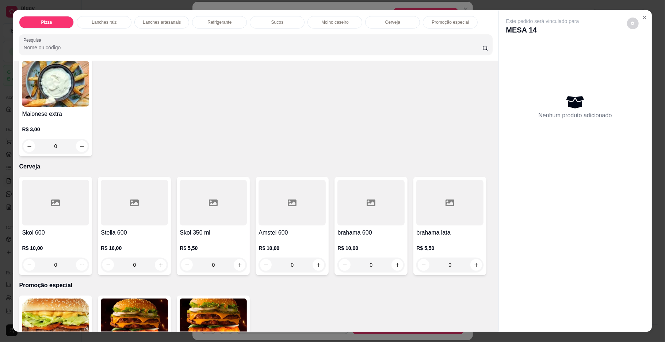
scroll to position [1272, 0]
type input "1"
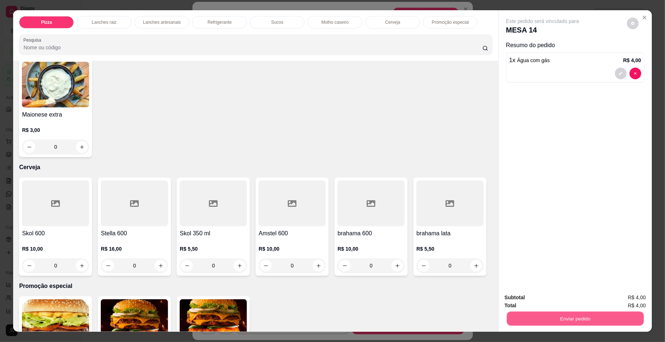
click at [631, 320] on button "Enviar pedido" at bounding box center [575, 319] width 137 height 14
click at [617, 297] on button "Enviar pedido" at bounding box center [625, 301] width 41 height 14
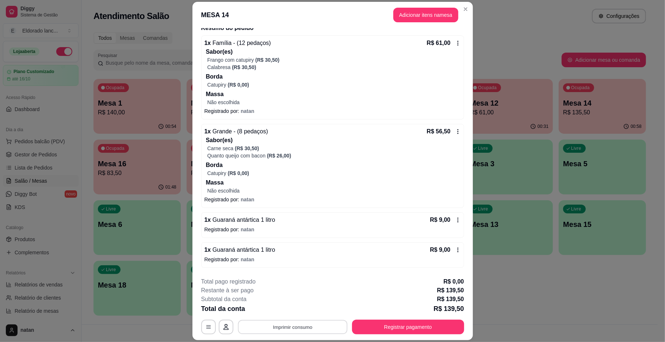
click at [316, 325] on button "Imprimir consumo" at bounding box center [293, 327] width 110 height 14
click at [318, 322] on button "Imprimir consumo" at bounding box center [293, 327] width 110 height 14
click at [297, 309] on button "IMPRESSORA" at bounding box center [290, 309] width 51 height 11
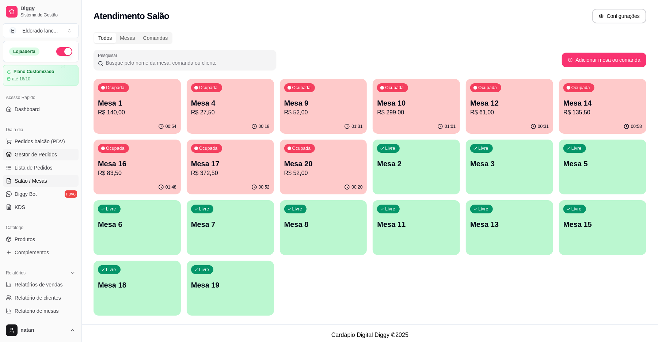
click at [27, 149] on link "Gestor de Pedidos" at bounding box center [41, 155] width 76 height 12
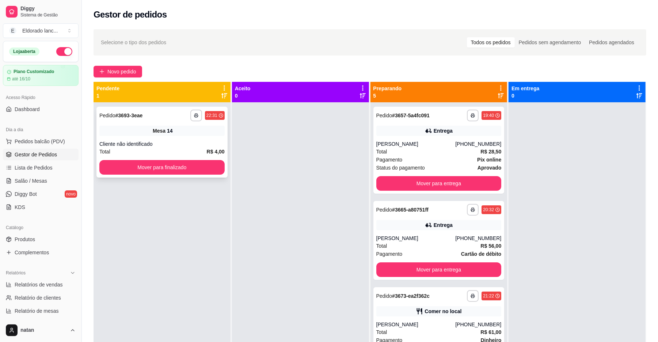
click at [144, 158] on div "**********" at bounding box center [161, 142] width 131 height 71
click at [142, 167] on button "Mover para finalizado" at bounding box center [161, 167] width 125 height 15
click at [142, 167] on div "Mover para finalizado" at bounding box center [161, 167] width 125 height 15
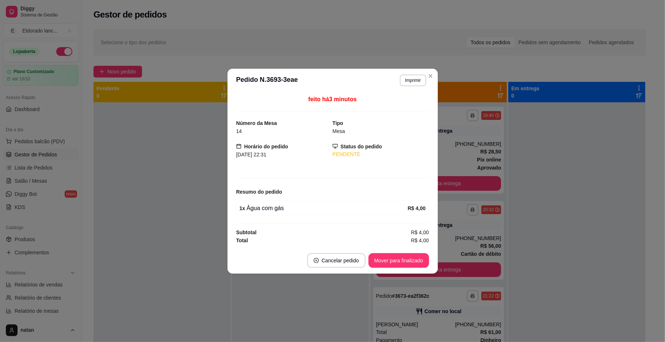
click at [261, 72] on header "**********" at bounding box center [333, 80] width 210 height 23
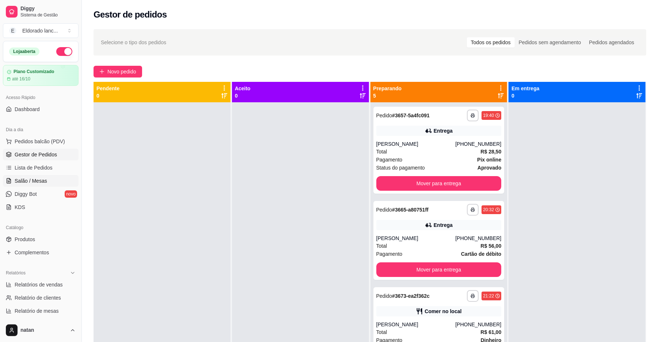
click at [37, 175] on link "Salão / Mesas" at bounding box center [41, 181] width 76 height 12
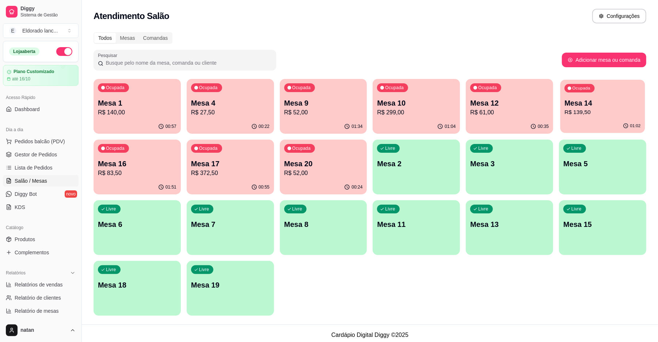
click at [586, 121] on div "01:02" at bounding box center [602, 126] width 85 height 14
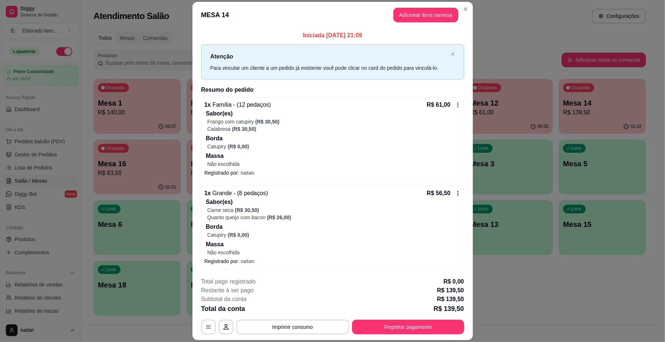
scroll to position [92, 0]
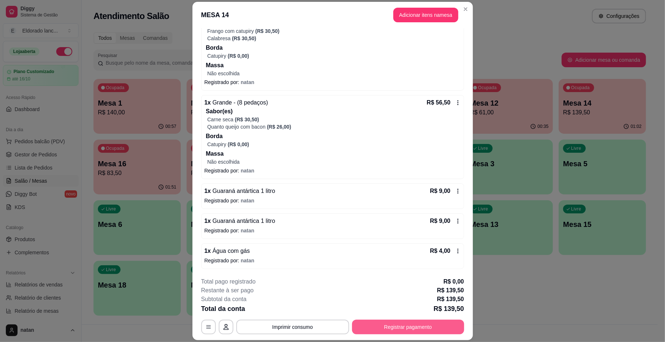
click at [383, 337] on footer "**********" at bounding box center [332, 305] width 280 height 69
click at [391, 320] on button "Registrar pagamento" at bounding box center [408, 327] width 112 height 15
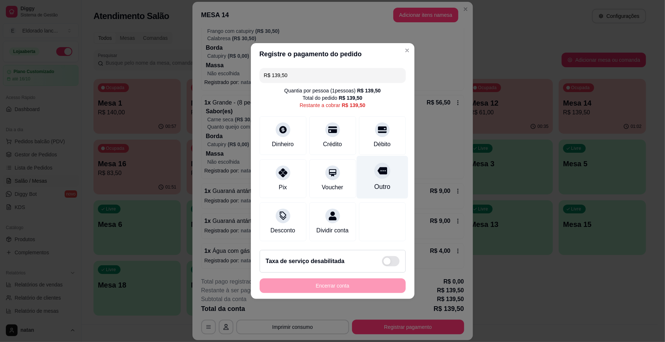
click at [381, 182] on div "Outro" at bounding box center [382, 186] width 16 height 9
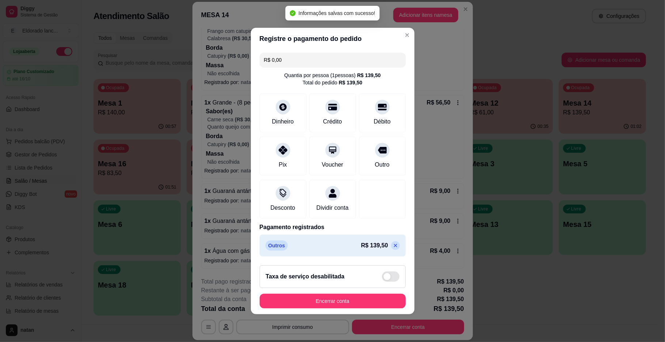
type input "R$ 0,00"
click at [367, 297] on footer "Taxa de serviço desabilitada Encerrar conta" at bounding box center [333, 286] width 164 height 55
click at [364, 313] on footer "Taxa de serviço desabilitada Encerrar conta" at bounding box center [333, 286] width 164 height 55
click at [364, 304] on button "Encerrar conta" at bounding box center [333, 301] width 146 height 15
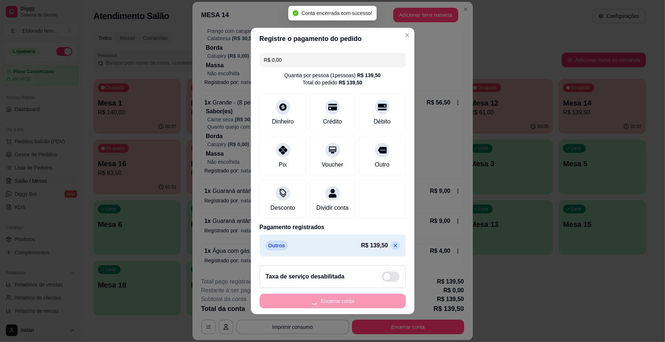
scroll to position [0, 0]
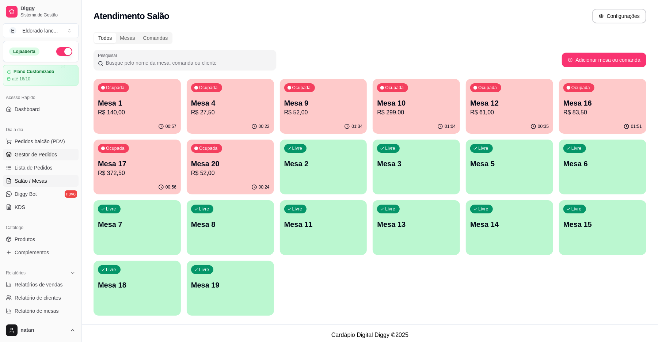
click at [53, 155] on span "Gestor de Pedidos" at bounding box center [36, 154] width 42 height 7
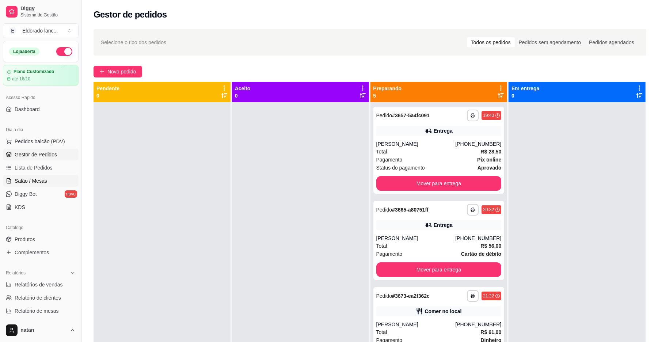
click at [27, 180] on span "Salão / Mesas" at bounding box center [31, 180] width 33 height 7
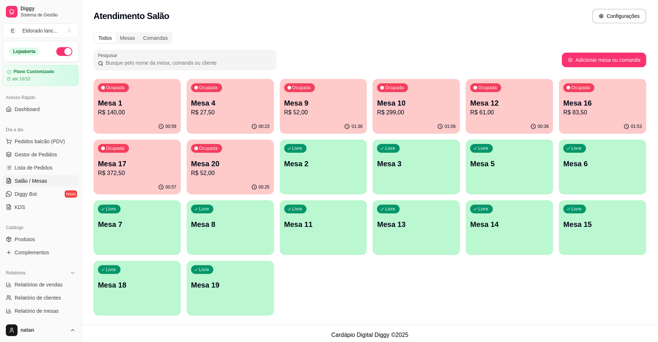
click at [414, 113] on p "R$ 299,00" at bounding box center [416, 112] width 79 height 9
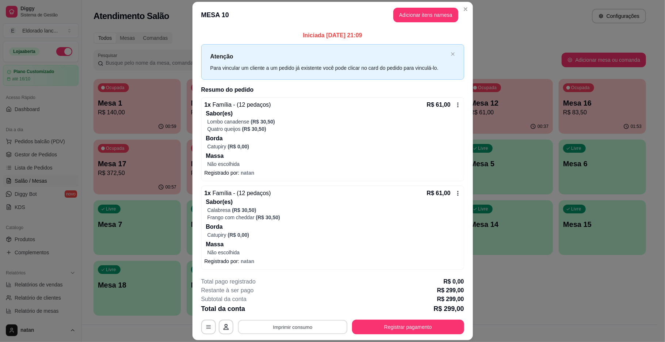
click at [301, 323] on button "Imprimir consumo" at bounding box center [293, 327] width 110 height 14
click at [298, 310] on button "IMPRESSORA" at bounding box center [291, 310] width 53 height 12
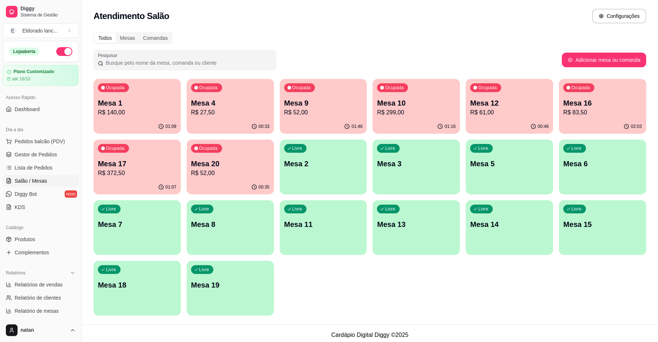
click at [103, 184] on div "01:07" at bounding box center [136, 187] width 87 height 14
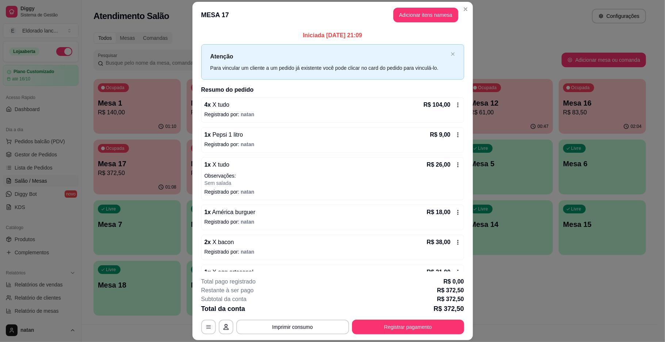
click at [359, 213] on div "1 x América burguer R$ 18,00" at bounding box center [333, 212] width 256 height 9
click at [438, 16] on button "Adicionar itens na mesa" at bounding box center [425, 15] width 65 height 15
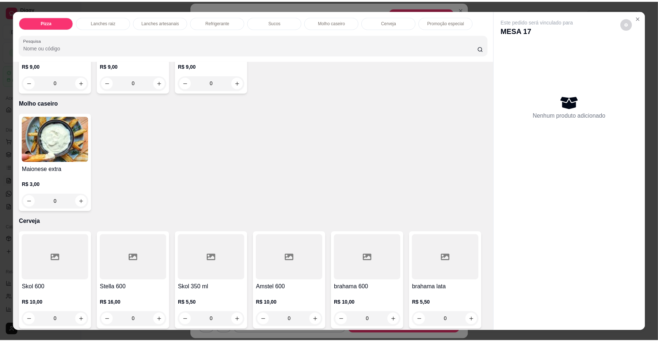
scroll to position [1071, 0]
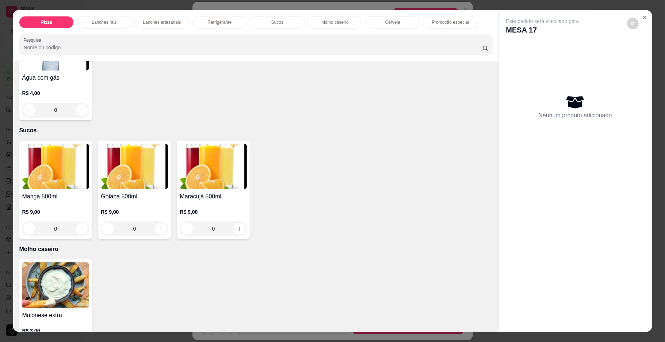
click at [318, 12] on button "increase-product-quantity" at bounding box center [319, 6] width 12 height 12
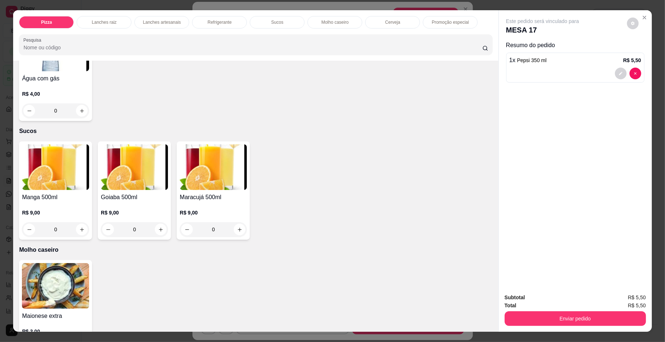
click at [316, 9] on icon "increase-product-quantity" at bounding box center [318, 6] width 5 height 5
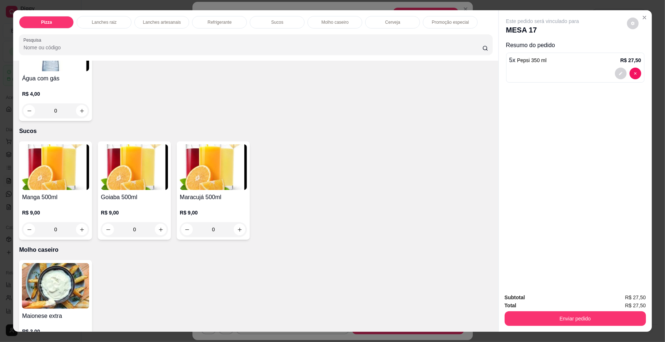
type input "6"
click at [80, 12] on button "increase-product-quantity" at bounding box center [82, 7] width 12 height 12
type input "1"
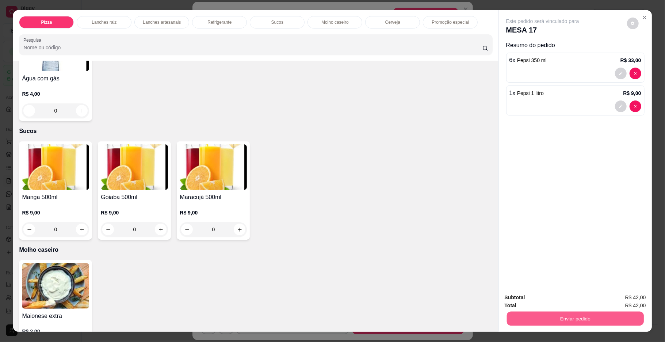
click at [564, 320] on button "Enviar pedido" at bounding box center [575, 319] width 137 height 14
click at [621, 297] on button "Enviar pedido" at bounding box center [625, 301] width 41 height 14
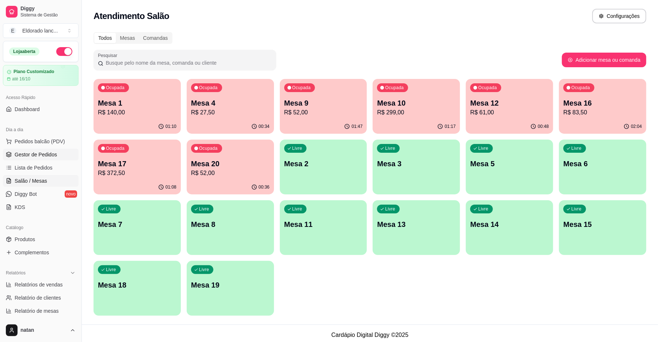
click at [35, 154] on span "Gestor de Pedidos" at bounding box center [36, 154] width 42 height 7
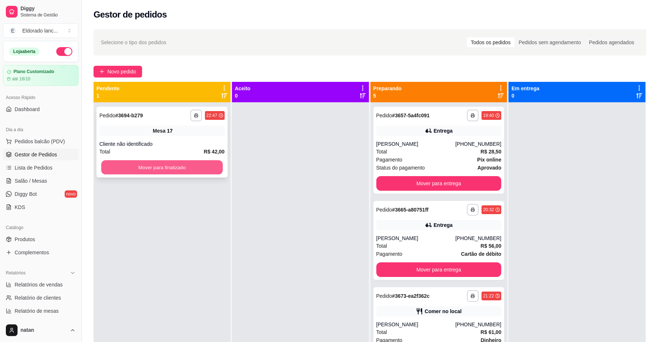
click at [104, 161] on button "Mover para finalizado" at bounding box center [161, 167] width 121 height 14
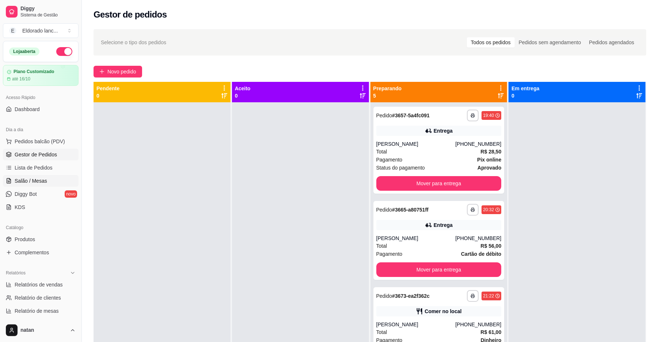
click at [67, 177] on link "Salão / Mesas" at bounding box center [41, 181] width 76 height 12
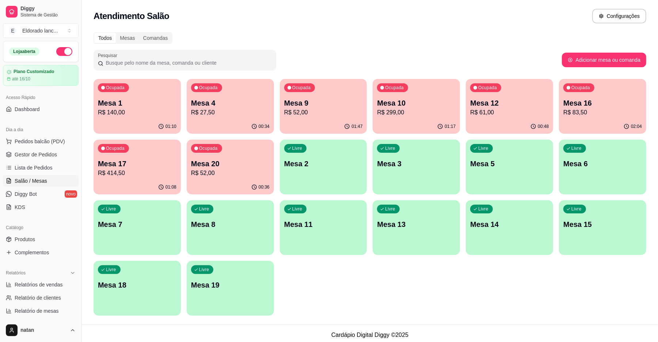
click at [111, 168] on p "Mesa 17" at bounding box center [137, 163] width 79 height 10
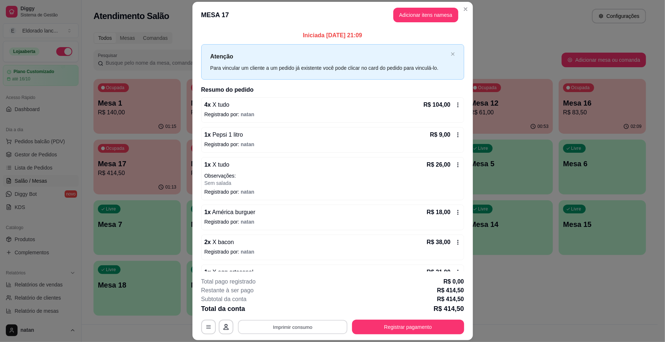
click at [314, 332] on button "Imprimir consumo" at bounding box center [293, 327] width 110 height 14
click at [295, 308] on button "IMPRESSORA" at bounding box center [290, 309] width 51 height 11
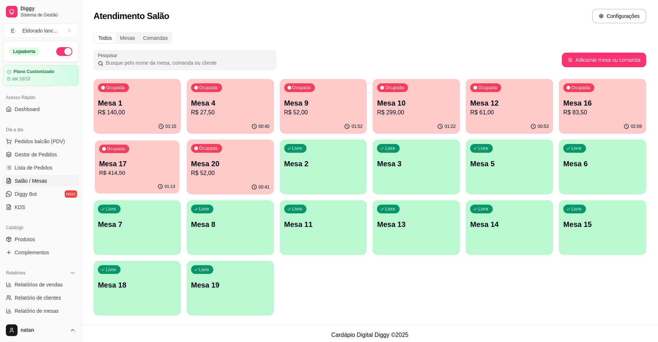
click at [158, 172] on p "R$ 414,50" at bounding box center [137, 173] width 76 height 8
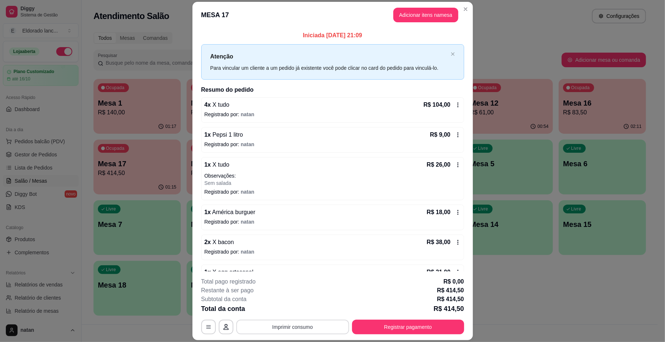
click at [285, 329] on button "Imprimir consumo" at bounding box center [292, 327] width 113 height 15
click at [297, 310] on button "IMPRESSORA" at bounding box center [290, 309] width 51 height 11
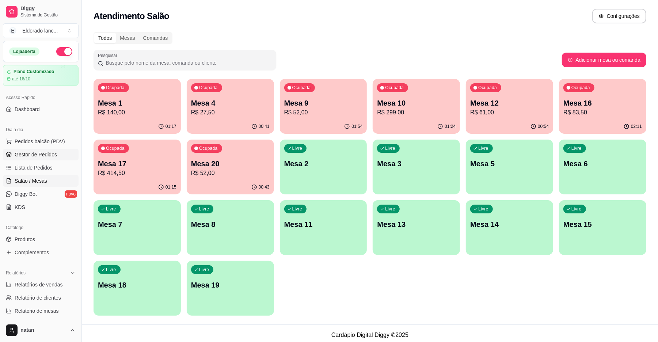
click at [47, 155] on span "Gestor de Pedidos" at bounding box center [36, 154] width 42 height 7
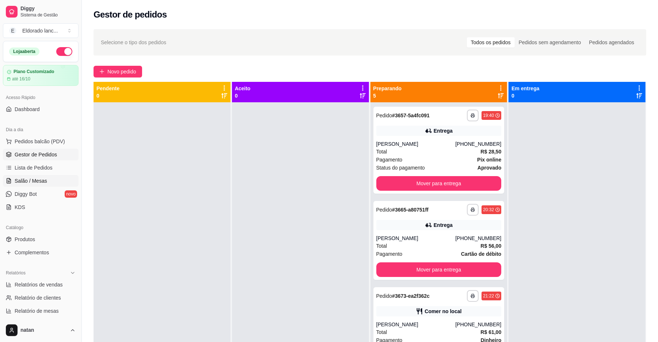
click at [42, 180] on span "Salão / Mesas" at bounding box center [31, 180] width 33 height 7
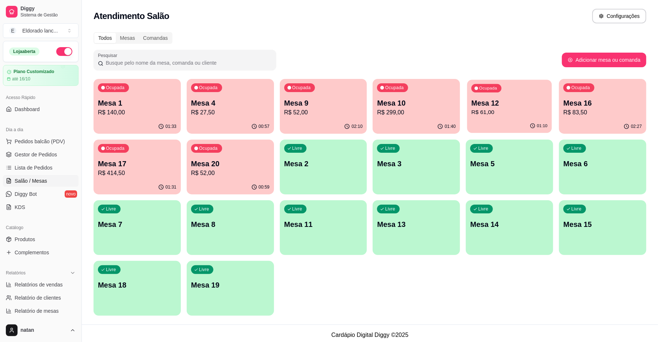
click at [492, 117] on div "Ocupada Mesa 12 R$ 61,00" at bounding box center [509, 99] width 85 height 39
click at [147, 106] on p "Mesa 1" at bounding box center [137, 103] width 76 height 10
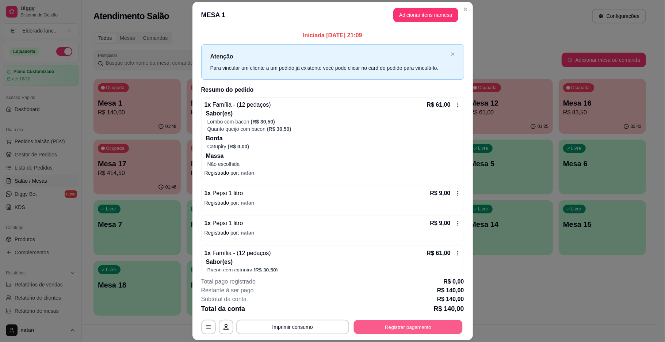
click at [412, 329] on button "Registrar pagamento" at bounding box center [408, 327] width 109 height 14
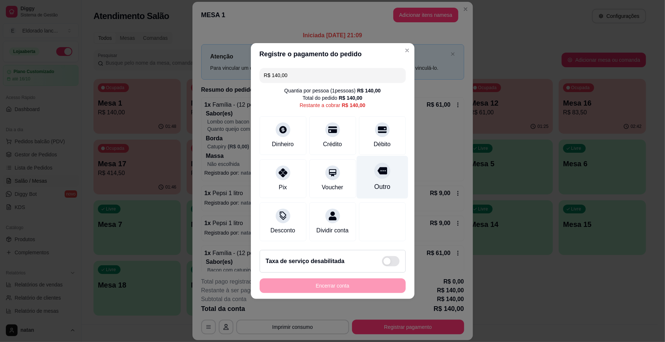
click at [379, 169] on icon at bounding box center [381, 170] width 9 height 7
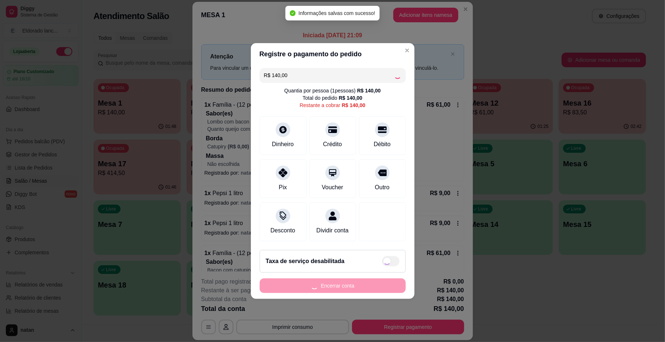
type input "R$ 0,00"
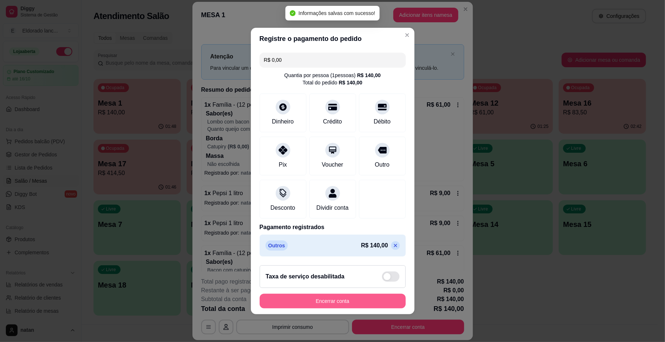
click at [370, 300] on button "Encerrar conta" at bounding box center [333, 301] width 146 height 15
click at [370, 300] on div "Encerrar conta" at bounding box center [333, 301] width 146 height 15
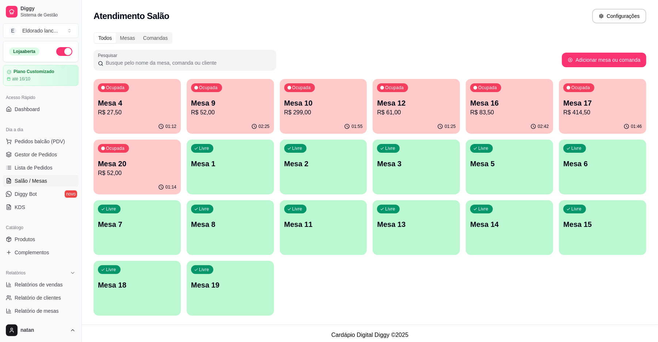
click at [154, 98] on p "Mesa 4" at bounding box center [137, 103] width 79 height 10
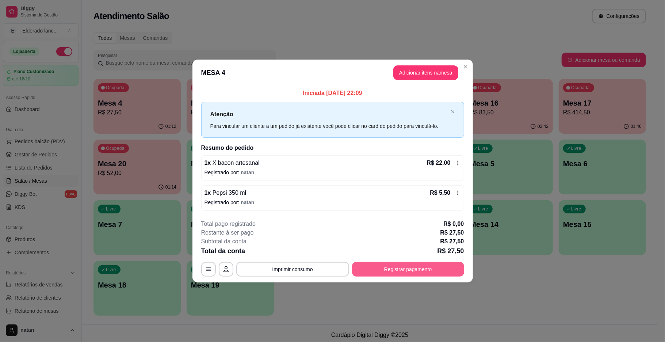
click at [397, 269] on button "Registrar pagamento" at bounding box center [408, 269] width 112 height 15
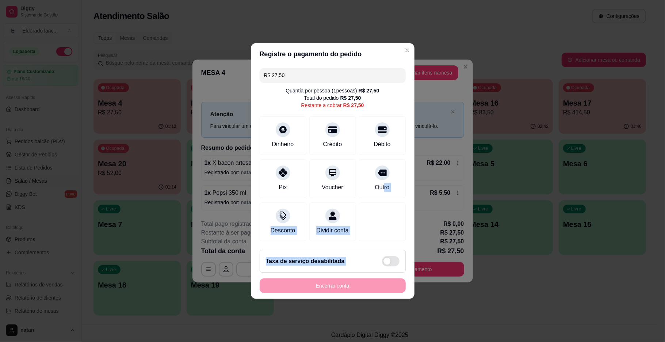
drag, startPoint x: 378, startPoint y: 181, endPoint x: 354, endPoint y: 313, distance: 133.7
click at [354, 313] on div "Registre o pagamento do pedido R$ 27,50 Quantia por pessoa ( 1 pessoas) R$ 27,5…" at bounding box center [332, 171] width 665 height 342
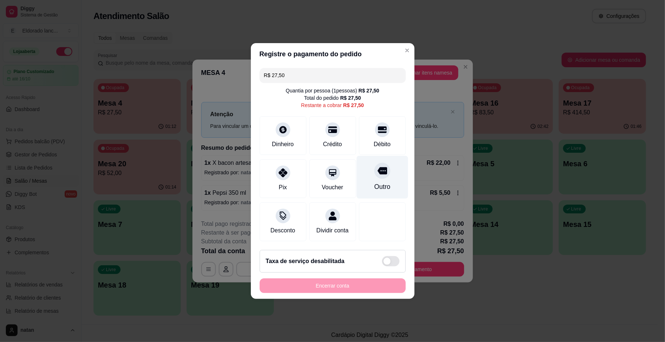
click at [382, 175] on div "Outro" at bounding box center [381, 177] width 51 height 43
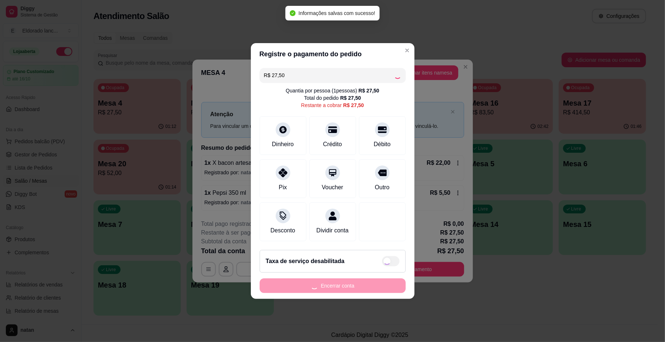
type input "R$ 0,00"
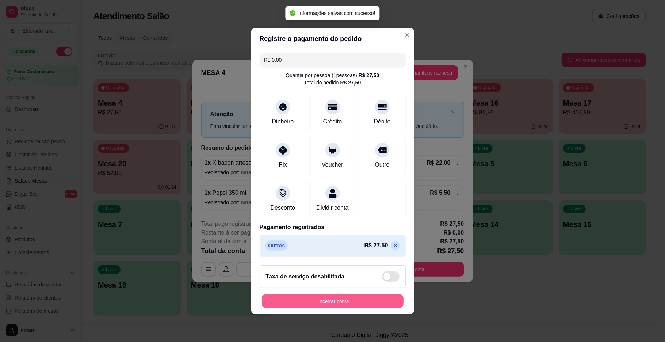
click at [348, 301] on button "Encerrar conta" at bounding box center [333, 301] width 142 height 14
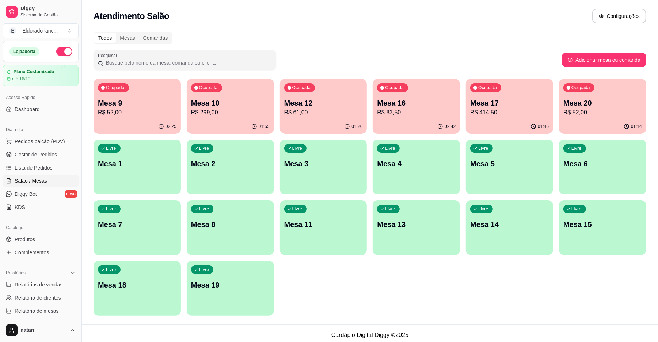
click at [141, 121] on div "02:25" at bounding box center [136, 126] width 87 height 14
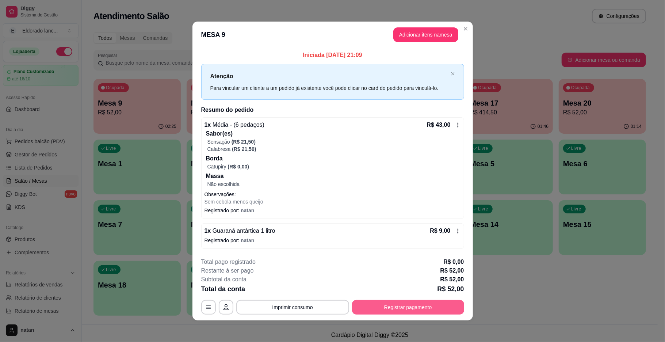
click at [418, 307] on button "Registrar pagamento" at bounding box center [408, 307] width 112 height 15
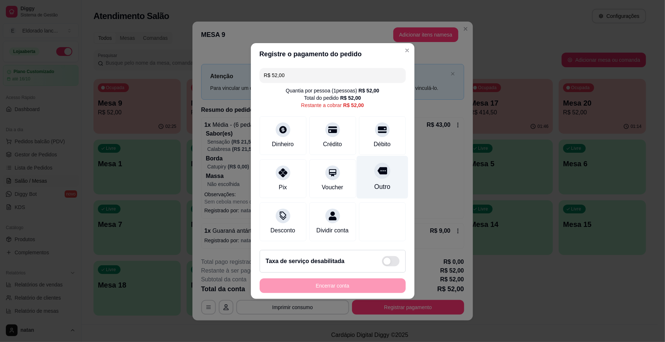
click at [381, 166] on icon at bounding box center [381, 170] width 9 height 9
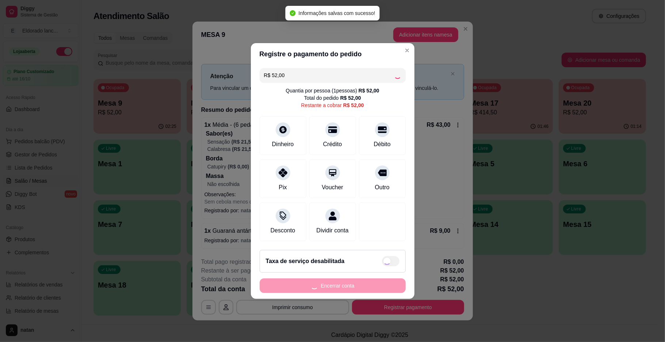
type input "R$ 0,00"
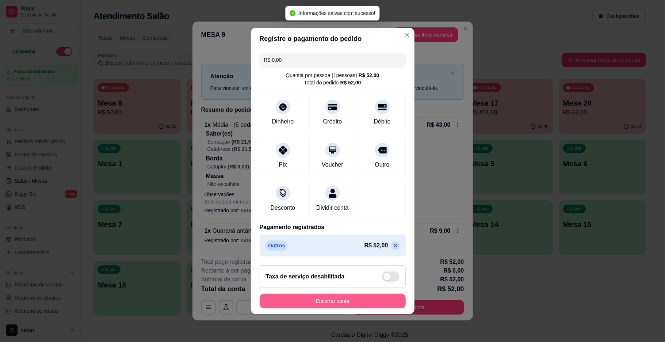
click at [366, 305] on button "Encerrar conta" at bounding box center [333, 301] width 146 height 15
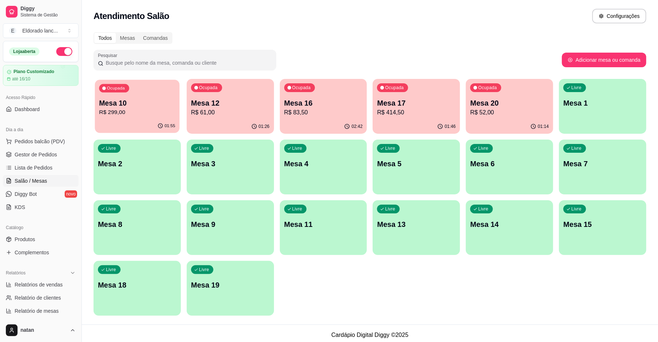
click at [96, 108] on div "Ocupada Mesa 10 R$ 299,00" at bounding box center [137, 99] width 85 height 39
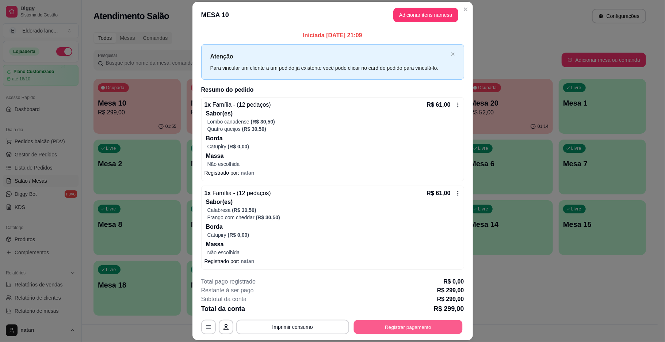
click at [424, 326] on button "Registrar pagamento" at bounding box center [408, 327] width 109 height 14
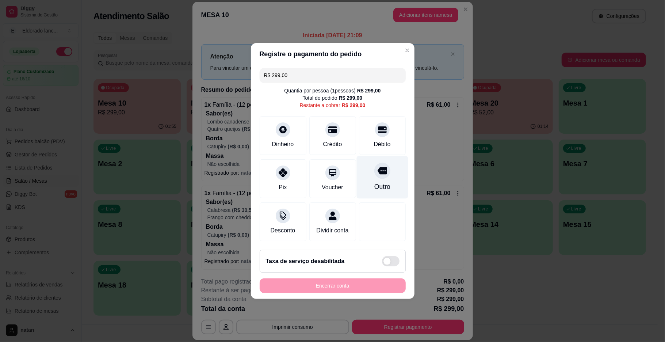
click at [394, 192] on div "Outro" at bounding box center [381, 177] width 51 height 43
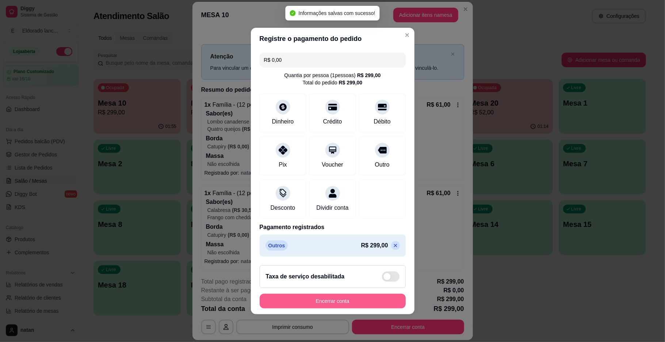
type input "R$ 0,00"
click at [356, 304] on button "Encerrar conta" at bounding box center [333, 301] width 146 height 15
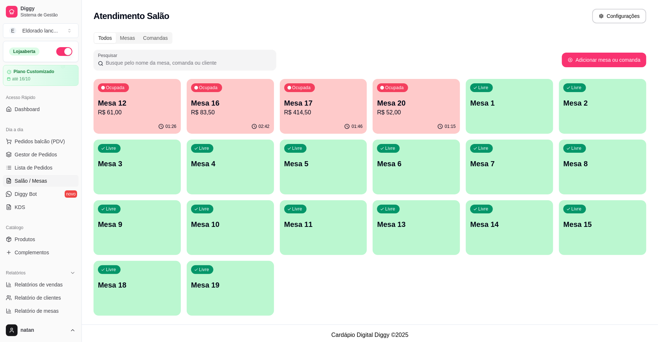
click at [119, 111] on p "R$ 61,00" at bounding box center [137, 112] width 79 height 9
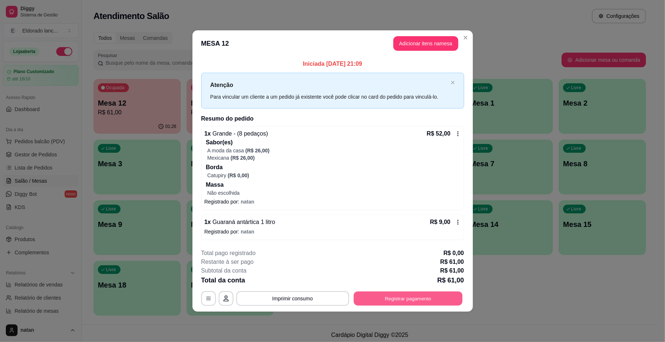
click at [396, 300] on button "Registrar pagamento" at bounding box center [408, 298] width 109 height 14
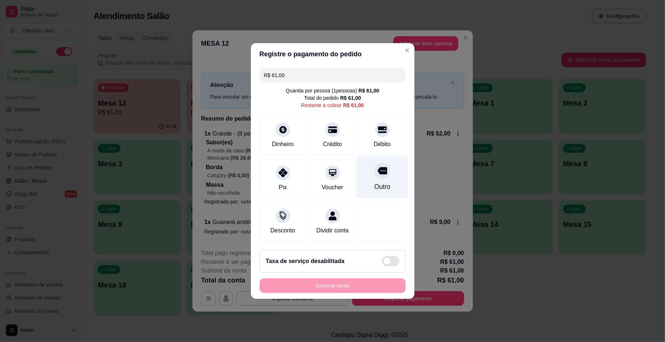
click at [387, 176] on div "Outro" at bounding box center [381, 177] width 51 height 43
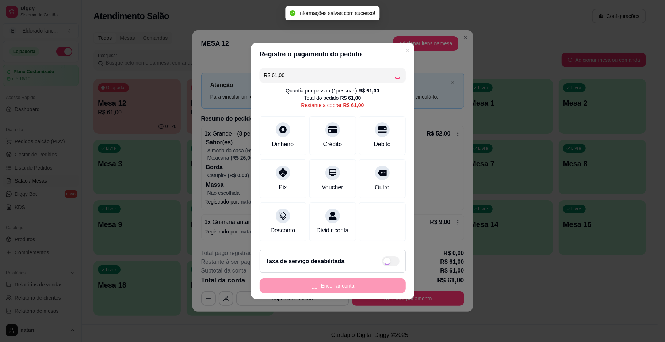
type input "R$ 0,00"
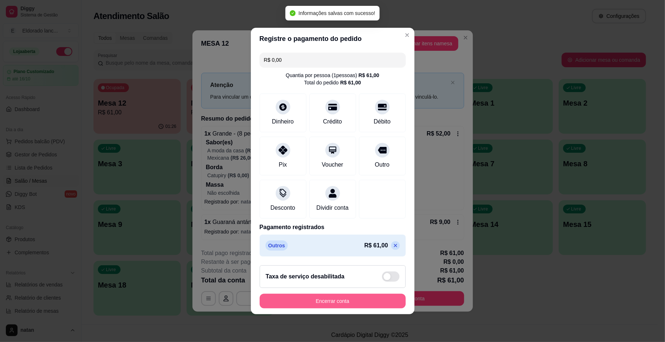
click at [360, 299] on button "Encerrar conta" at bounding box center [333, 301] width 146 height 15
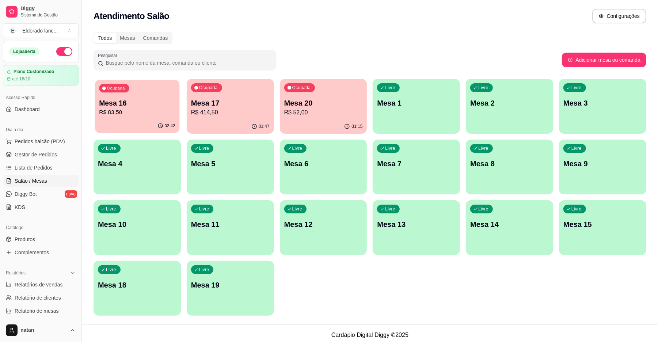
click at [129, 100] on p "Mesa 16" at bounding box center [137, 103] width 76 height 10
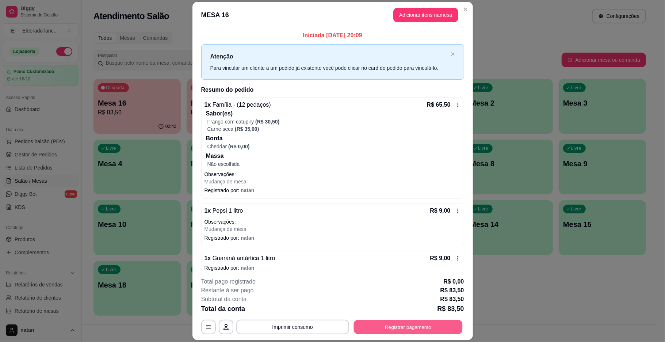
click at [428, 325] on button "Registrar pagamento" at bounding box center [408, 327] width 109 height 14
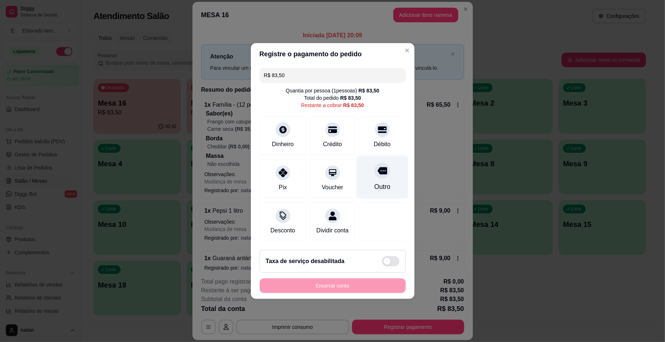
click at [377, 182] on div "Outro" at bounding box center [382, 186] width 16 height 9
type input "R$ 0,00"
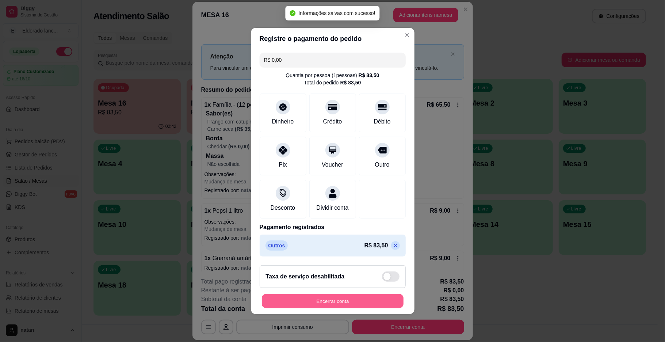
click at [359, 307] on button "Encerrar conta" at bounding box center [333, 301] width 142 height 14
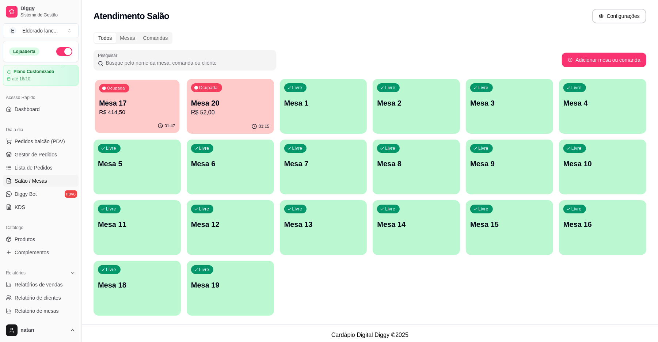
click at [129, 101] on p "Mesa 17" at bounding box center [137, 103] width 76 height 10
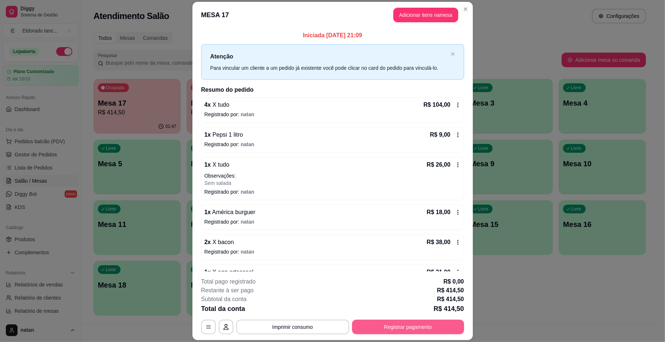
click at [420, 325] on button "Registrar pagamento" at bounding box center [408, 327] width 112 height 15
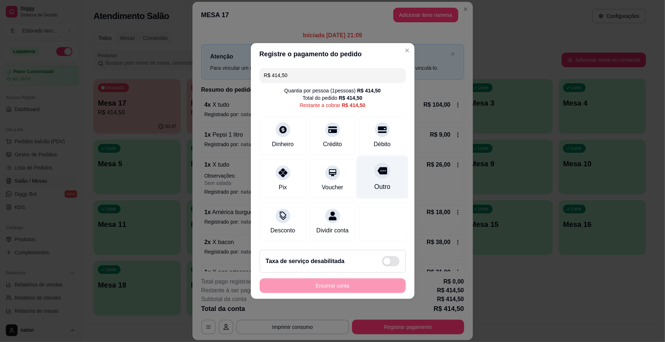
click at [377, 171] on icon at bounding box center [381, 170] width 9 height 9
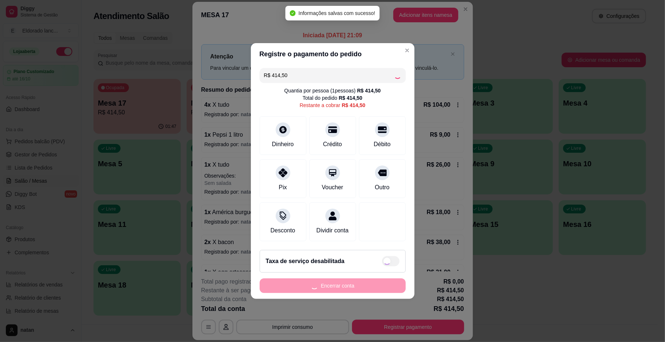
type input "R$ 0,00"
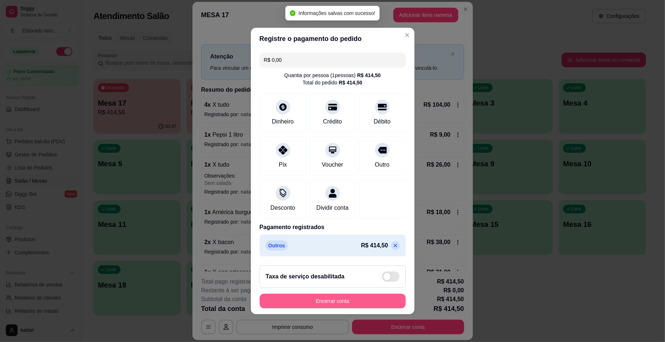
click at [358, 300] on button "Encerrar conta" at bounding box center [333, 301] width 146 height 15
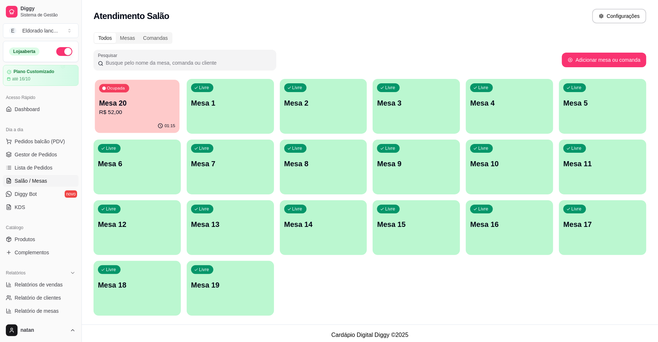
click at [111, 96] on div "Ocupada Mesa 20 R$ 52,00" at bounding box center [137, 99] width 85 height 39
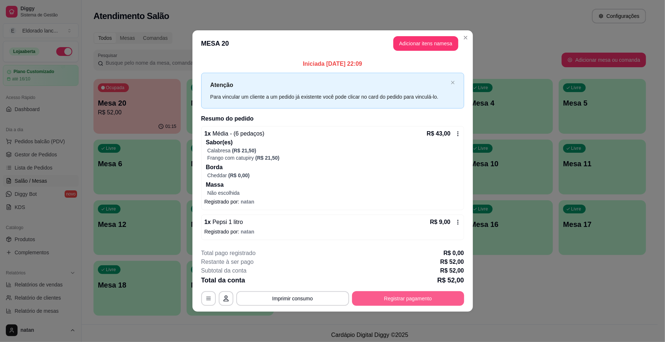
click at [418, 297] on button "Registrar pagamento" at bounding box center [408, 298] width 112 height 15
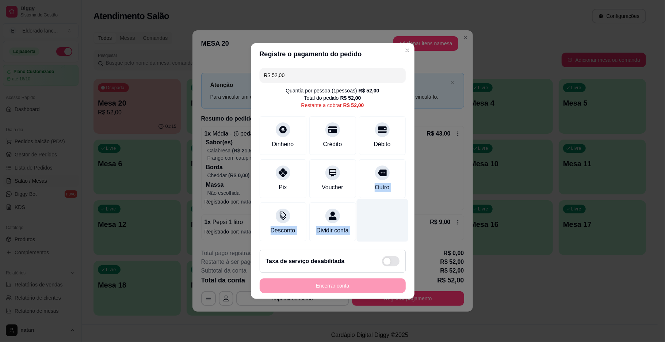
drag, startPoint x: 378, startPoint y: 162, endPoint x: 379, endPoint y: 244, distance: 82.2
click at [379, 244] on div "R$ 52,00 Quantia por pessoa ( 1 pessoas) R$ 52,00 Total do pedido R$ 52,00 Rest…" at bounding box center [333, 154] width 164 height 179
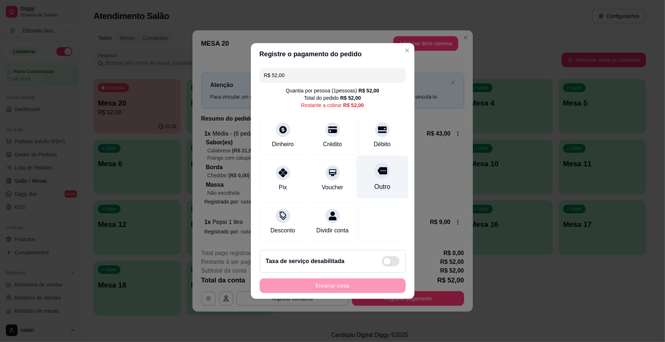
click at [378, 163] on div at bounding box center [382, 171] width 16 height 16
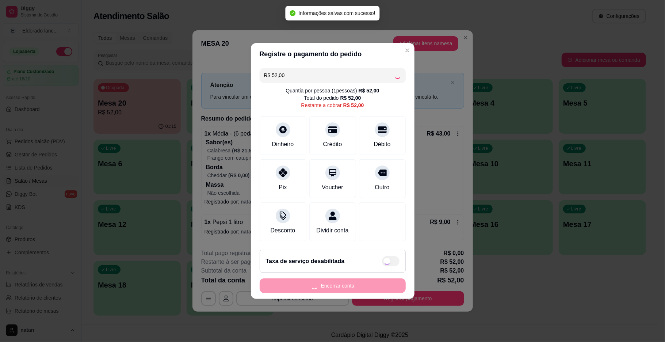
type input "R$ 0,00"
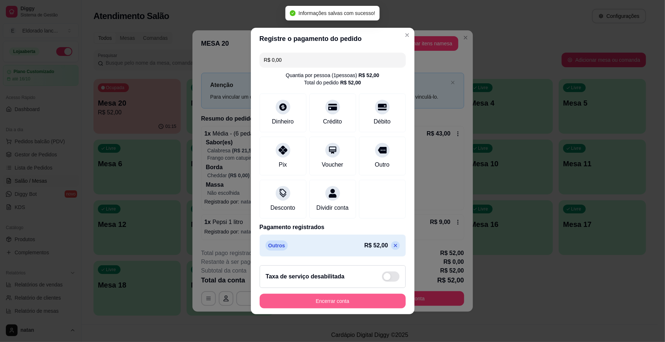
click at [362, 308] on button "Encerrar conta" at bounding box center [333, 301] width 146 height 15
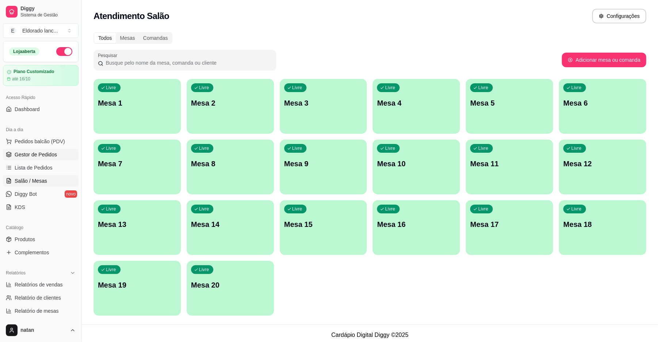
click at [49, 156] on span "Gestor de Pedidos" at bounding box center [36, 154] width 42 height 7
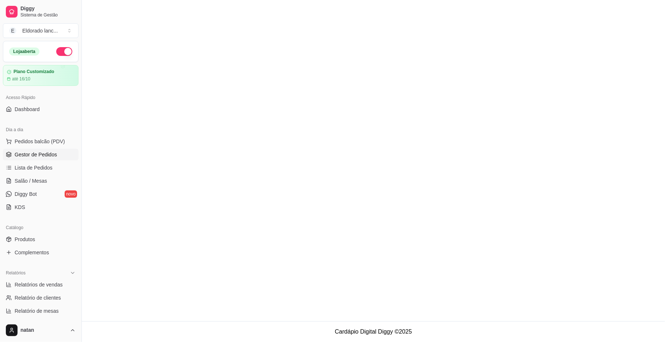
click at [49, 157] on span "Gestor de Pedidos" at bounding box center [36, 154] width 42 height 7
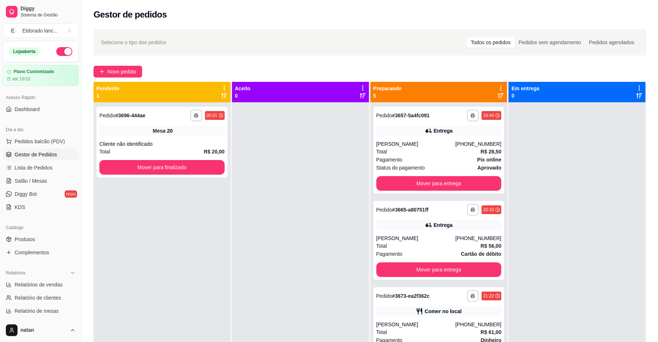
drag, startPoint x: 175, startPoint y: 253, endPoint x: 178, endPoint y: 248, distance: 5.6
click at [177, 251] on div "**********" at bounding box center [161, 273] width 137 height 342
click at [169, 163] on button "Mover para finalizado" at bounding box center [161, 167] width 125 height 15
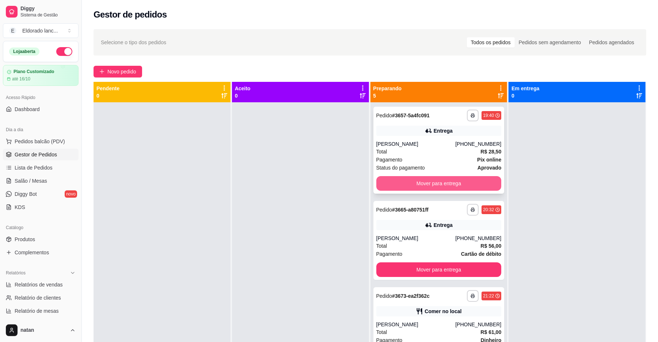
click at [477, 181] on button "Mover para entrega" at bounding box center [438, 183] width 125 height 15
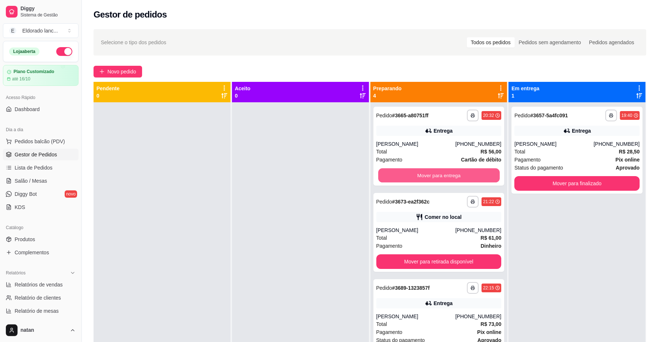
click at [477, 181] on button "Mover para entrega" at bounding box center [438, 175] width 121 height 14
click at [477, 181] on div "Mover para entrega" at bounding box center [438, 175] width 125 height 15
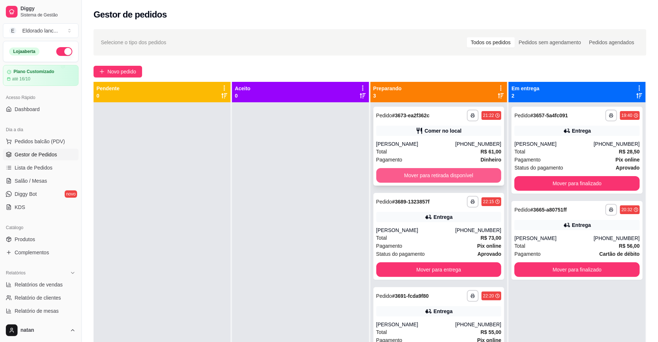
click at [470, 168] on button "Mover para retirada disponível" at bounding box center [438, 175] width 125 height 15
click at [459, 172] on button "Mover para retirada disponível" at bounding box center [438, 175] width 125 height 15
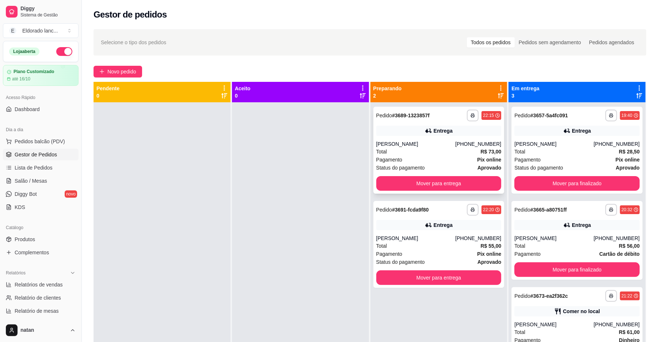
click at [462, 164] on div "Status do pagamento aprovado" at bounding box center [438, 168] width 125 height 8
click at [469, 168] on div "Status do pagamento aprovado" at bounding box center [438, 168] width 125 height 8
click at [462, 187] on button "Mover para entrega" at bounding box center [438, 183] width 125 height 15
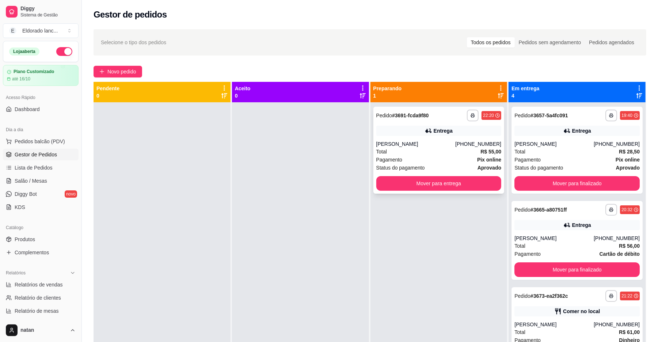
click at [468, 158] on div "Pagamento Pix online" at bounding box center [438, 160] width 125 height 8
click at [460, 189] on button "Mover para entrega" at bounding box center [438, 183] width 125 height 15
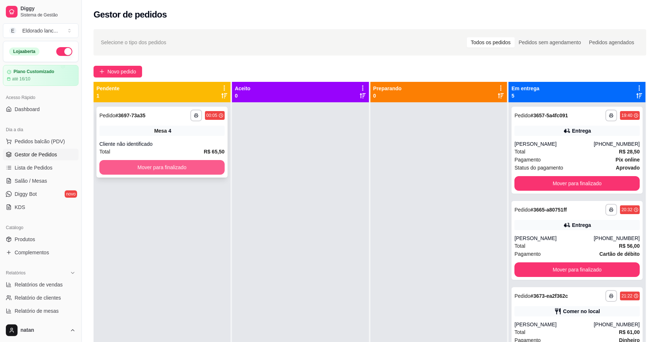
click at [215, 160] on div "Mover para finalizado" at bounding box center [161, 167] width 125 height 15
click at [207, 168] on button "Mover para finalizado" at bounding box center [161, 167] width 121 height 14
